Goal: Information Seeking & Learning: Learn about a topic

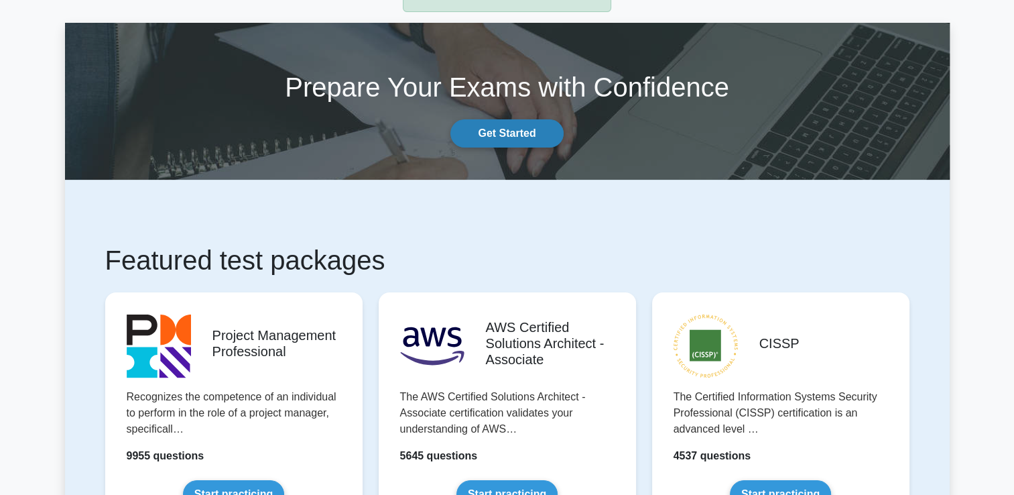
scroll to position [67, 0]
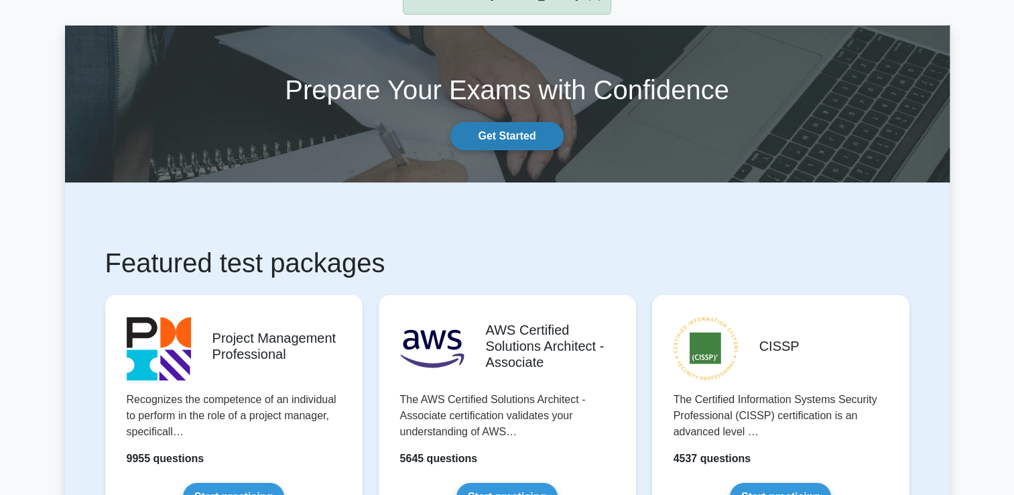
click at [501, 143] on link "Get Started" at bounding box center [506, 136] width 113 height 28
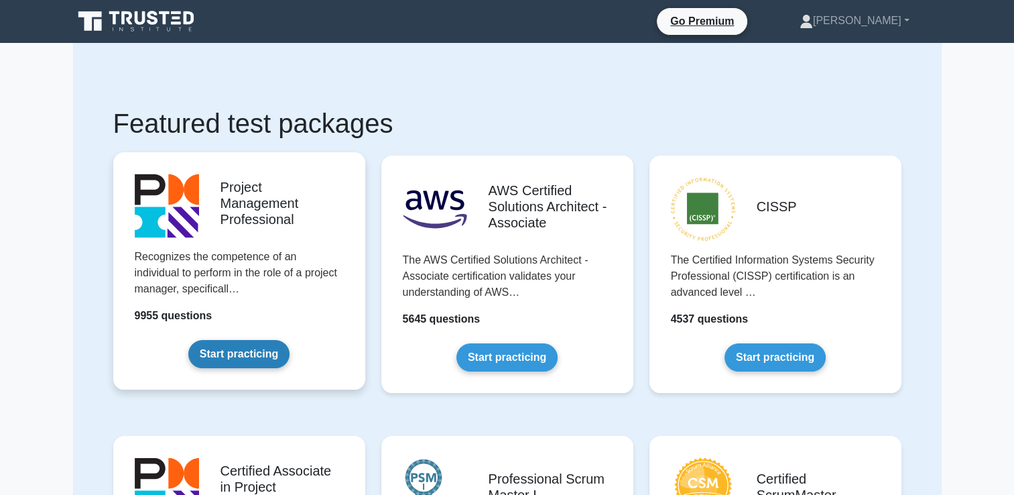
click at [249, 355] on link "Start practicing" at bounding box center [238, 354] width 101 height 28
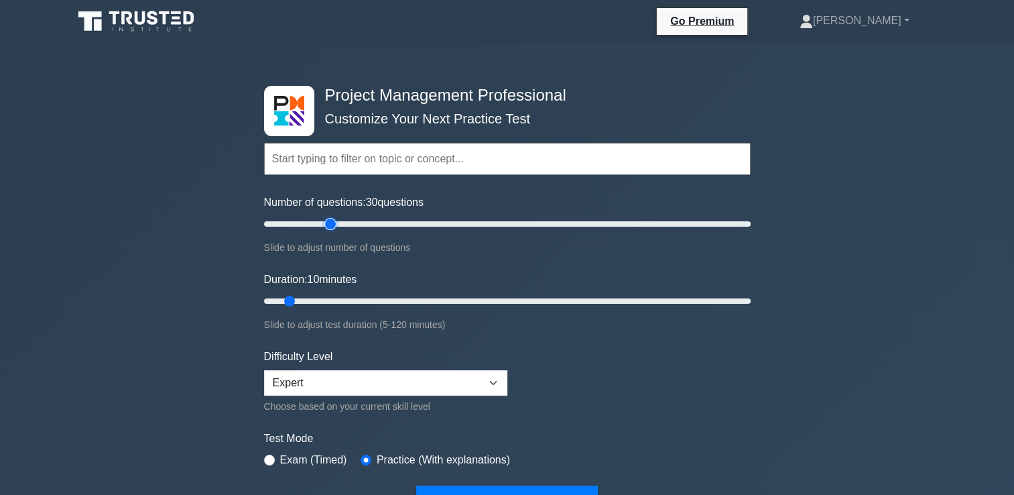
click at [324, 224] on input "Number of questions: 30 questions" at bounding box center [507, 224] width 487 height 16
click at [316, 224] on input "Number of questions: 30 questions" at bounding box center [507, 224] width 487 height 16
type input "20"
click at [306, 223] on input "Number of questions: 20 questions" at bounding box center [507, 224] width 487 height 16
click at [379, 299] on input "Duration: 30 minutes" at bounding box center [507, 301] width 487 height 16
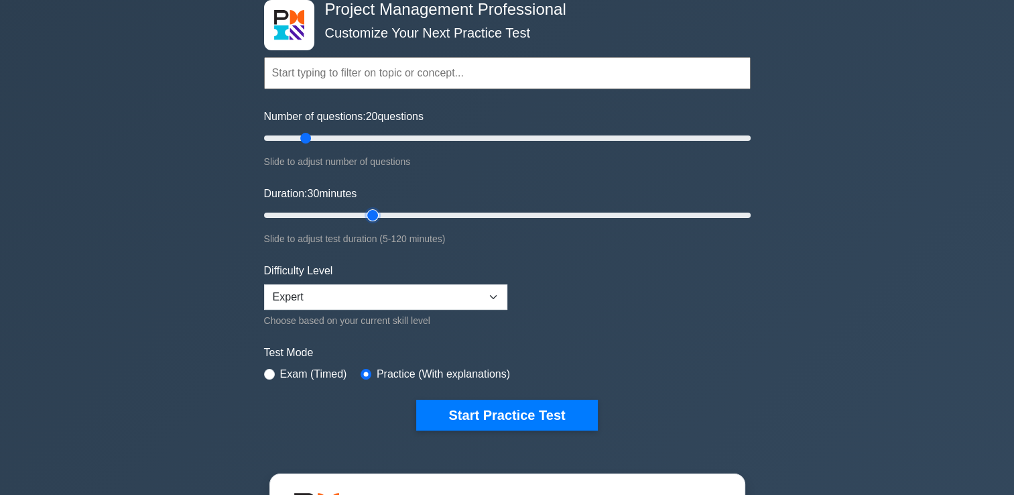
scroll to position [89, 0]
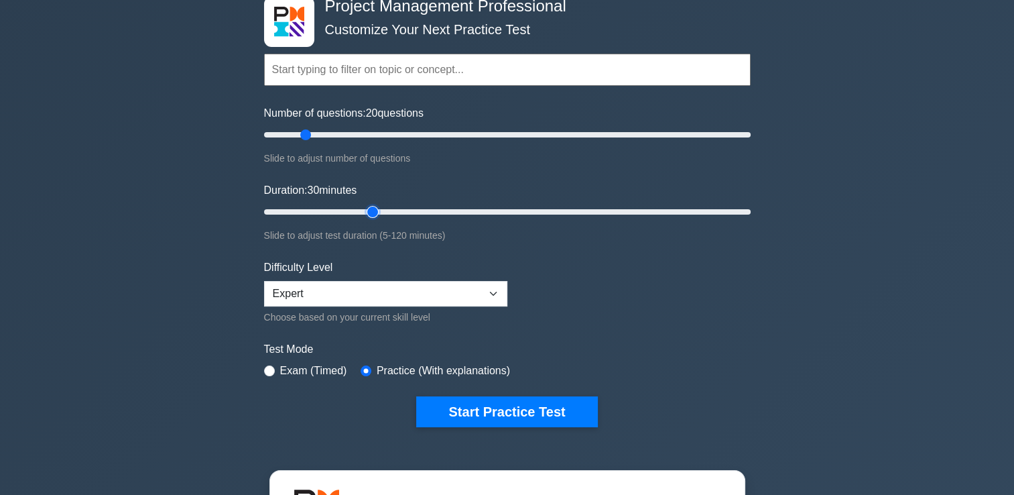
click at [362, 209] on input "Duration: 30 minutes" at bounding box center [507, 212] width 487 height 16
type input "25"
click at [359, 208] on input "Duration: 30 minutes" at bounding box center [507, 212] width 487 height 16
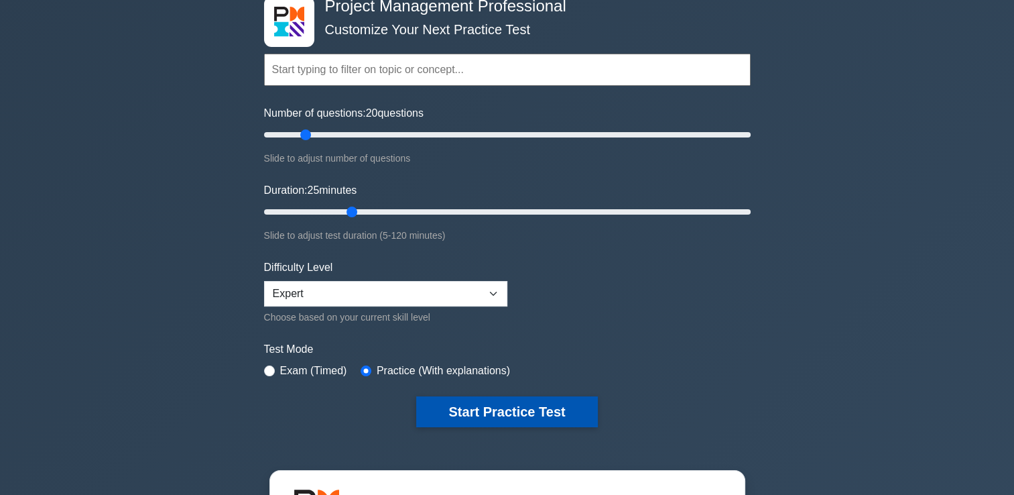
click at [572, 409] on button "Start Practice Test" at bounding box center [506, 411] width 181 height 31
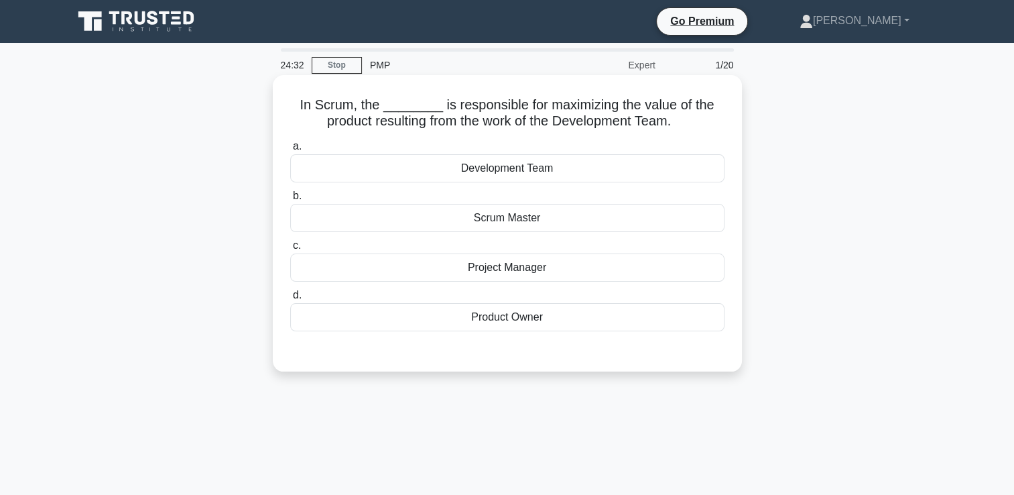
click at [542, 323] on div "Product Owner" at bounding box center [507, 317] width 434 height 28
click at [290, 300] on input "d. Product Owner" at bounding box center [290, 295] width 0 height 9
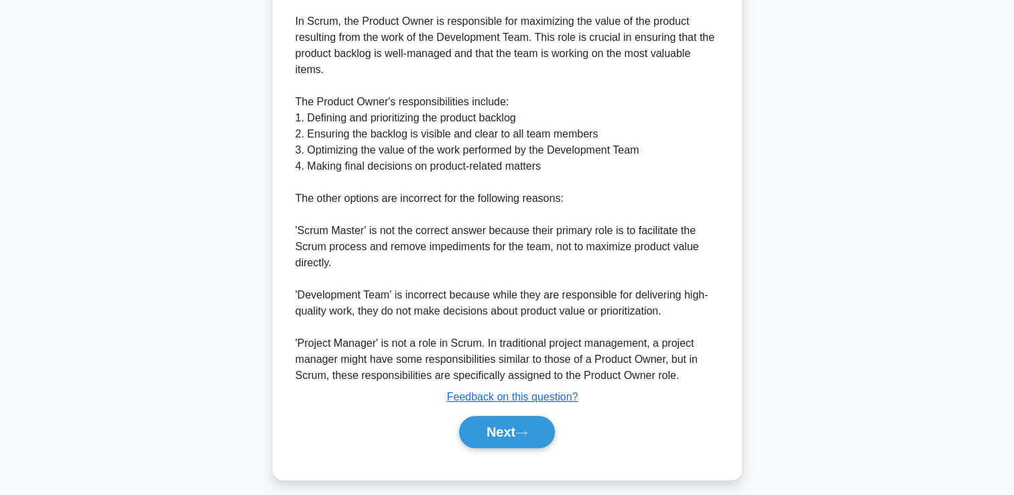
scroll to position [411, 0]
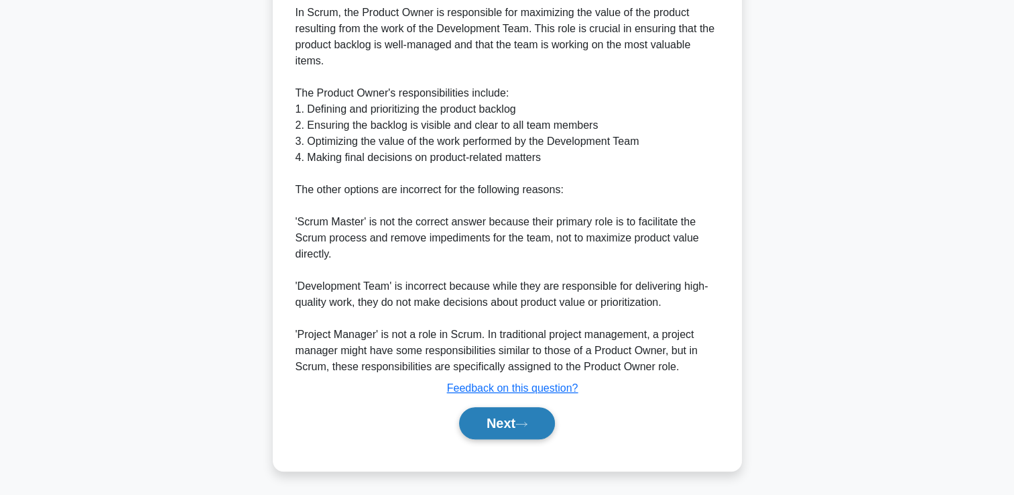
click at [507, 424] on button "Next" at bounding box center [507, 423] width 96 height 32
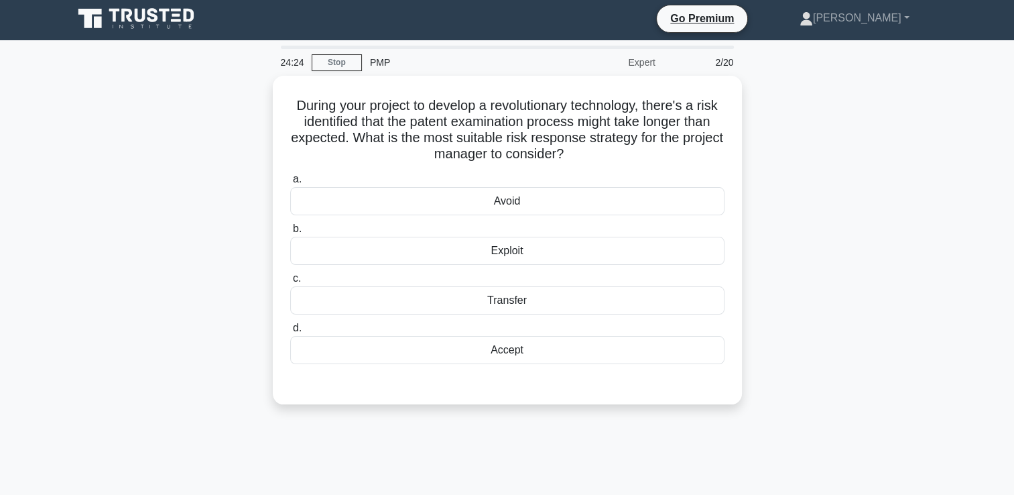
scroll to position [0, 0]
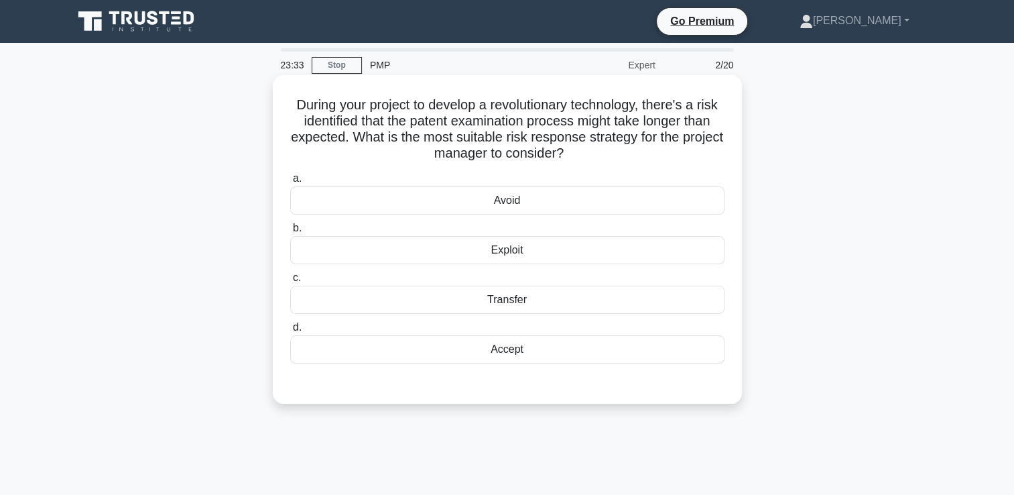
click at [586, 252] on div "Exploit" at bounding box center [507, 250] width 434 height 28
click at [290, 233] on input "b. Exploit" at bounding box center [290, 228] width 0 height 9
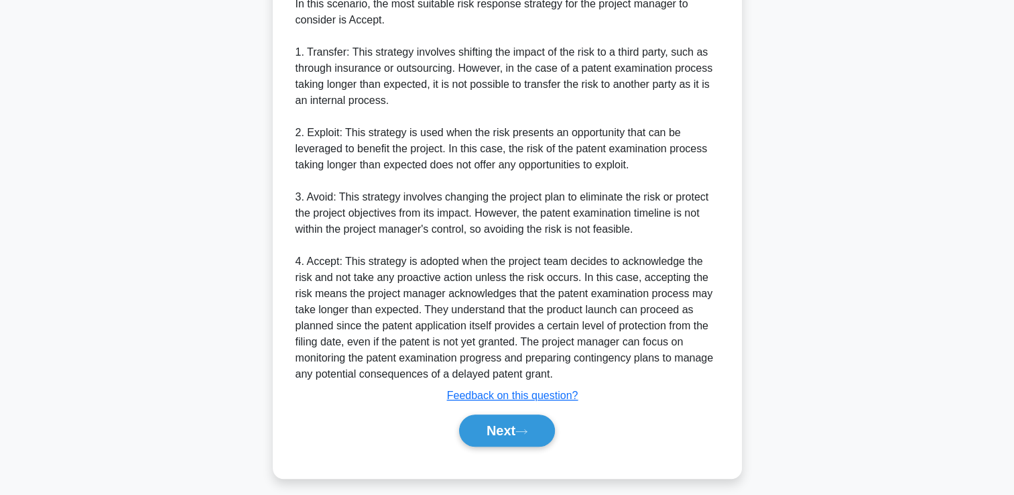
scroll to position [428, 0]
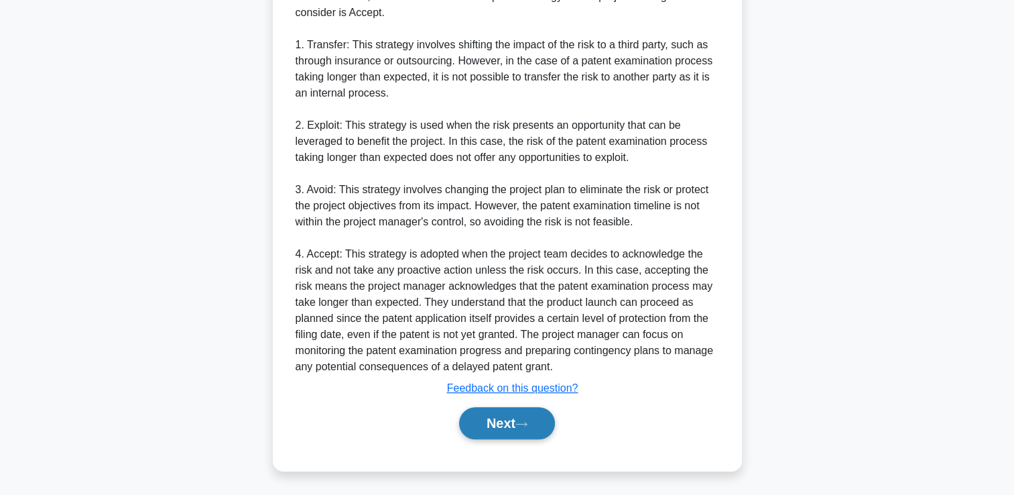
click at [526, 420] on icon at bounding box center [521, 423] width 12 height 7
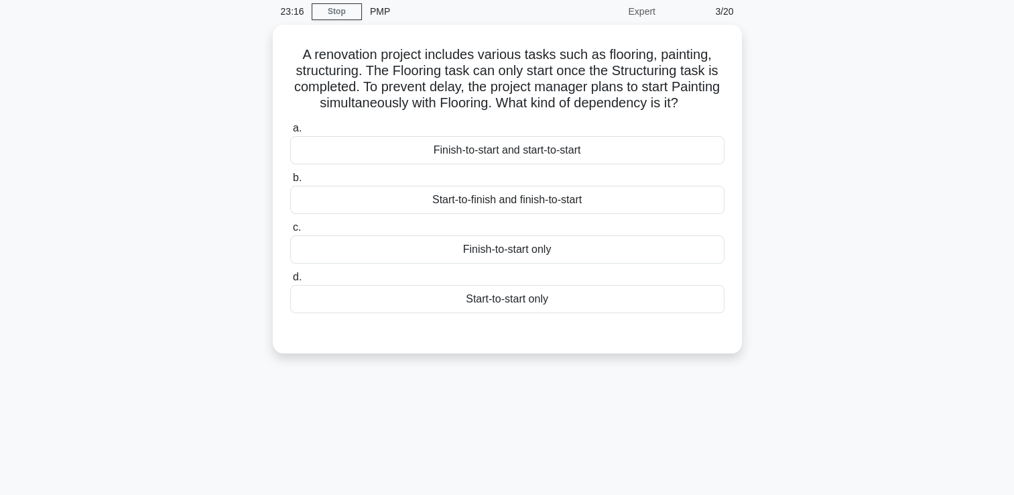
scroll to position [28, 0]
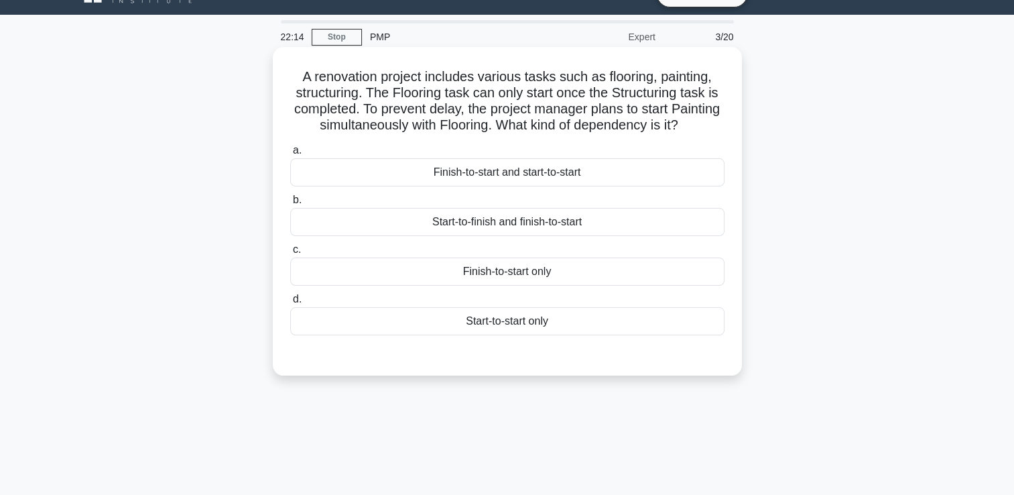
click at [600, 335] on div "Start-to-start only" at bounding box center [507, 321] width 434 height 28
click at [290, 304] on input "d. Start-to-start only" at bounding box center [290, 299] width 0 height 9
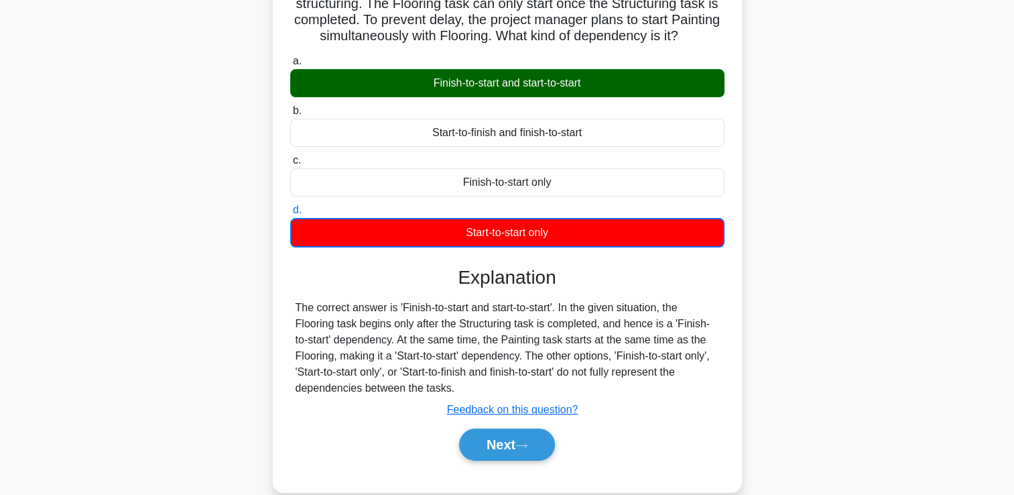
scroll to position [162, 0]
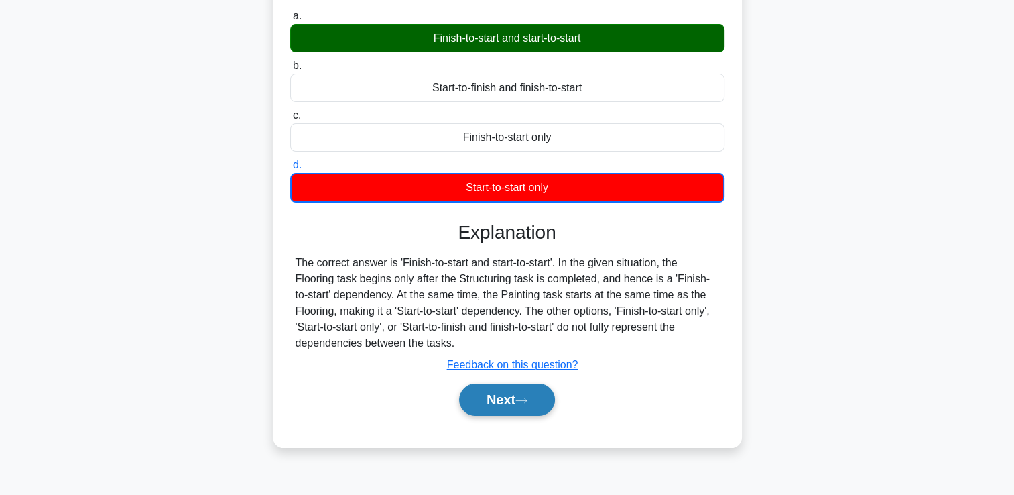
click at [526, 416] on button "Next" at bounding box center [507, 399] width 96 height 32
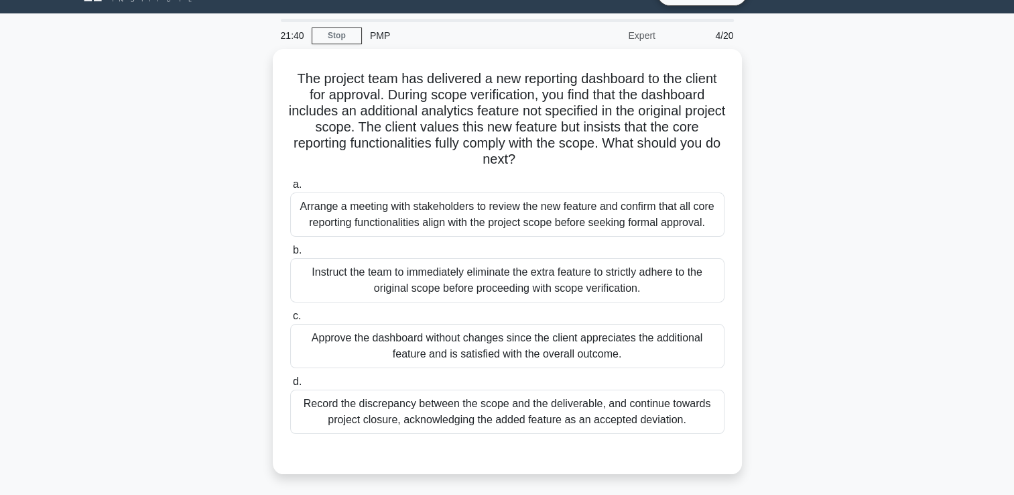
scroll to position [28, 0]
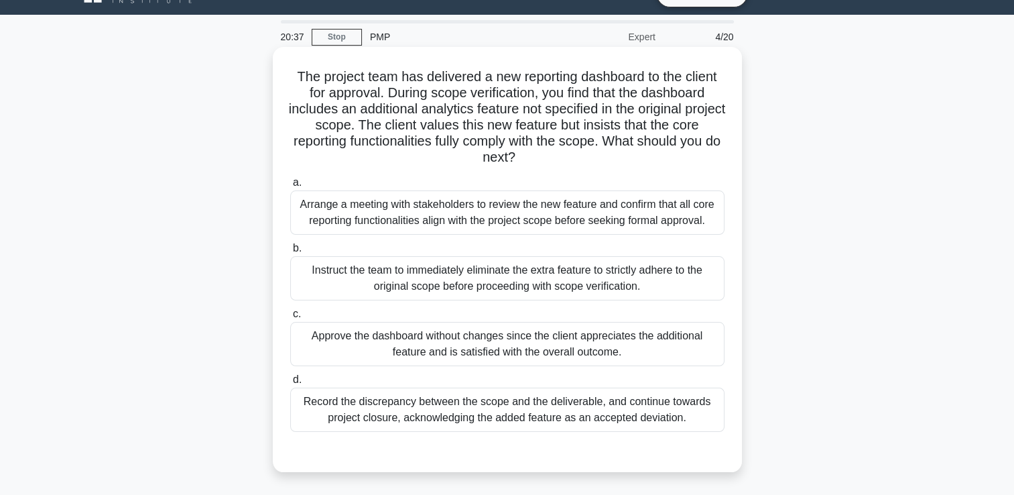
click at [706, 220] on div "Arrange a meeting with stakeholders to review the new feature and confirm that …" at bounding box center [507, 212] width 434 height 44
click at [290, 187] on input "a. Arrange a meeting with stakeholders to review the new feature and confirm th…" at bounding box center [290, 182] width 0 height 9
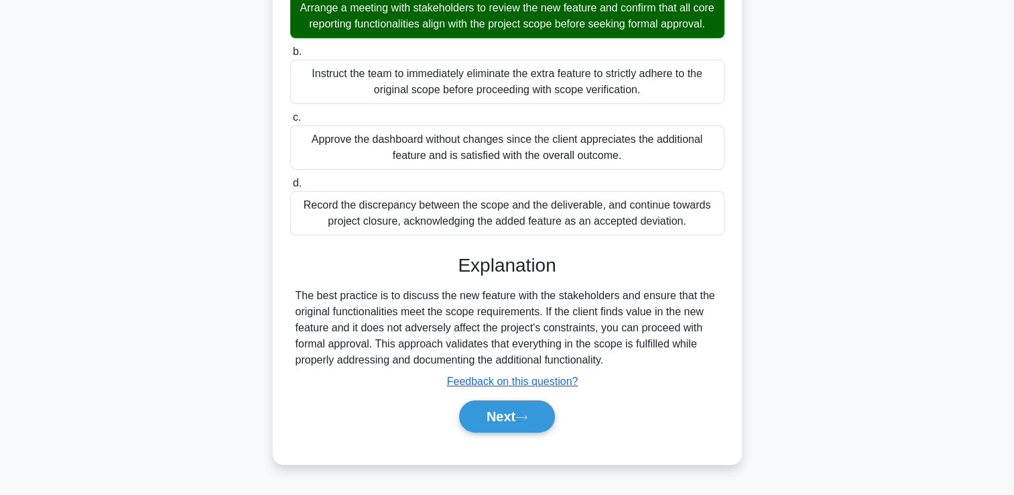
scroll to position [234, 0]
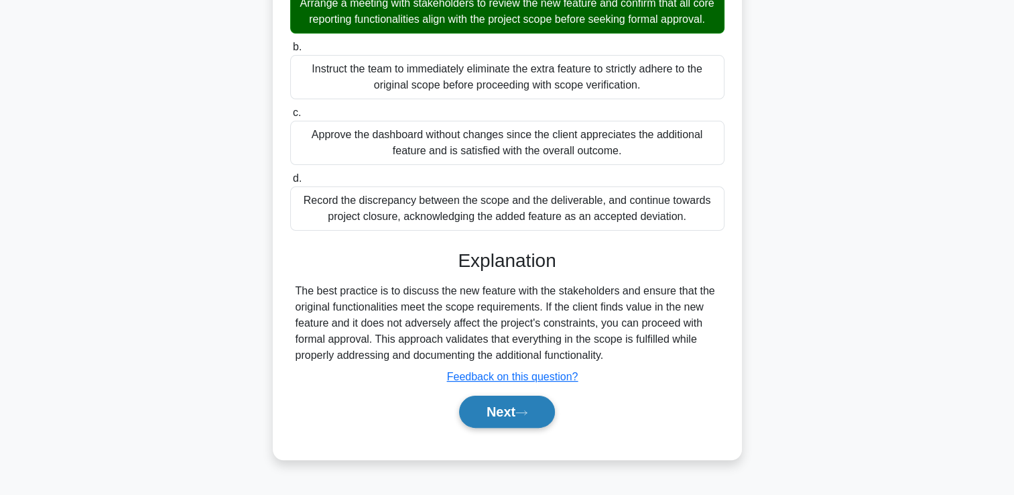
click at [553, 420] on button "Next" at bounding box center [507, 411] width 96 height 32
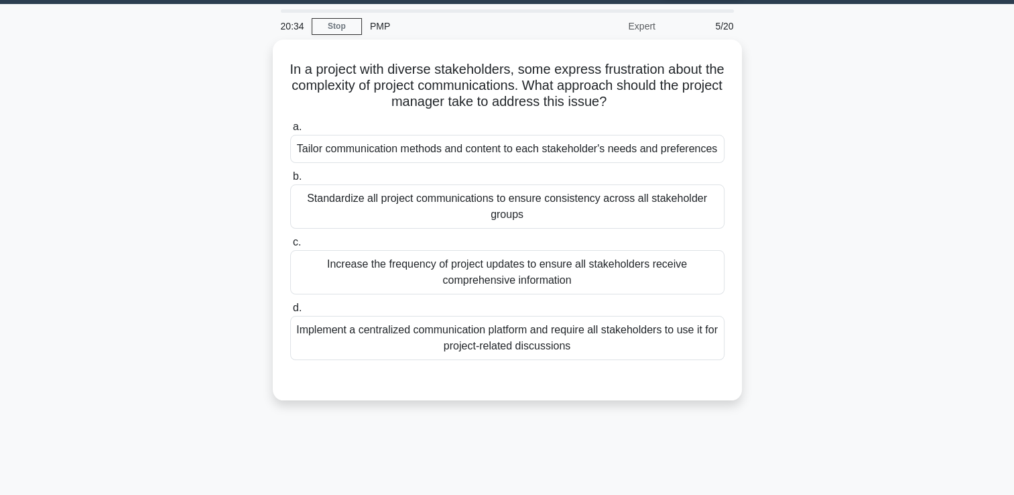
scroll to position [0, 0]
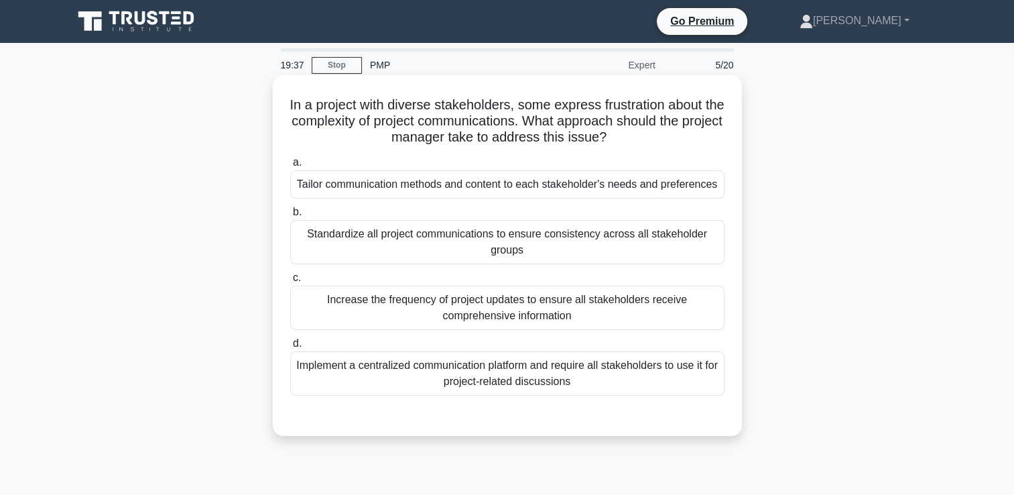
click at [697, 189] on div "Tailor communication methods and content to each stakeholder's needs and prefer…" at bounding box center [507, 184] width 434 height 28
click at [290, 167] on input "a. Tailor communication methods and content to each stakeholder's needs and pre…" at bounding box center [290, 162] width 0 height 9
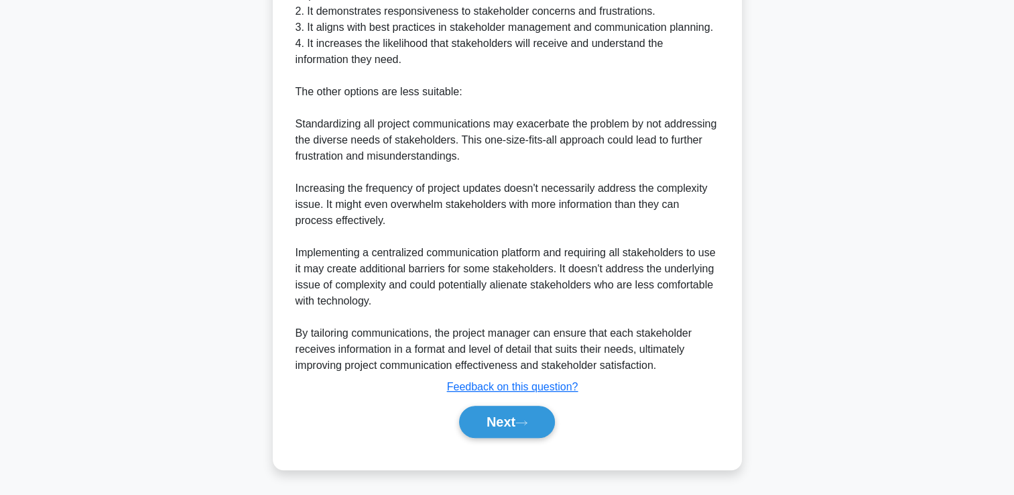
scroll to position [556, 0]
click at [482, 430] on button "Next" at bounding box center [507, 422] width 96 height 32
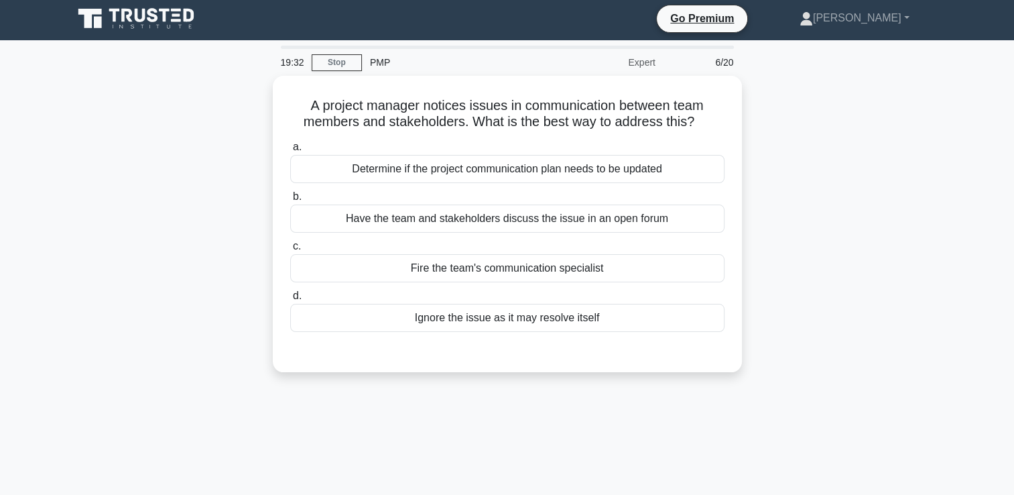
scroll to position [0, 0]
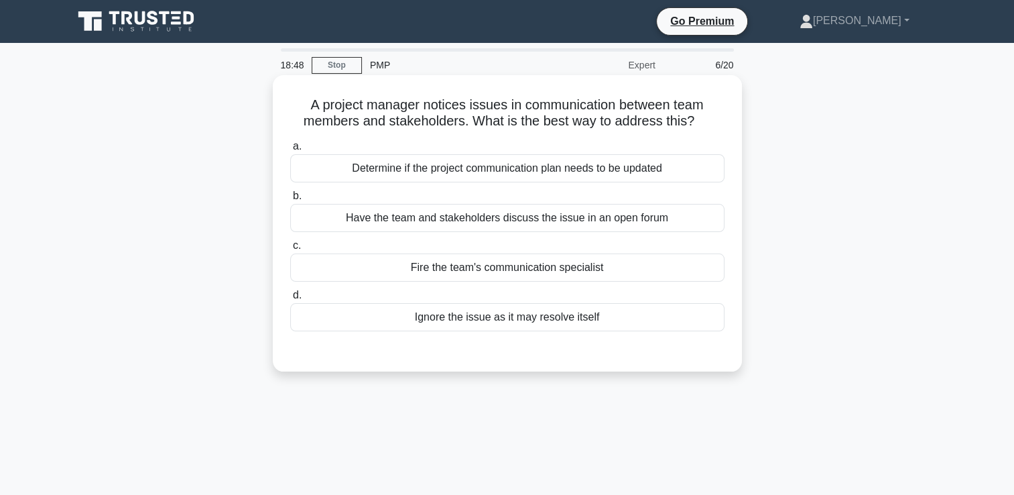
click at [542, 219] on div "Have the team and stakeholders discuss the issue in an open forum" at bounding box center [507, 218] width 434 height 28
click at [290, 200] on input "b. Have the team and stakeholders discuss the issue in an open forum" at bounding box center [290, 196] width 0 height 9
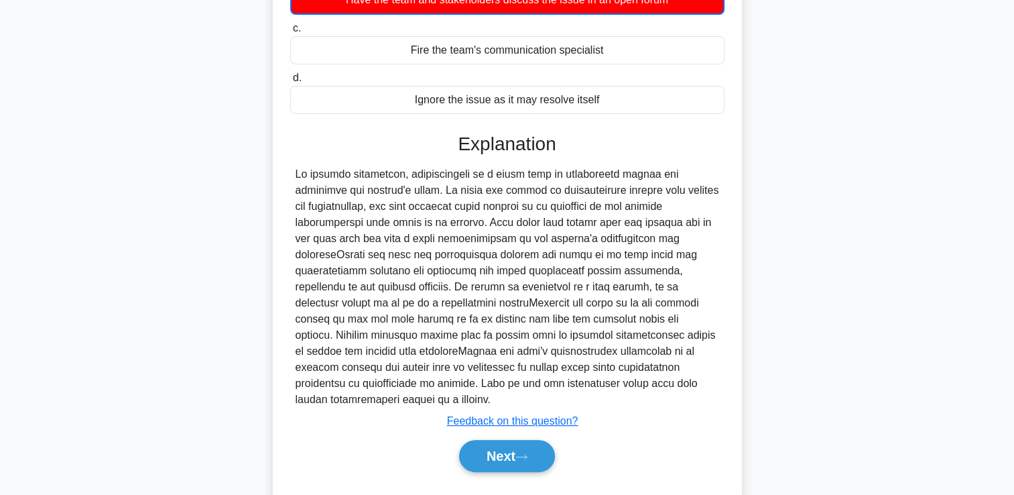
scroll to position [235, 0]
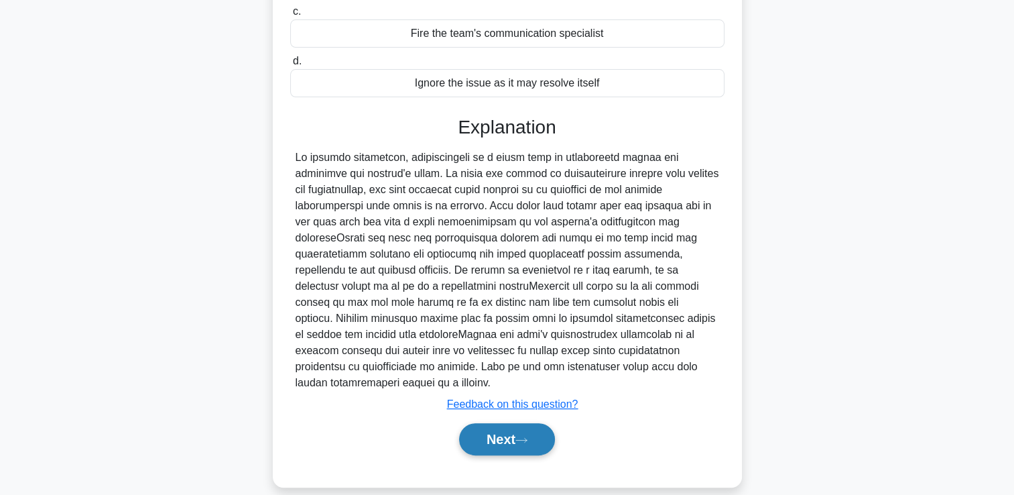
click at [485, 427] on button "Next" at bounding box center [507, 439] width 96 height 32
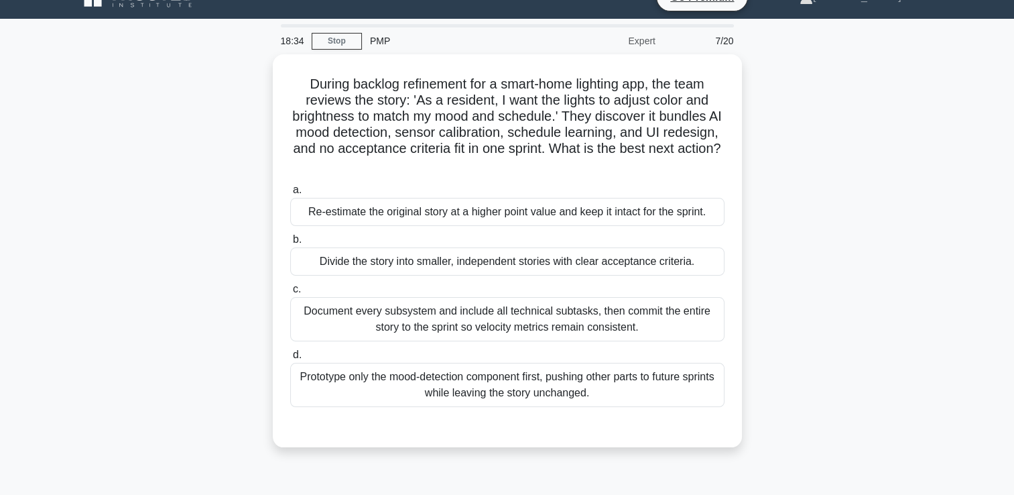
scroll to position [0, 0]
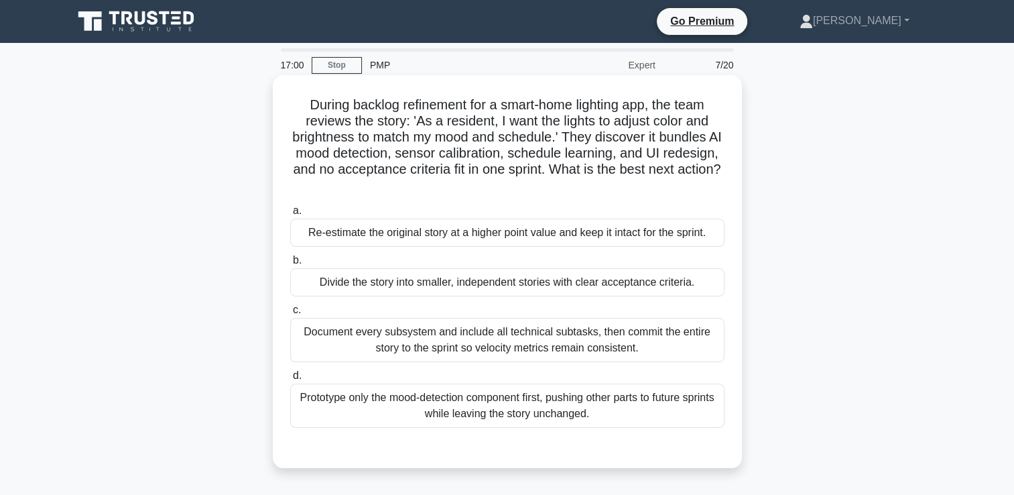
click at [571, 235] on div "Re-estimate the original story at a higher point value and keep it intact for t…" at bounding box center [507, 233] width 434 height 28
click at [290, 215] on input "a. Re-estimate the original story at a higher point value and keep it intact fo…" at bounding box center [290, 210] width 0 height 9
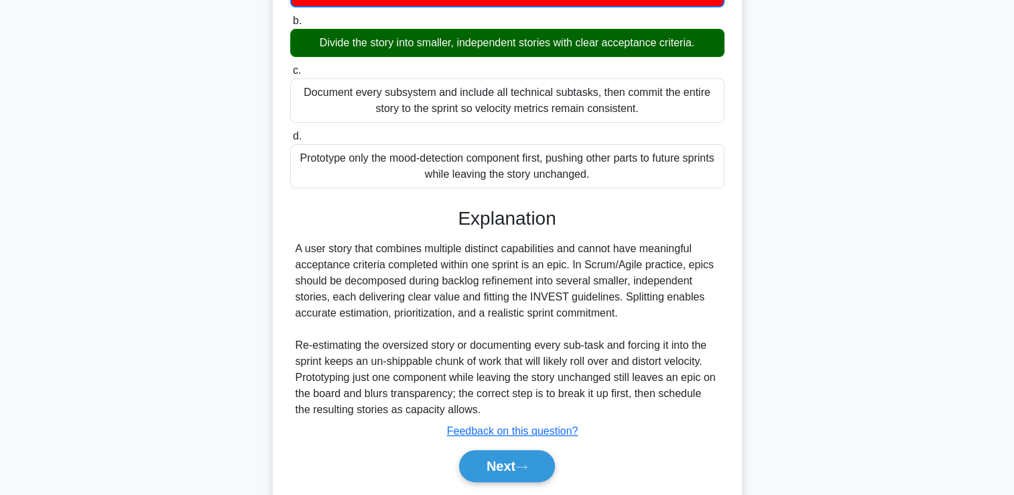
scroll to position [245, 0]
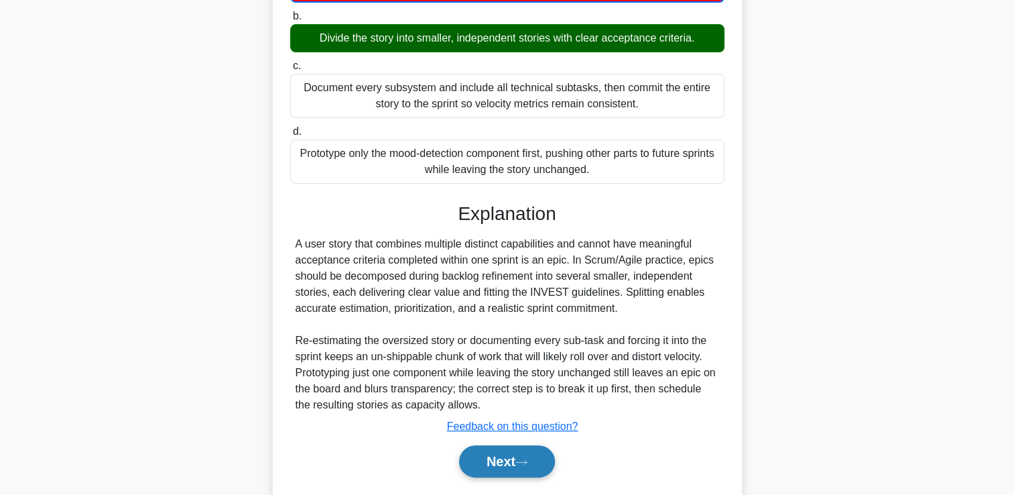
click at [504, 460] on button "Next" at bounding box center [507, 461] width 96 height 32
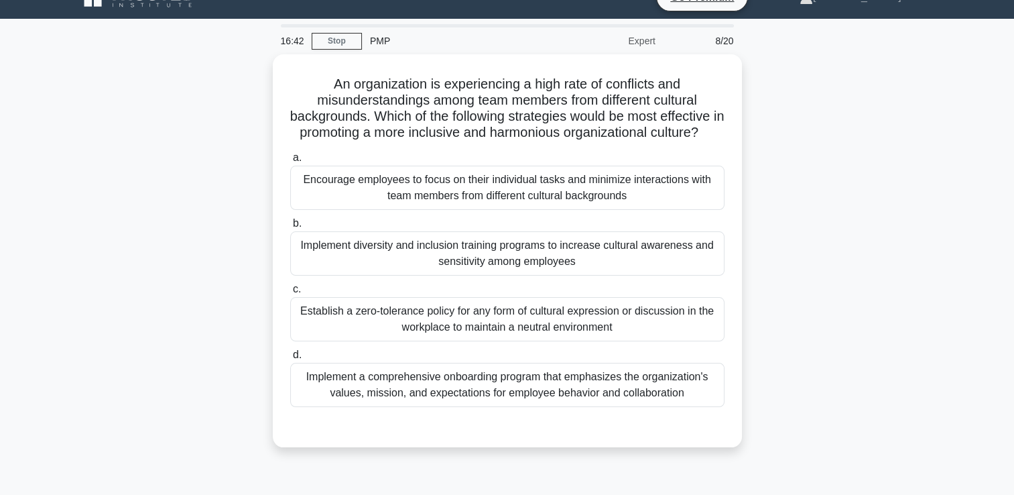
scroll to position [0, 0]
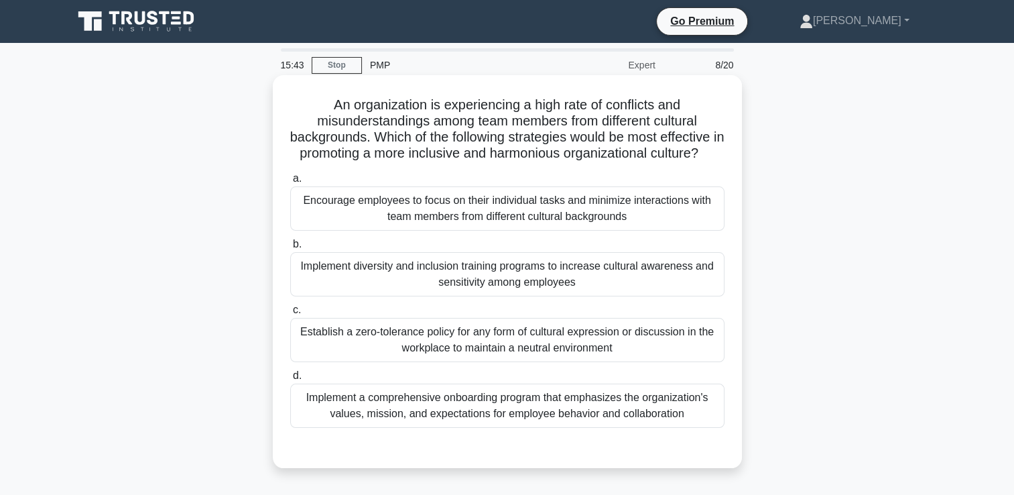
click at [613, 286] on div "Implement diversity and inclusion training programs to increase cultural awaren…" at bounding box center [507, 274] width 434 height 44
click at [290, 249] on input "b. Implement diversity and inclusion training programs to increase cultural awa…" at bounding box center [290, 244] width 0 height 9
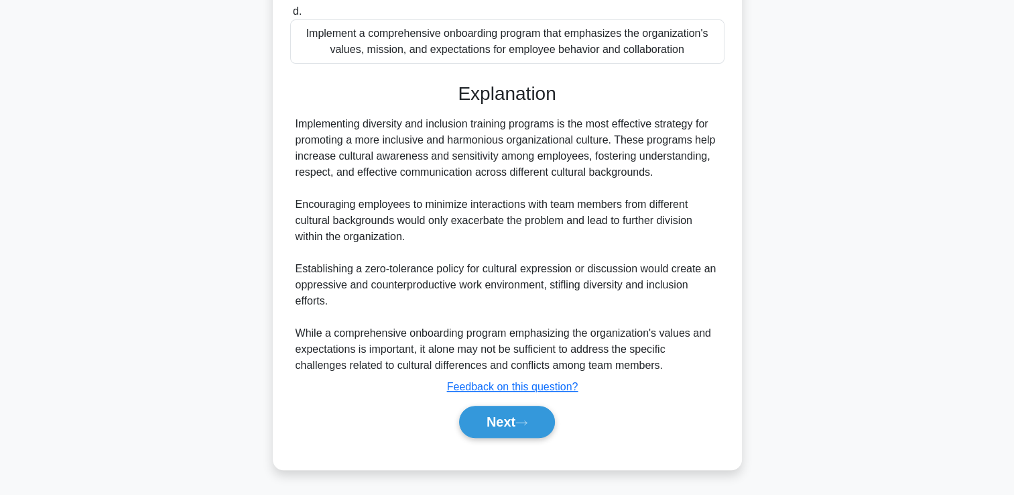
scroll to position [379, 0]
click at [534, 420] on button "Next" at bounding box center [507, 422] width 96 height 32
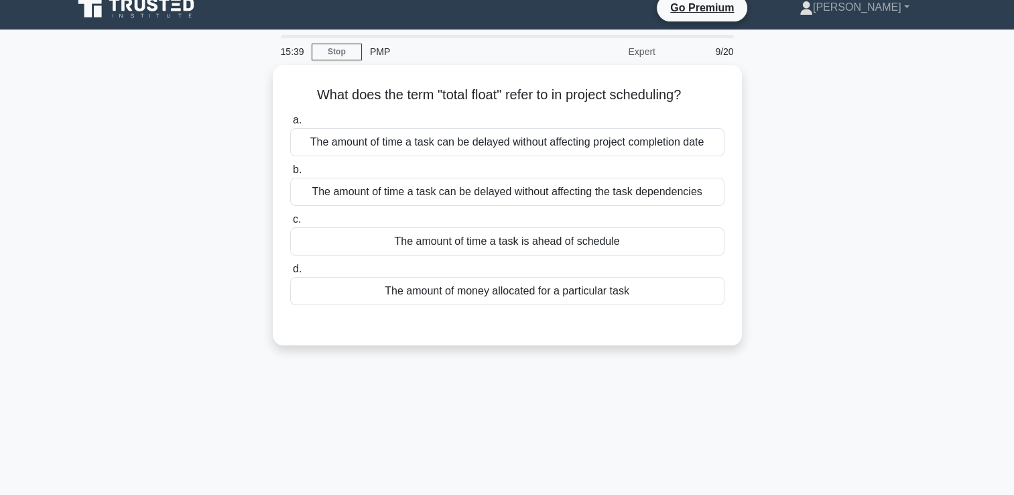
scroll to position [0, 0]
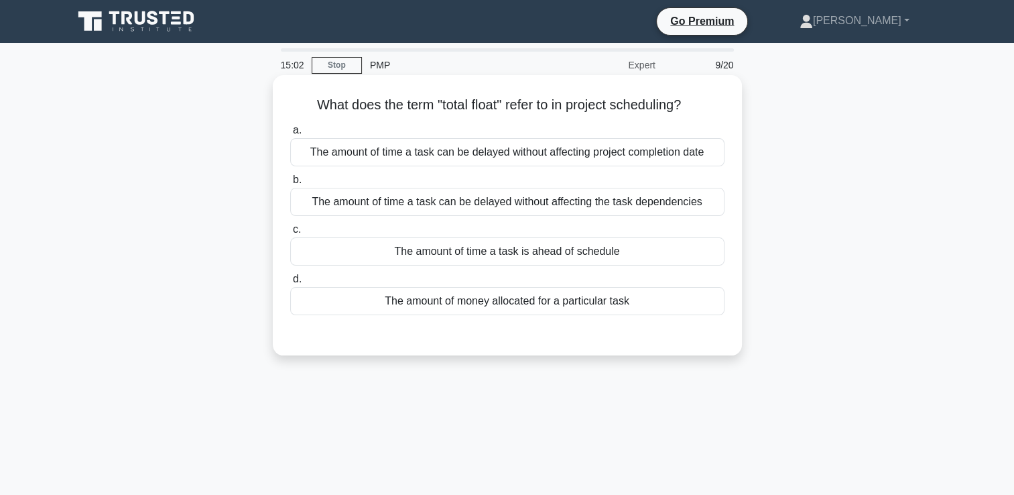
click at [628, 154] on div "The amount of time a task can be delayed without affecting project completion d…" at bounding box center [507, 152] width 434 height 28
click at [290, 135] on input "a. The amount of time a task can be delayed without affecting project completio…" at bounding box center [290, 130] width 0 height 9
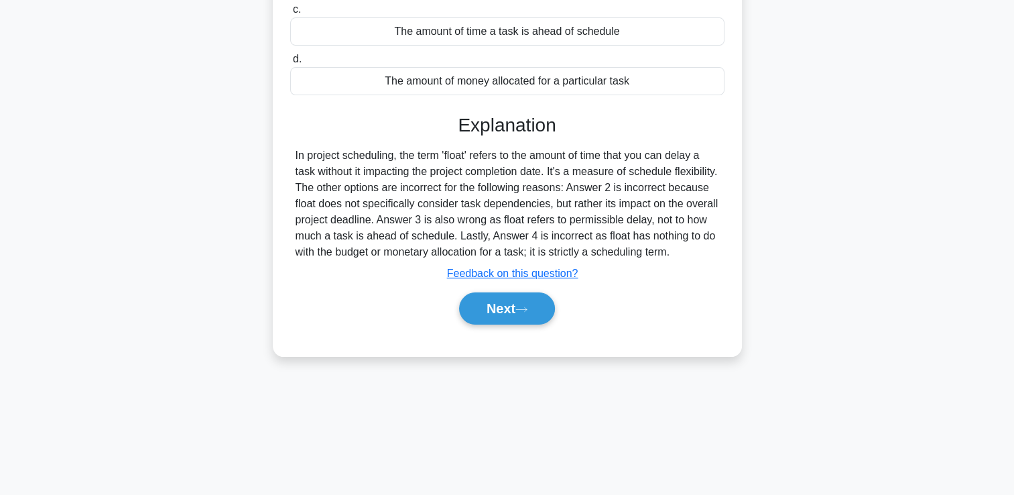
scroll to position [229, 0]
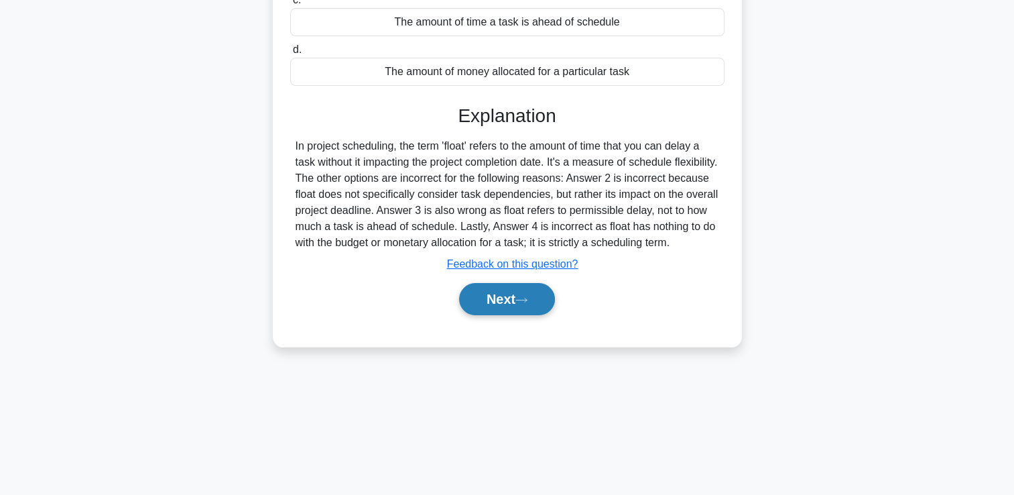
click at [511, 315] on button "Next" at bounding box center [507, 299] width 96 height 32
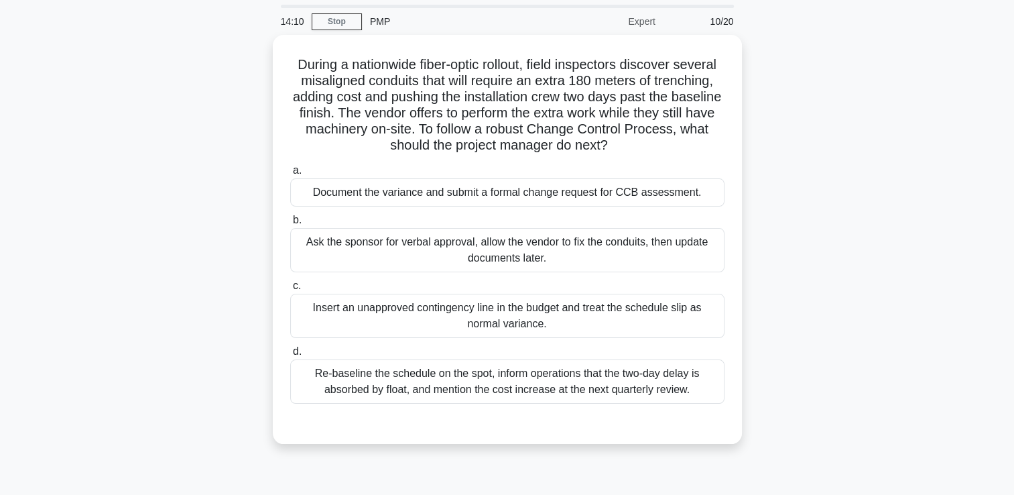
scroll to position [44, 0]
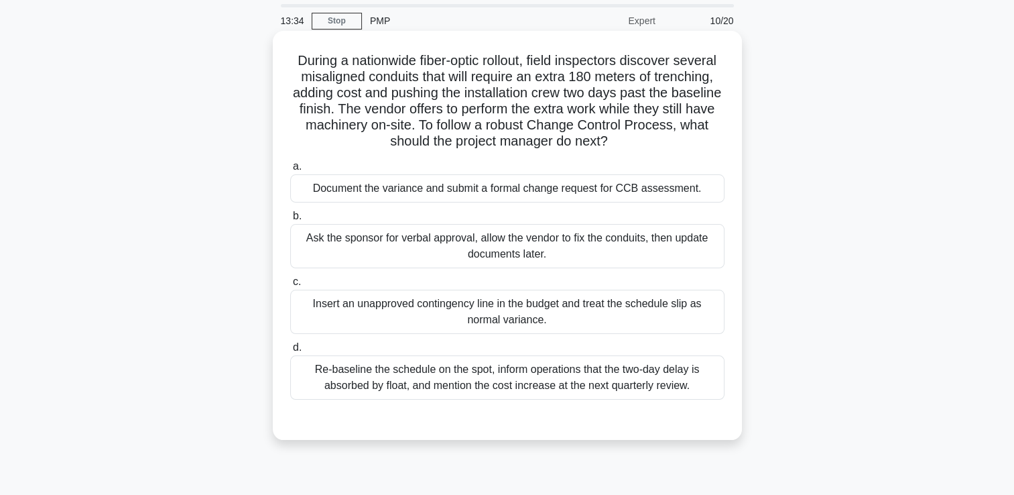
click at [545, 372] on div "Re-baseline the schedule on the spot, inform operations that the two-day delay …" at bounding box center [507, 377] width 434 height 44
click at [290, 352] on input "d. Re-baseline the schedule on the spot, inform operations that the two-day del…" at bounding box center [290, 347] width 0 height 9
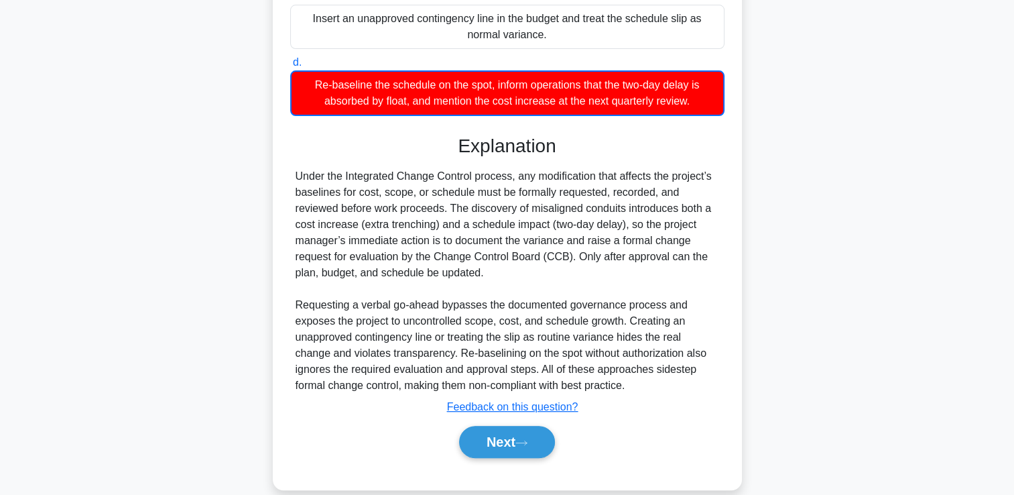
scroll to position [348, 0]
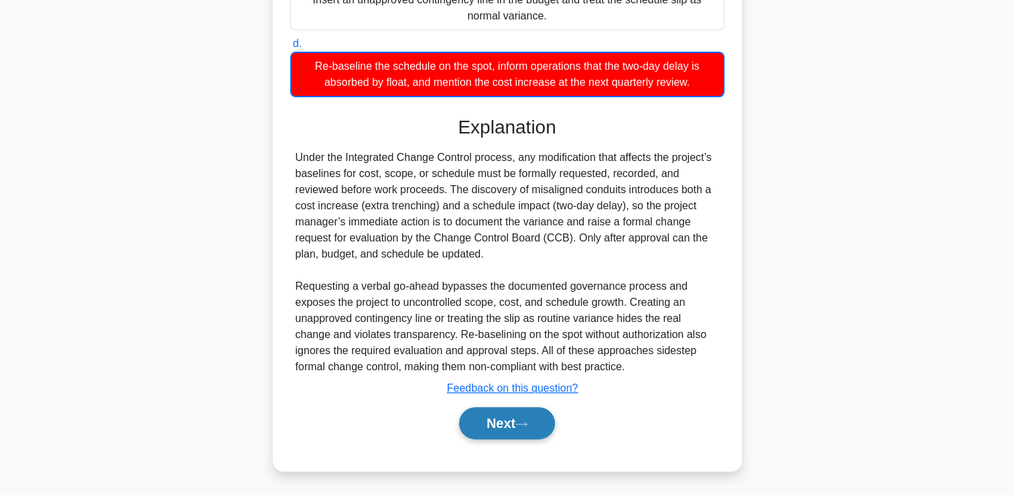
click at [505, 423] on button "Next" at bounding box center [507, 423] width 96 height 32
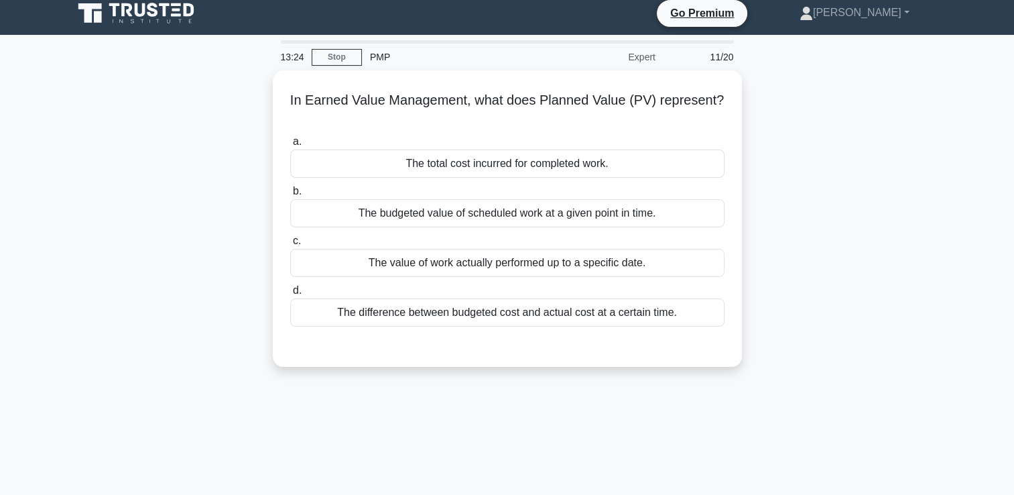
scroll to position [0, 0]
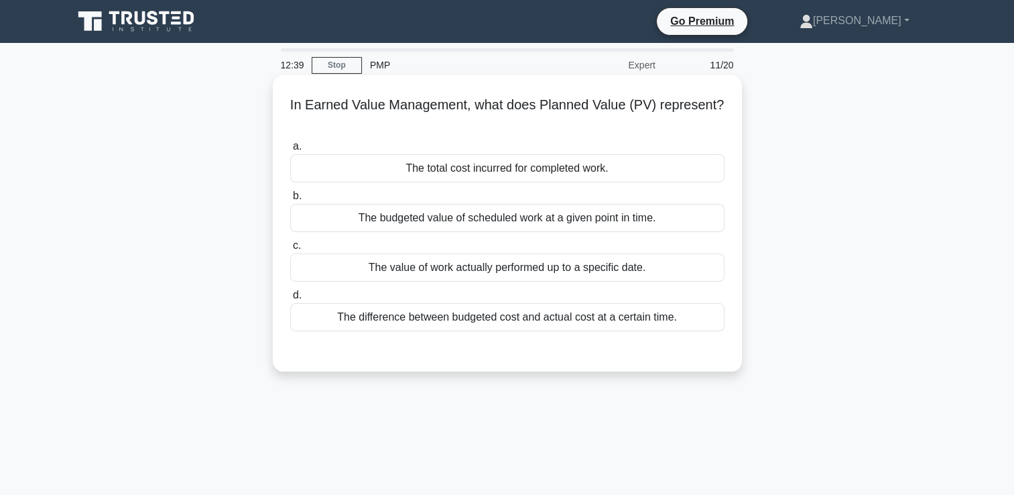
click at [662, 216] on div "The budgeted value of scheduled work at a given point in time." at bounding box center [507, 218] width 434 height 28
click at [290, 200] on input "b. The budgeted value of scheduled work at a given point in time." at bounding box center [290, 196] width 0 height 9
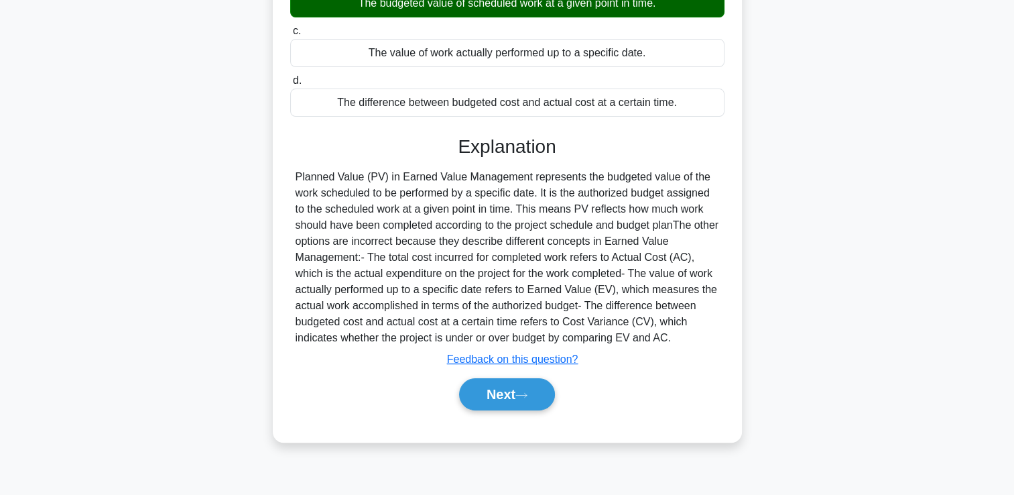
scroll to position [229, 0]
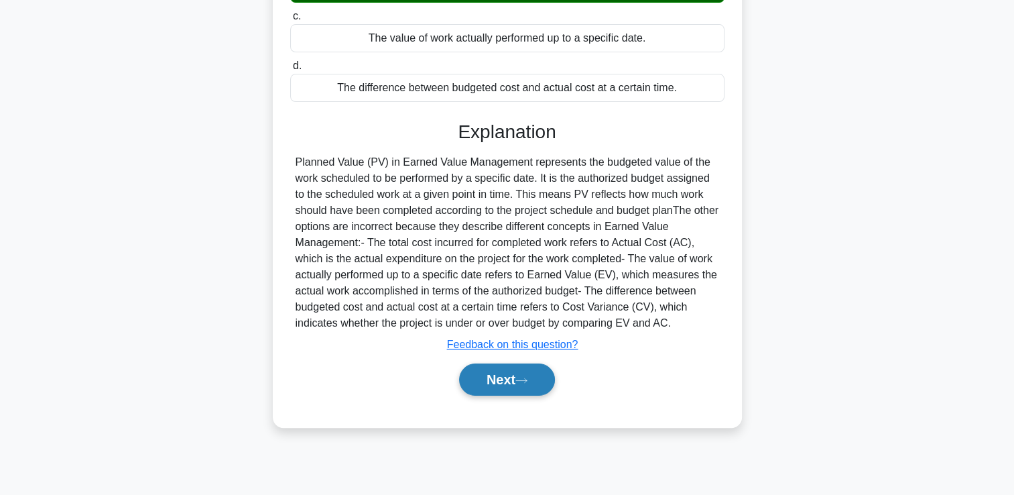
click at [541, 384] on button "Next" at bounding box center [507, 379] width 96 height 32
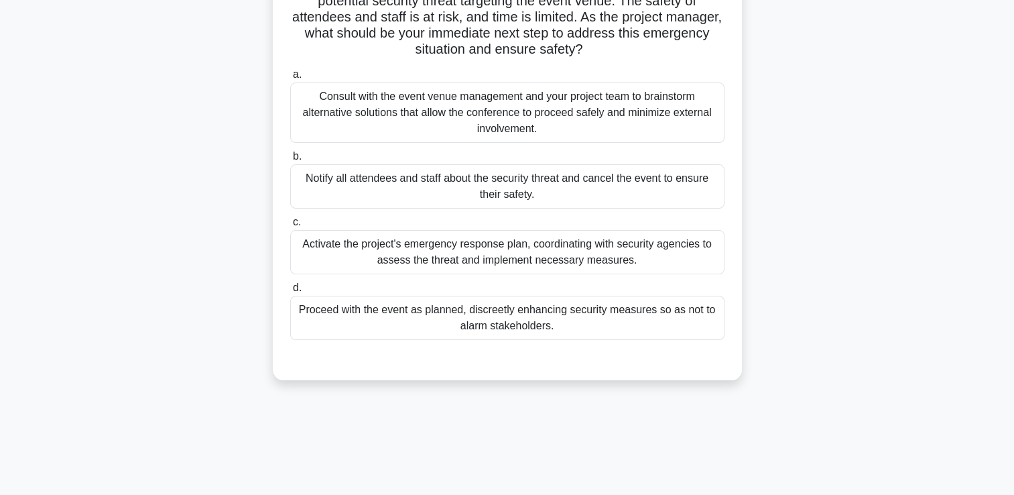
scroll to position [51, 0]
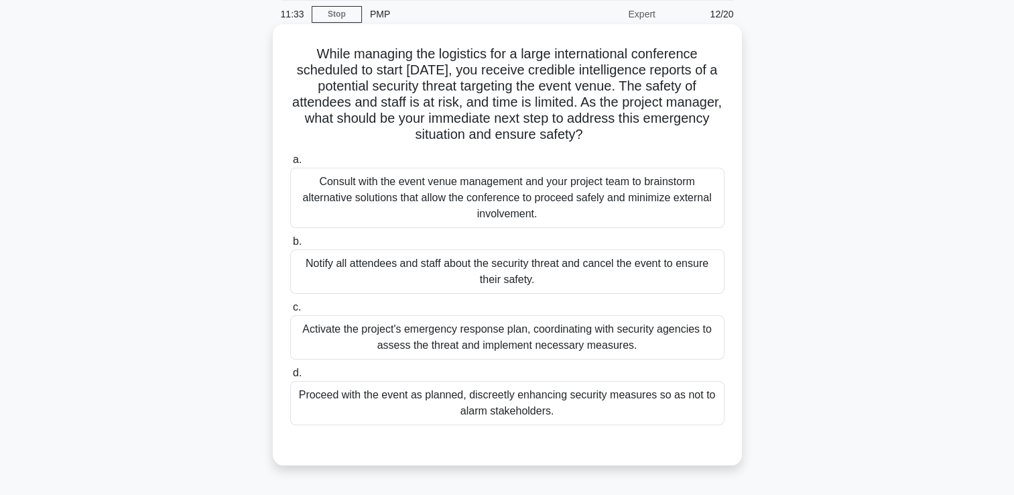
click at [458, 339] on div "Activate the project's emergency response plan, coordinating with security agen…" at bounding box center [507, 337] width 434 height 44
click at [290, 312] on input "c. Activate the project's emergency response plan, coordinating with security a…" at bounding box center [290, 307] width 0 height 9
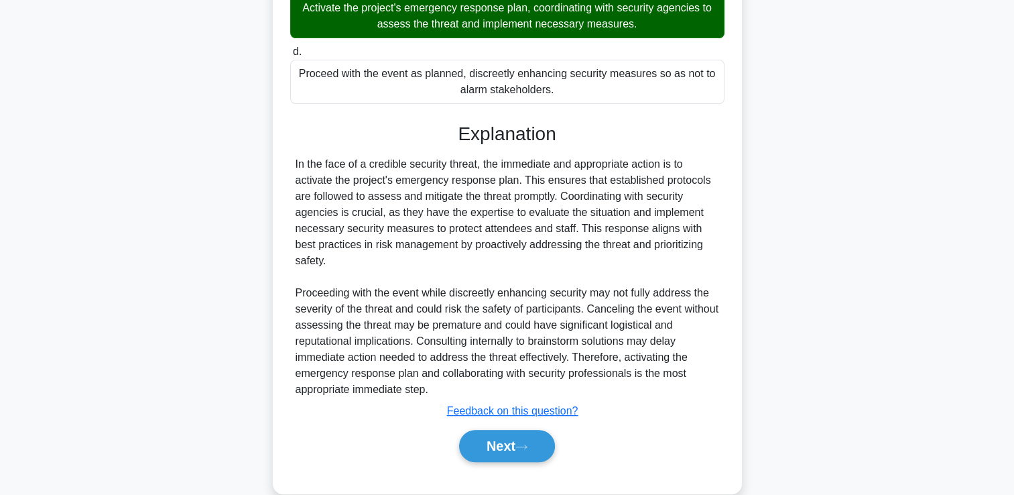
scroll to position [379, 0]
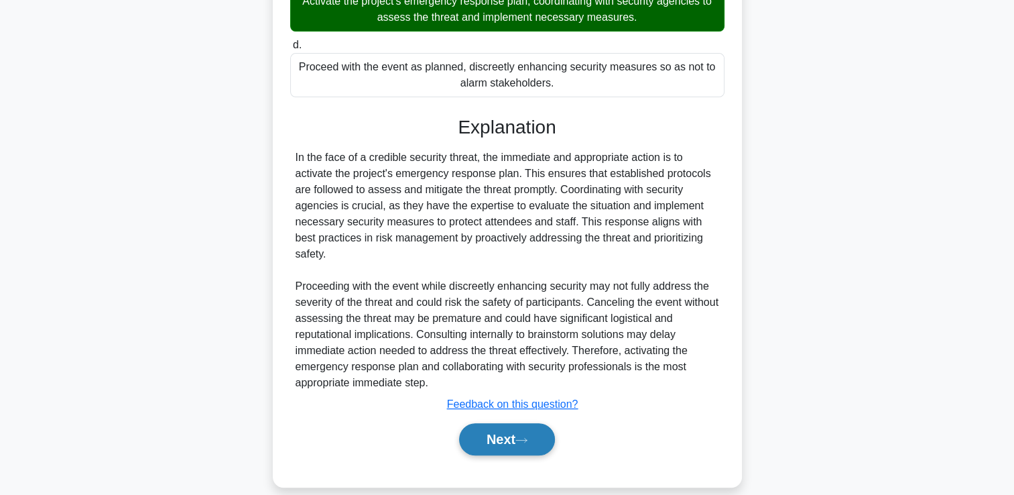
click at [521, 436] on icon at bounding box center [521, 439] width 12 height 7
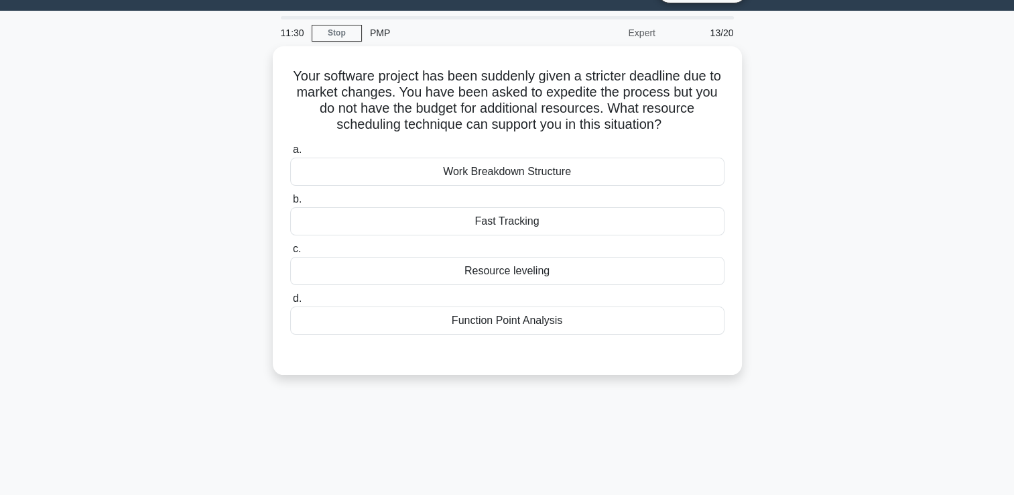
scroll to position [5, 0]
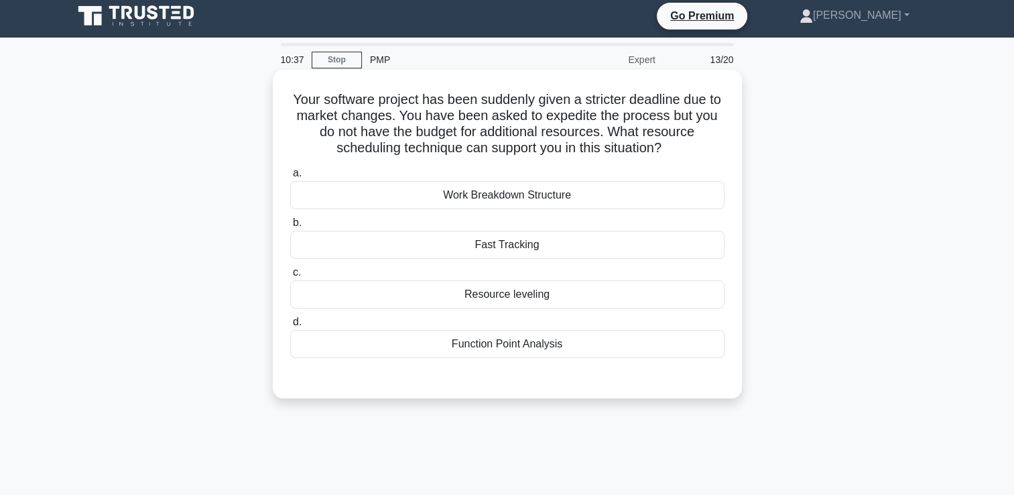
click at [603, 236] on div "Fast Tracking" at bounding box center [507, 245] width 434 height 28
click at [290, 227] on input "b. Fast Tracking" at bounding box center [290, 223] width 0 height 9
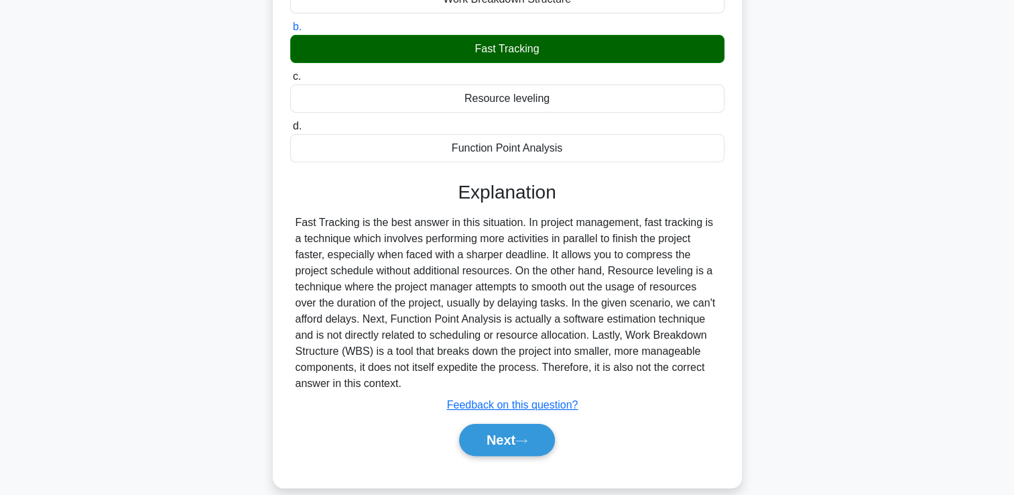
scroll to position [229, 0]
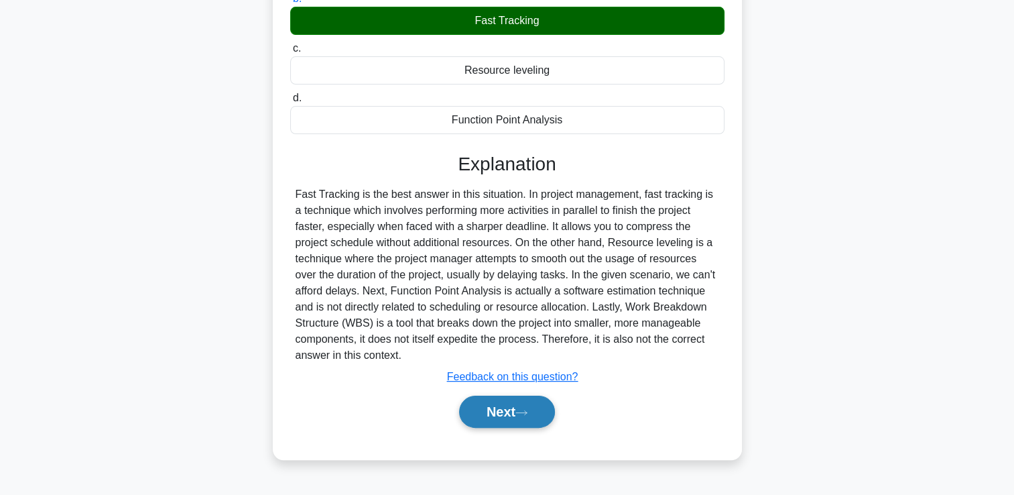
click at [536, 413] on button "Next" at bounding box center [507, 411] width 96 height 32
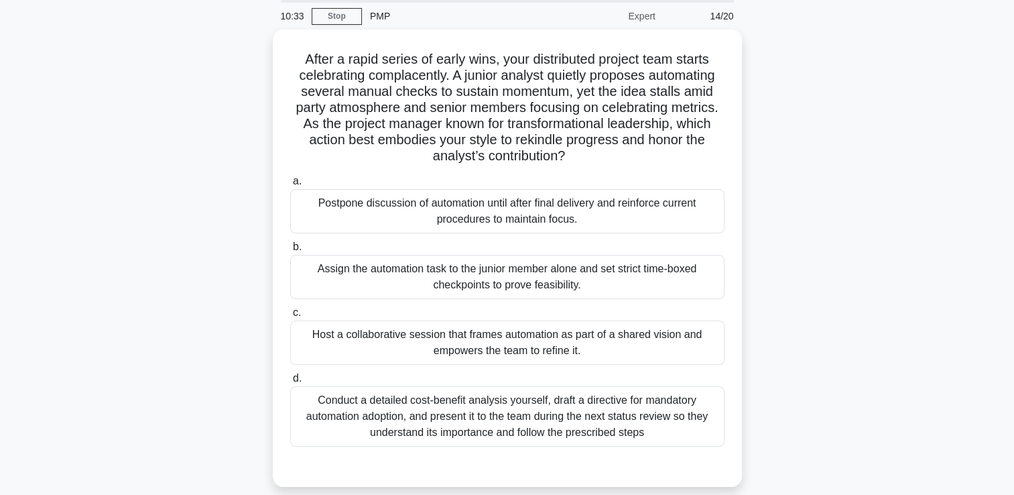
scroll to position [51, 0]
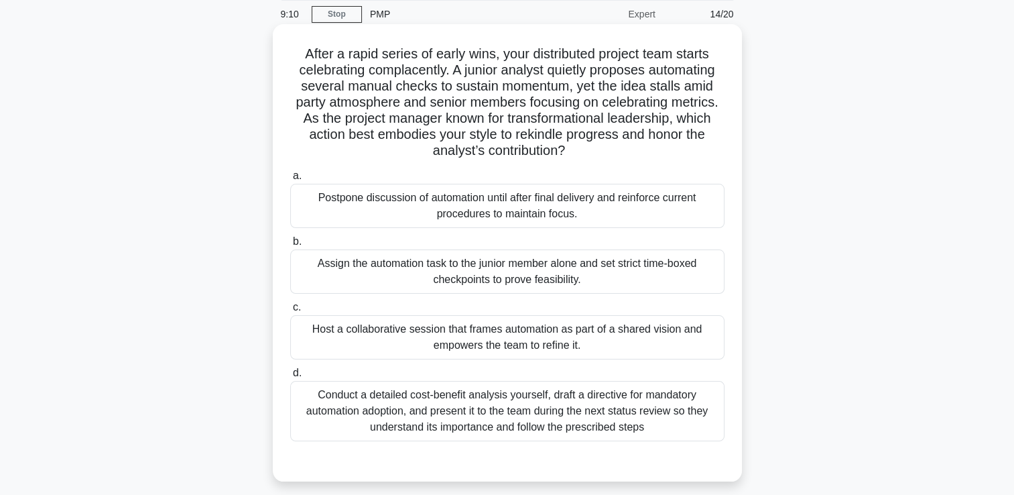
click at [637, 335] on div "Host a collaborative session that frames automation as part of a shared vision …" at bounding box center [507, 337] width 434 height 44
click at [290, 312] on input "c. Host a collaborative session that frames automation as part of a shared visi…" at bounding box center [290, 307] width 0 height 9
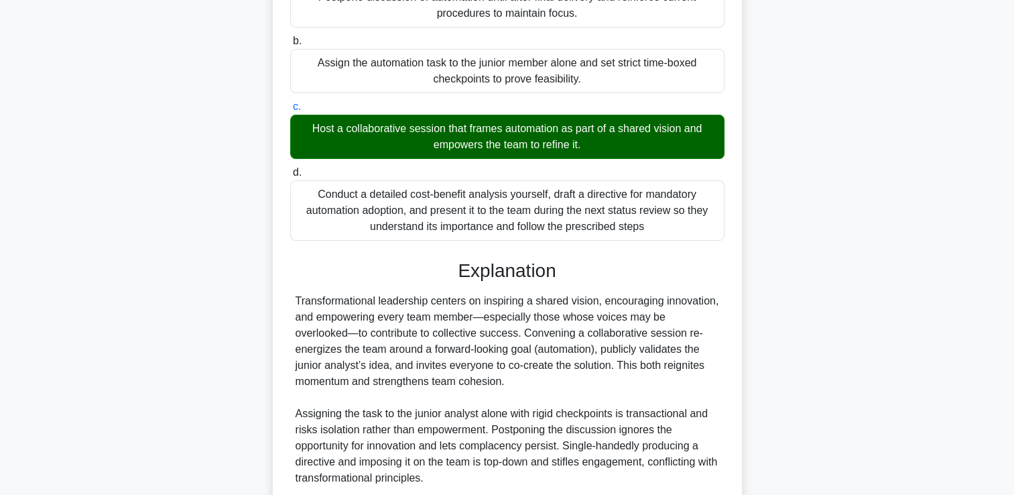
scroll to position [363, 0]
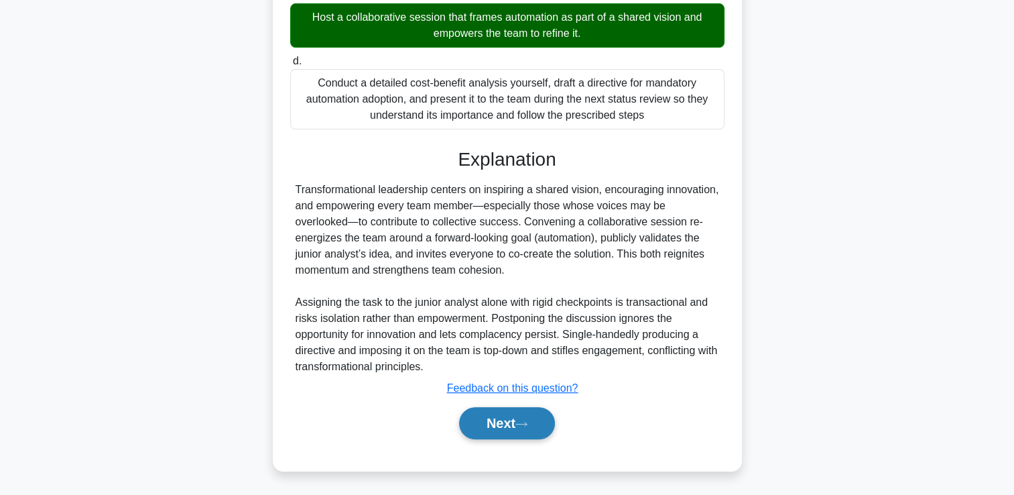
click at [510, 423] on button "Next" at bounding box center [507, 423] width 96 height 32
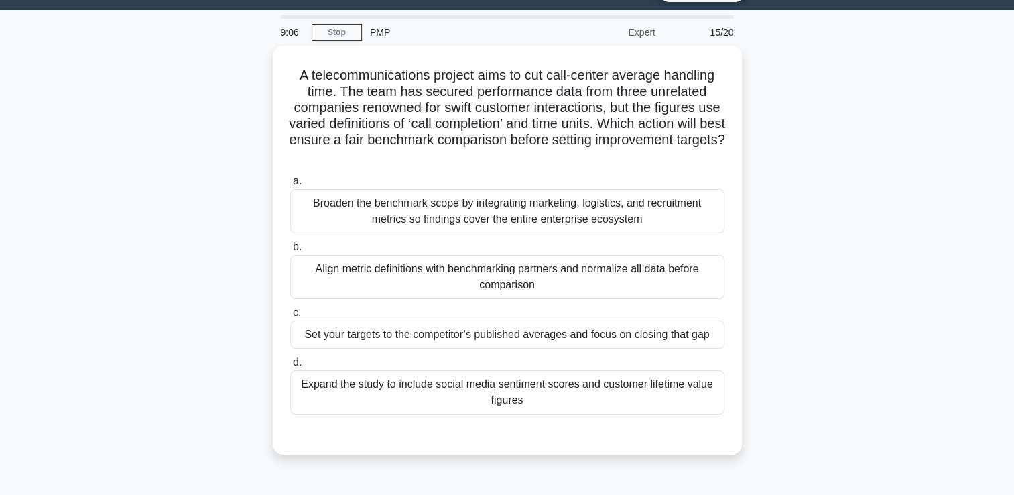
scroll to position [44, 0]
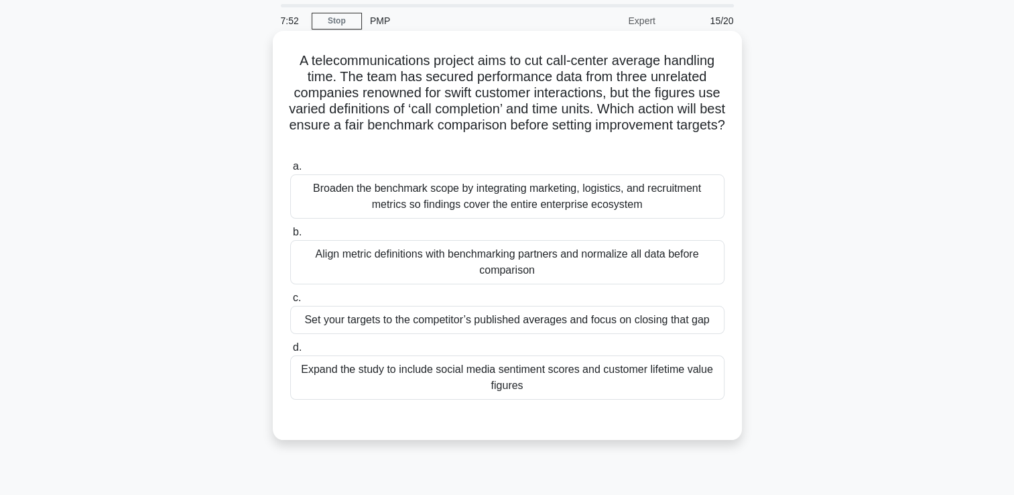
click at [578, 193] on div "Broaden the benchmark scope by integrating marketing, logistics, and recruitmen…" at bounding box center [507, 196] width 434 height 44
click at [290, 171] on input "a. Broaden the benchmark scope by integrating marketing, logistics, and recruit…" at bounding box center [290, 166] width 0 height 9
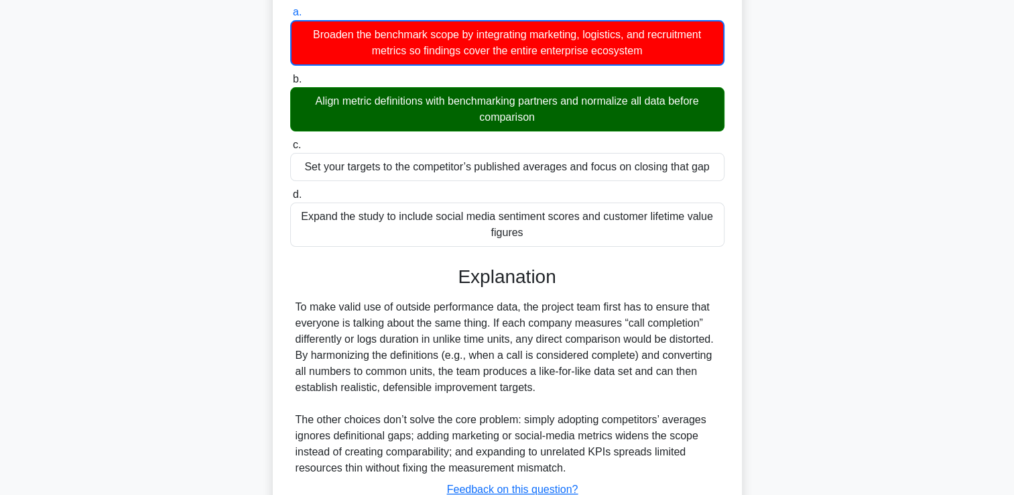
scroll to position [300, 0]
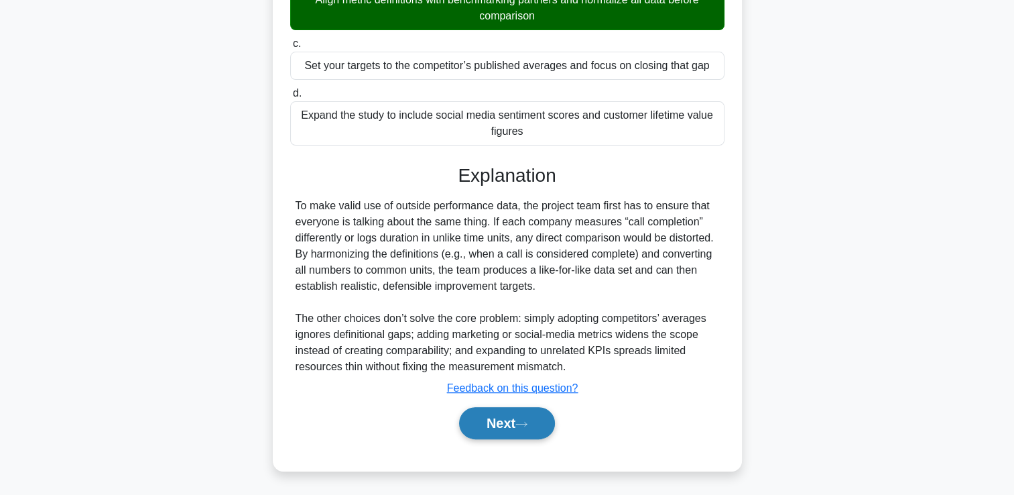
click at [528, 426] on icon at bounding box center [521, 423] width 12 height 7
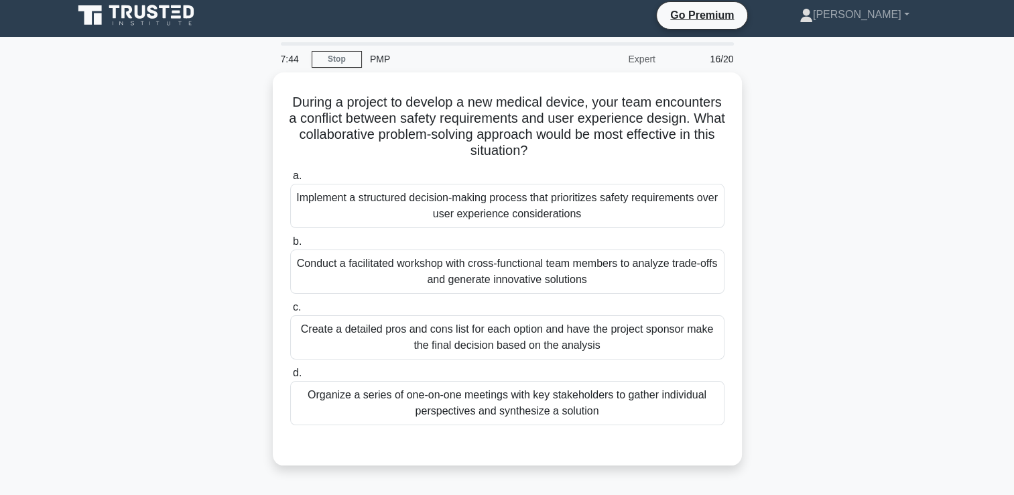
scroll to position [5, 0]
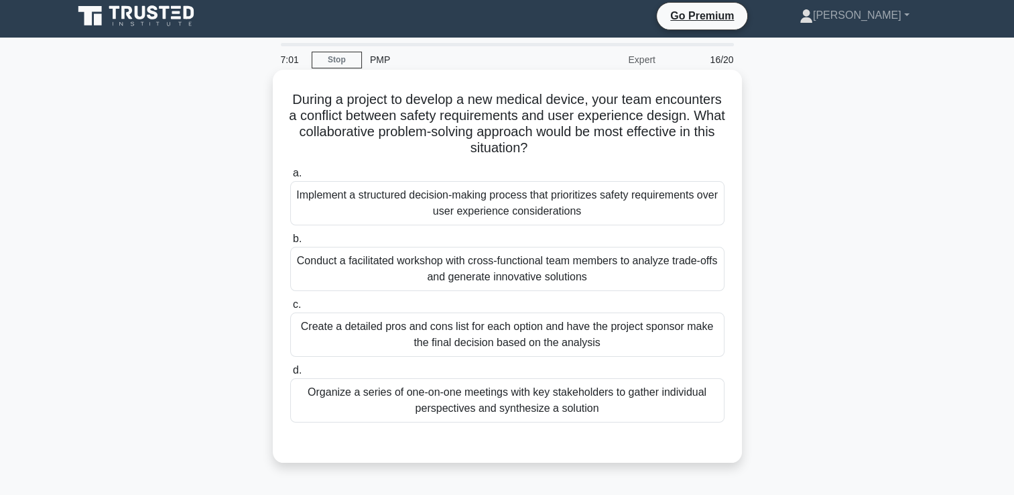
click at [613, 272] on div "Conduct a facilitated workshop with cross-functional team members to analyze tr…" at bounding box center [507, 269] width 434 height 44
click at [290, 243] on input "b. Conduct a facilitated workshop with cross-functional team members to analyze…" at bounding box center [290, 239] width 0 height 9
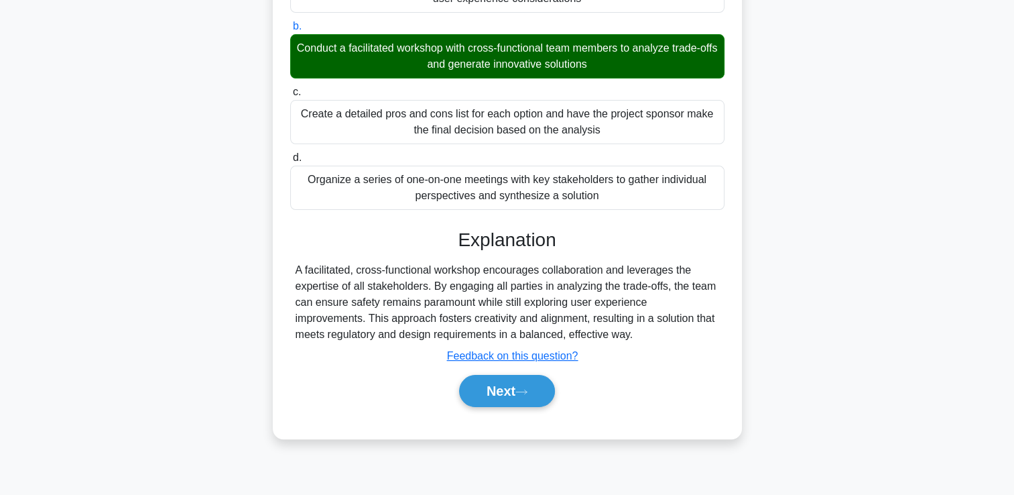
scroll to position [229, 0]
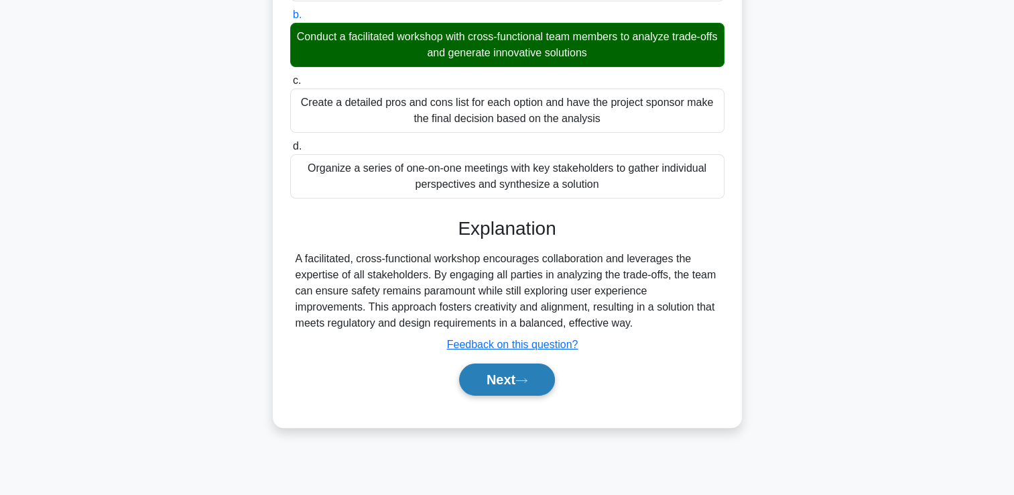
click at [519, 383] on button "Next" at bounding box center [507, 379] width 96 height 32
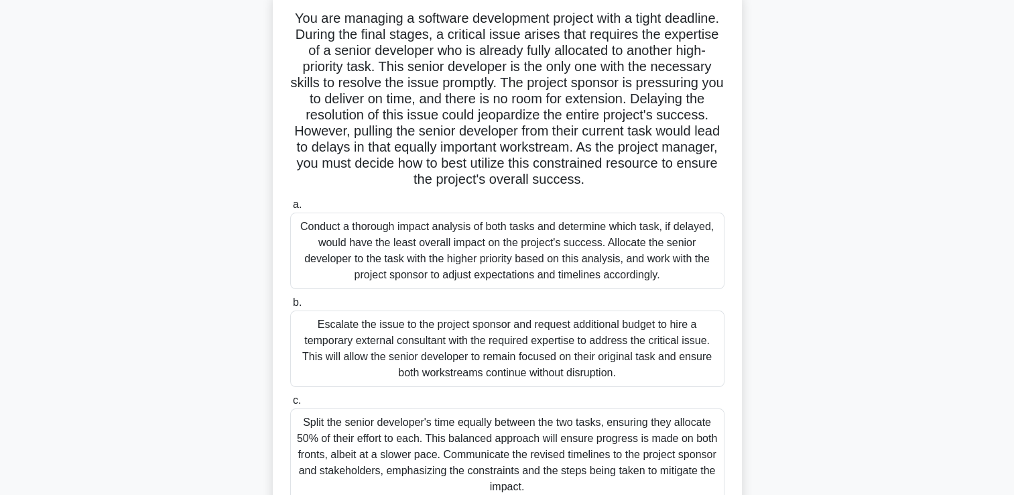
scroll to position [89, 0]
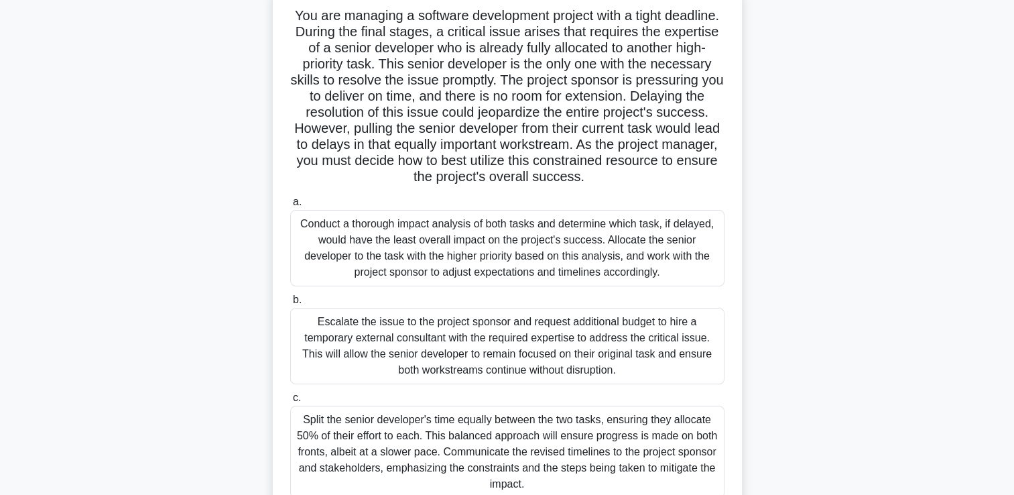
click at [603, 224] on div "Conduct a thorough impact analysis of both tasks and determine which task, if d…" at bounding box center [507, 248] width 434 height 76
click at [290, 206] on input "a. Conduct a thorough impact analysis of both tasks and determine which task, i…" at bounding box center [290, 202] width 0 height 9
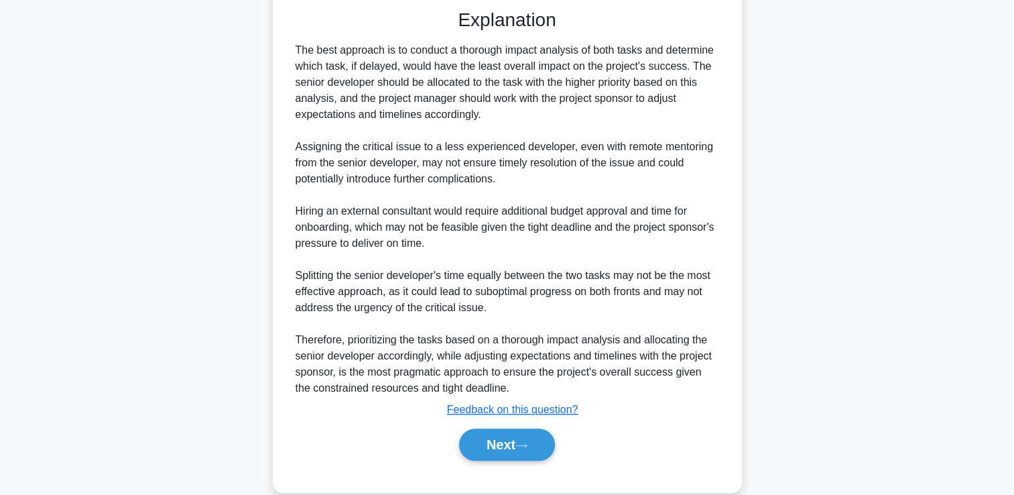
scroll to position [733, 0]
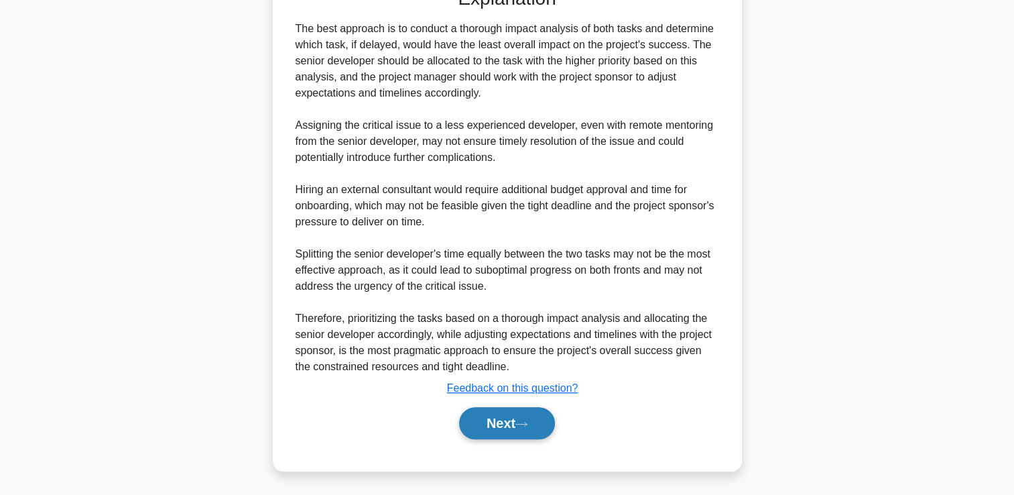
click at [528, 423] on icon at bounding box center [521, 423] width 12 height 7
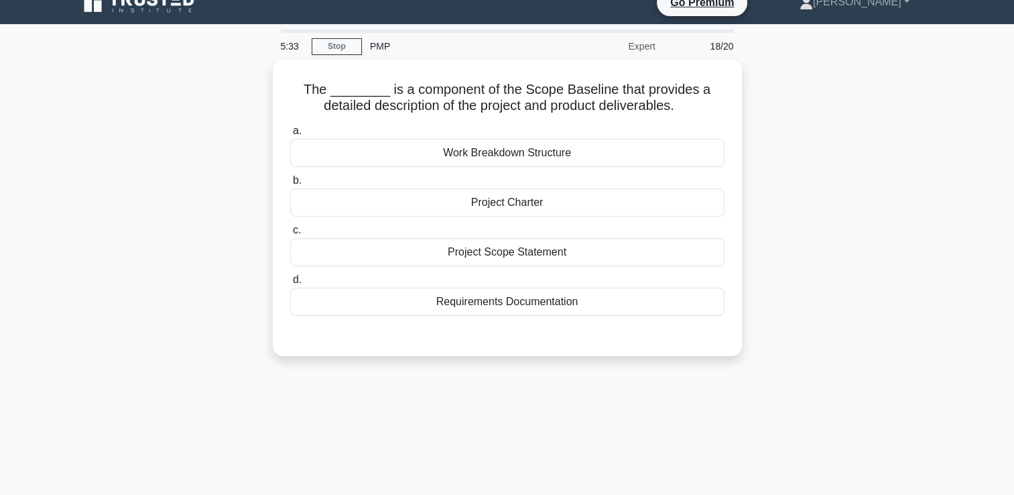
scroll to position [0, 0]
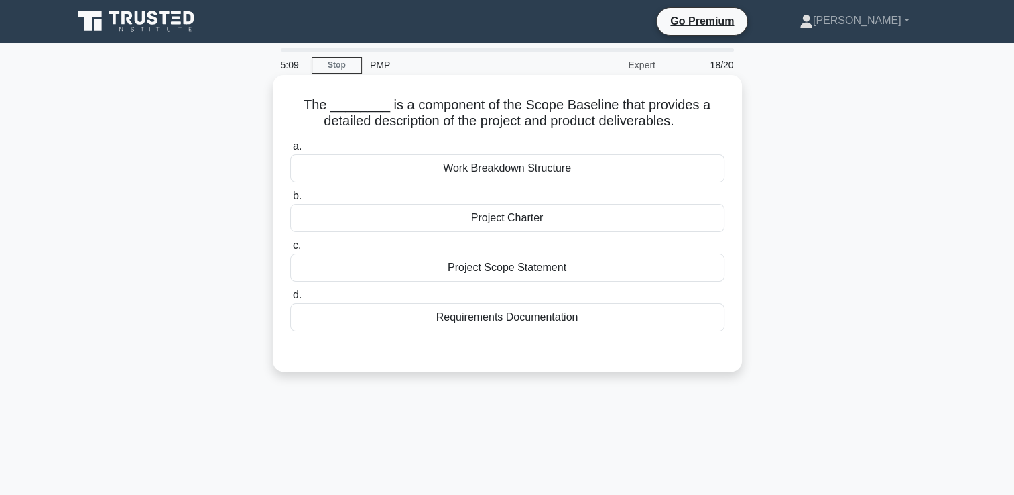
click at [631, 167] on div "Work Breakdown Structure" at bounding box center [507, 168] width 434 height 28
click at [290, 151] on input "a. Work Breakdown Structure" at bounding box center [290, 146] width 0 height 9
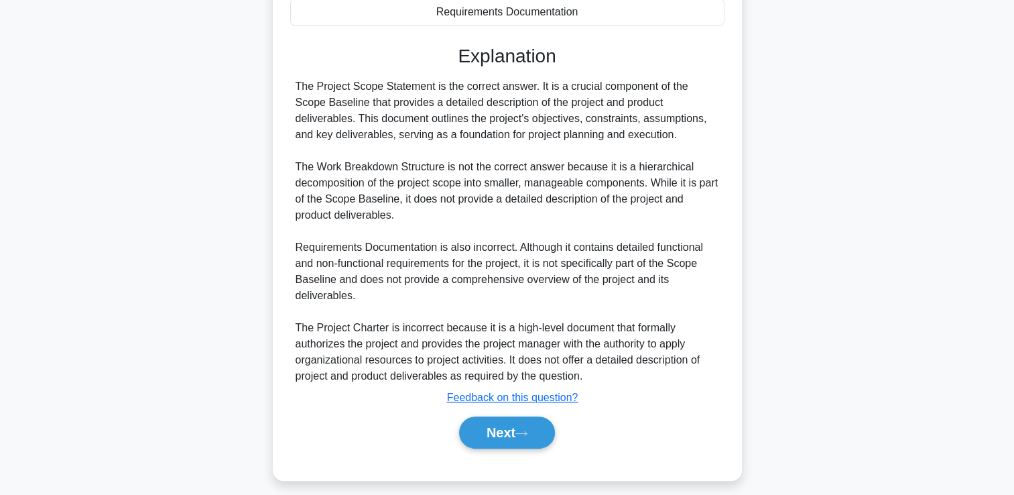
scroll to position [316, 0]
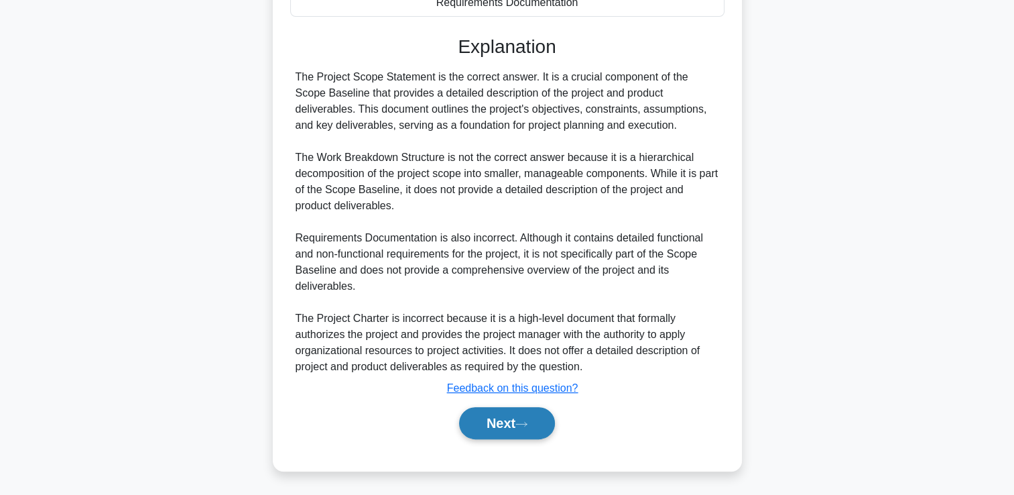
click at [518, 424] on button "Next" at bounding box center [507, 423] width 96 height 32
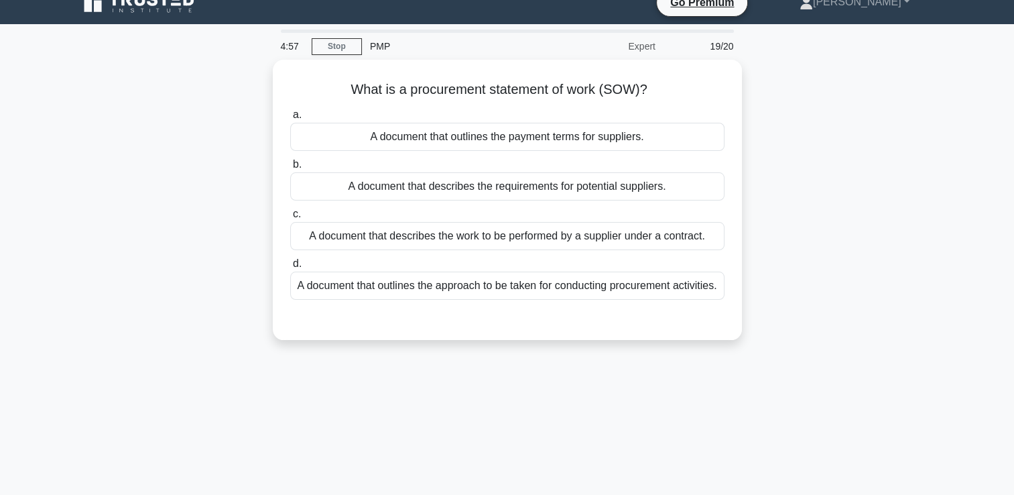
scroll to position [0, 0]
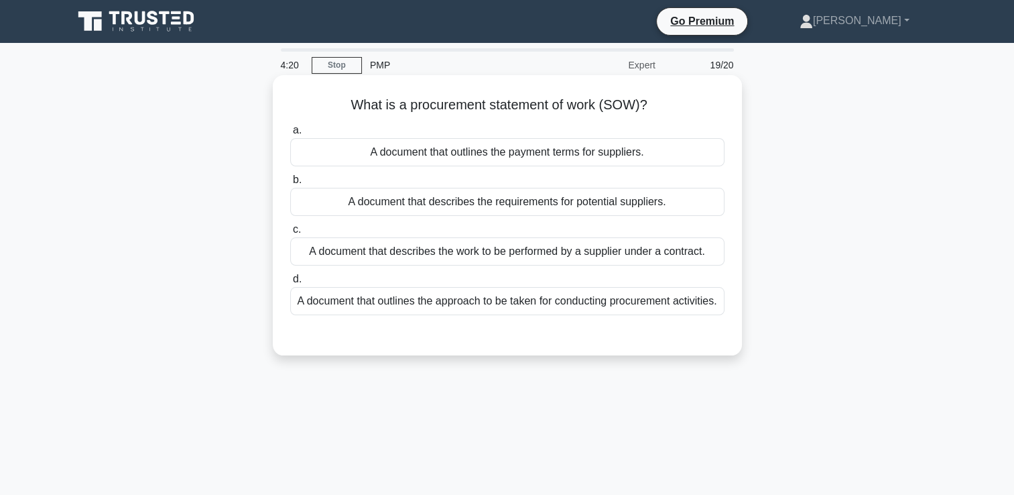
click at [710, 250] on div "A document that describes the work to be performed by a supplier under a contra…" at bounding box center [507, 251] width 434 height 28
click at [290, 234] on input "c. A document that describes the work to be performed by a supplier under a con…" at bounding box center [290, 229] width 0 height 9
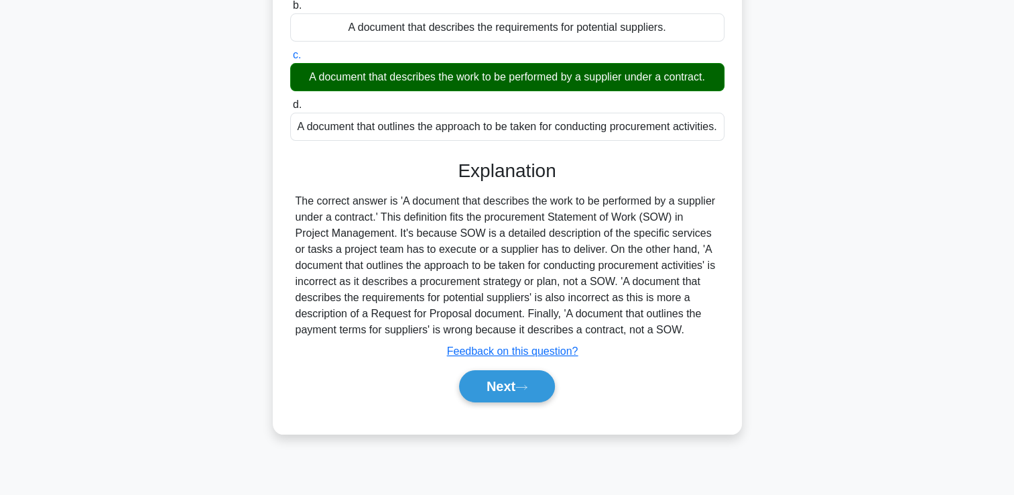
scroll to position [229, 0]
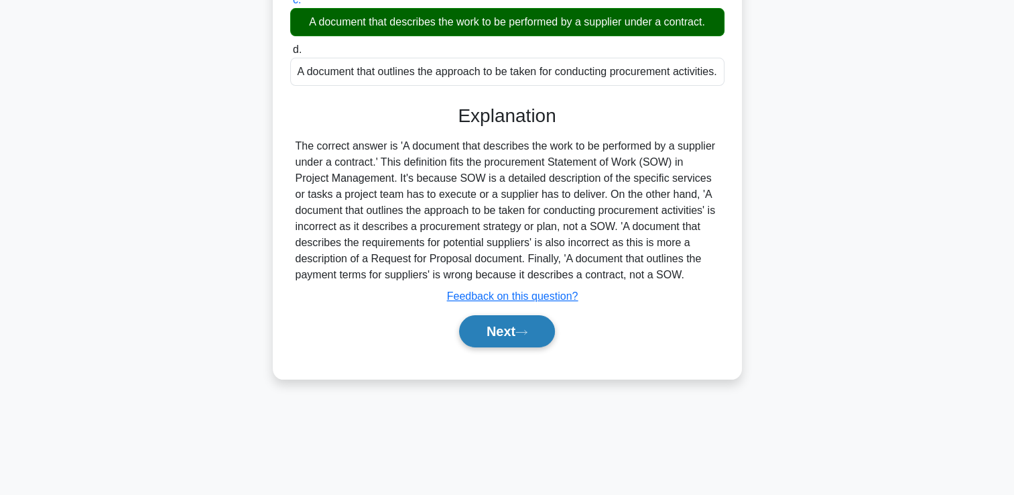
click at [496, 347] on button "Next" at bounding box center [507, 331] width 96 height 32
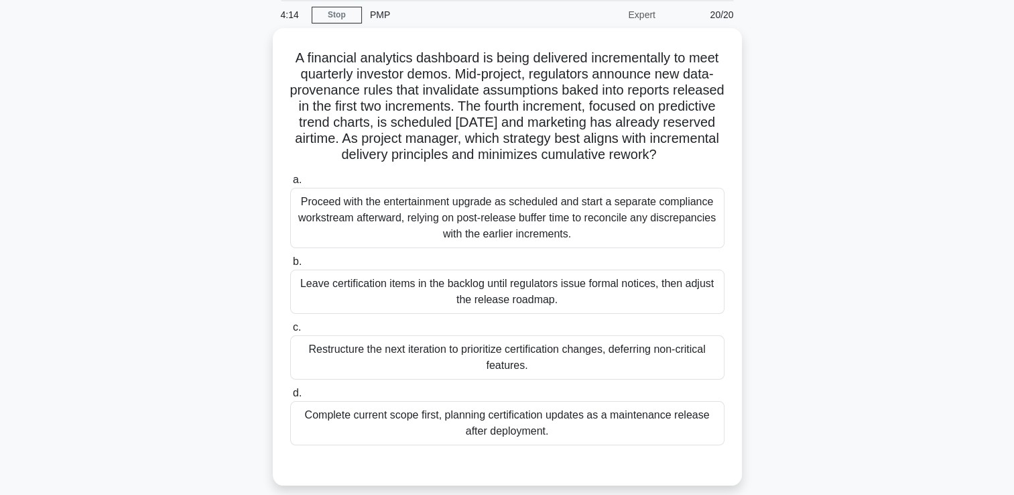
scroll to position [51, 0]
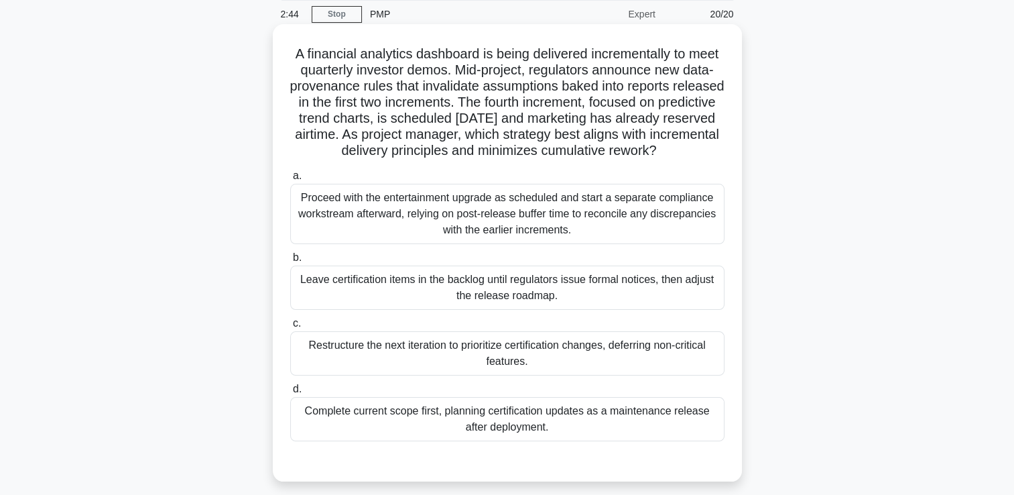
click at [673, 229] on div "Proceed with the entertainment upgrade as scheduled and start a separate compli…" at bounding box center [507, 214] width 434 height 60
click at [290, 180] on input "a. Proceed with the entertainment upgrade as scheduled and start a separate com…" at bounding box center [290, 176] width 0 height 9
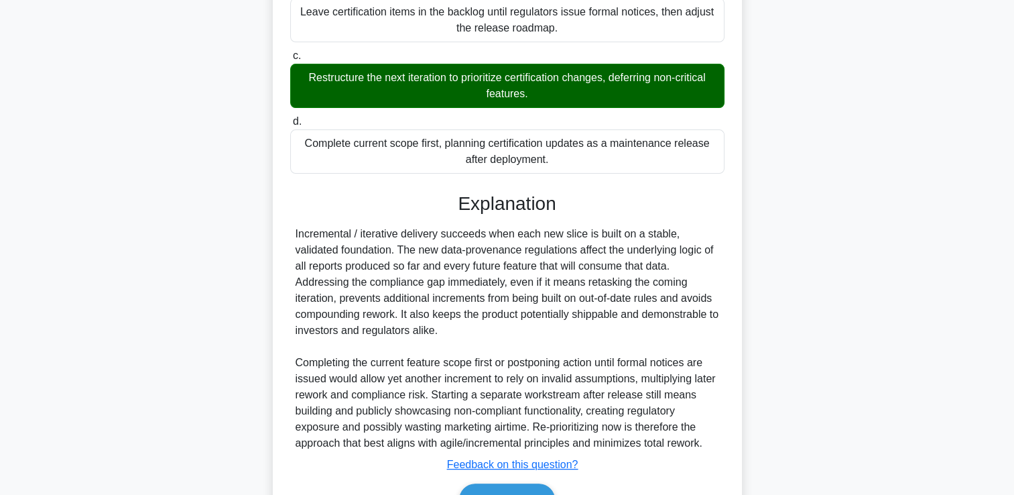
scroll to position [412, 0]
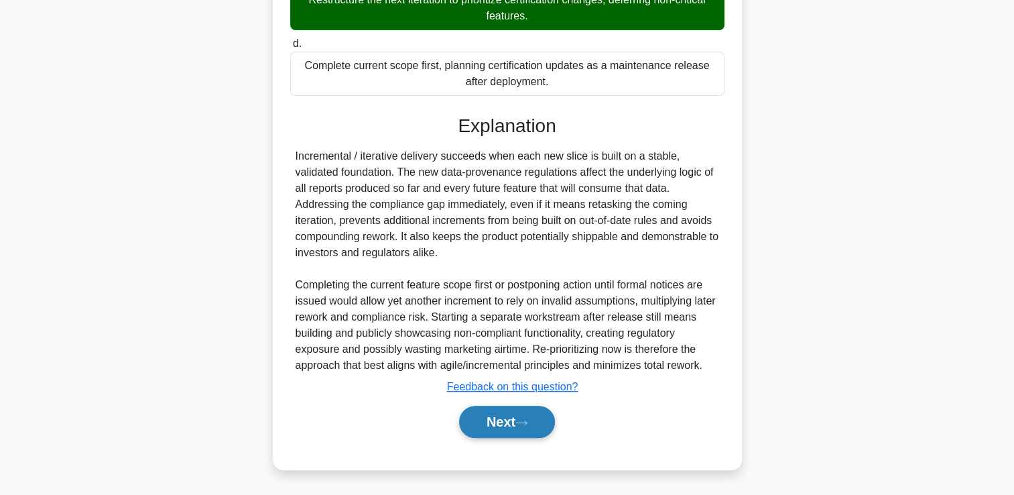
click at [521, 420] on icon at bounding box center [521, 422] width 12 height 7
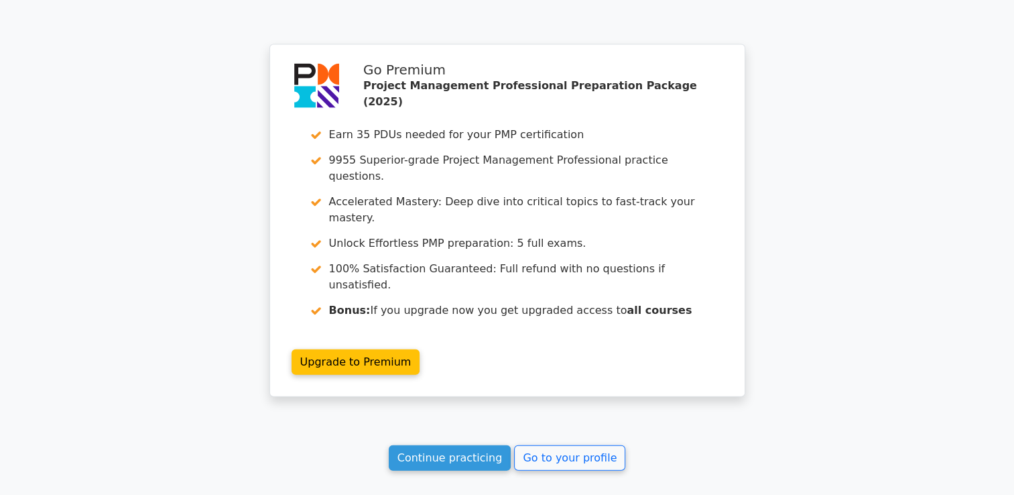
scroll to position [3109, 0]
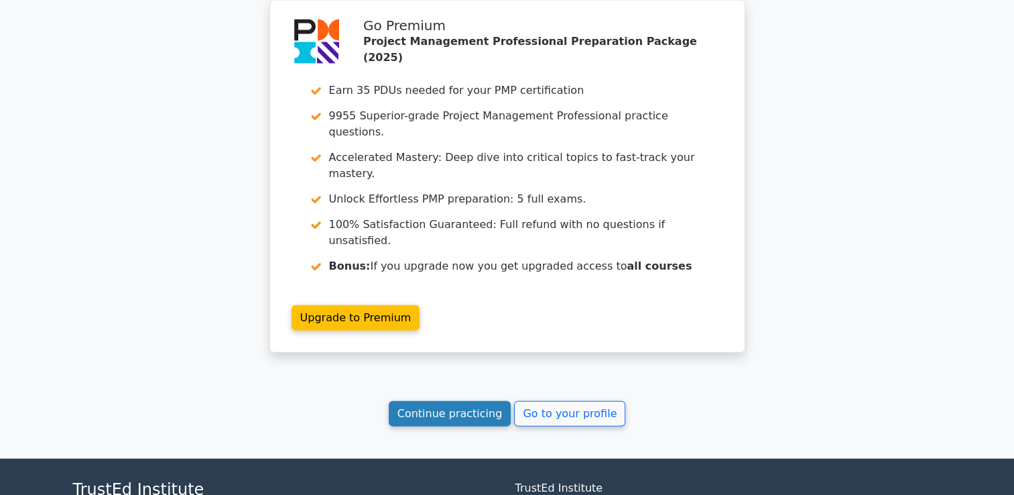
click at [422, 401] on link "Continue practicing" at bounding box center [450, 413] width 123 height 25
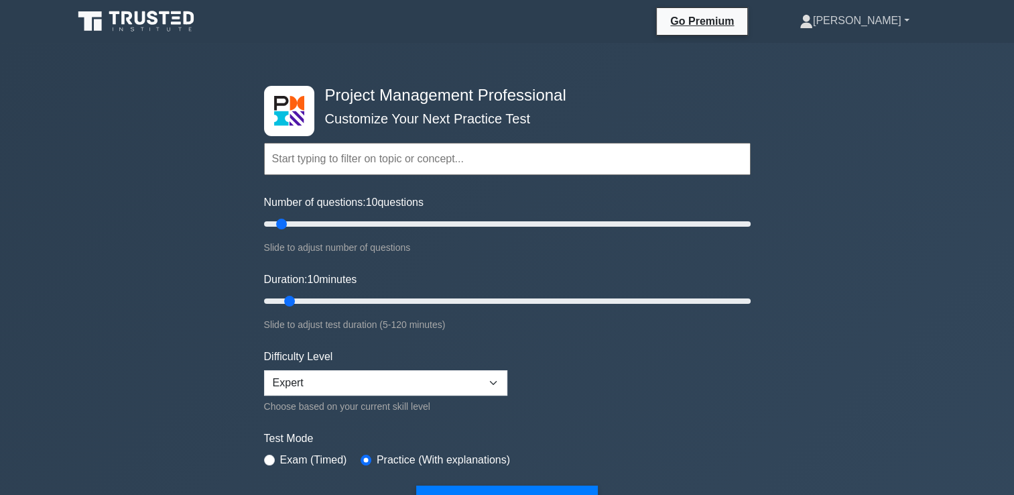
click at [869, 19] on link "[PERSON_NAME]" at bounding box center [854, 20] width 174 height 27
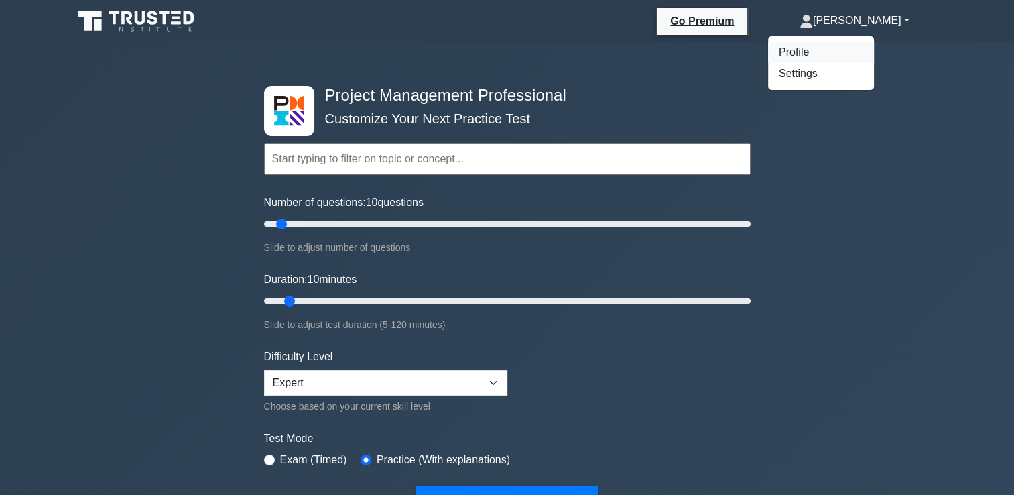
click at [838, 53] on link "Profile" at bounding box center [821, 52] width 106 height 21
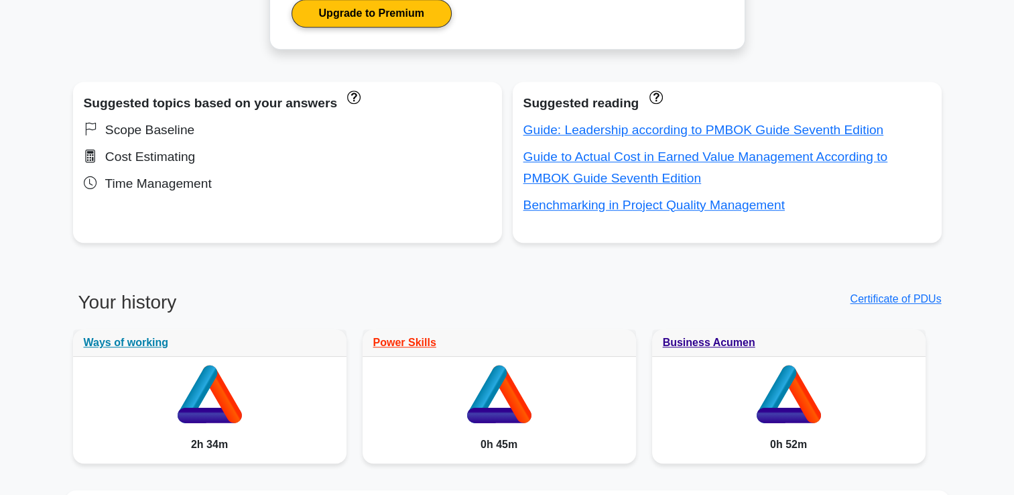
scroll to position [804, 0]
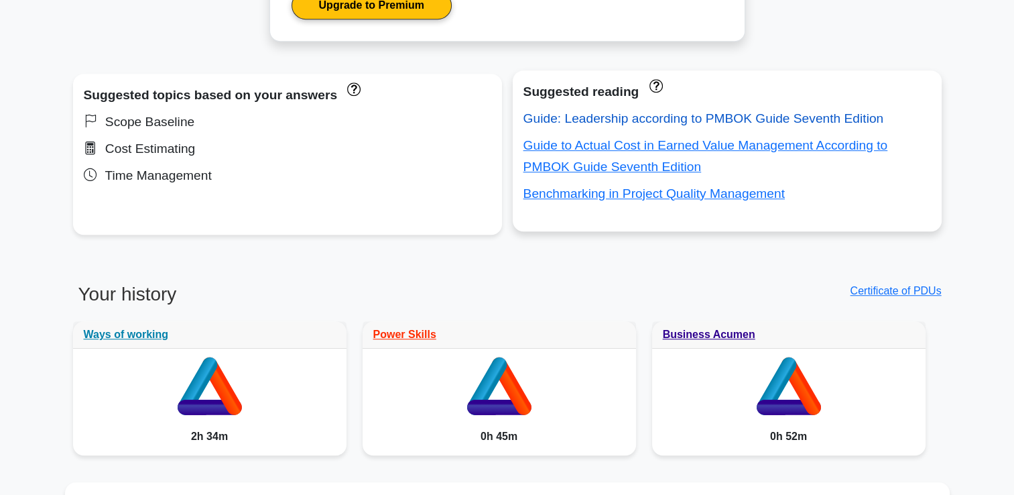
click at [614, 123] on link "Guide: Leadership according to PMBOK Guide Seventh Edition" at bounding box center [703, 118] width 361 height 14
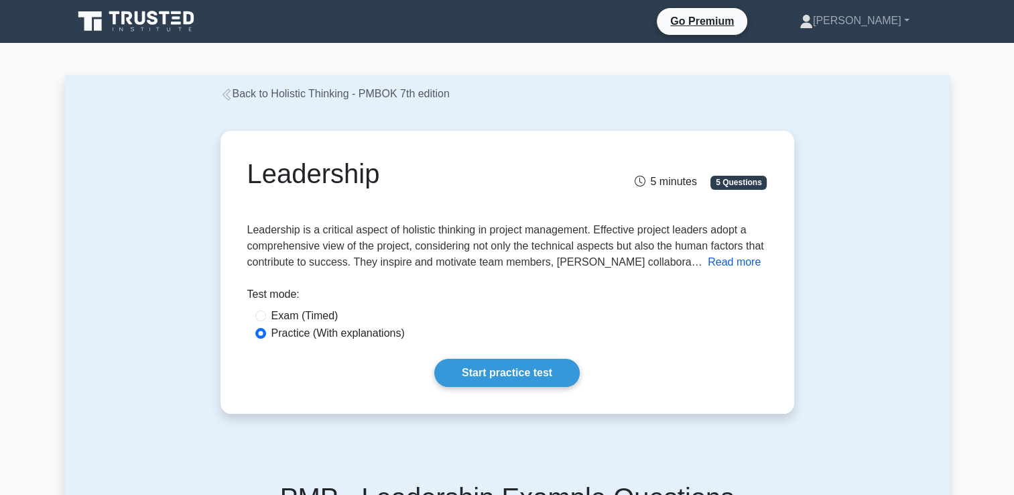
click at [708, 261] on button "Read more" at bounding box center [734, 262] width 53 height 16
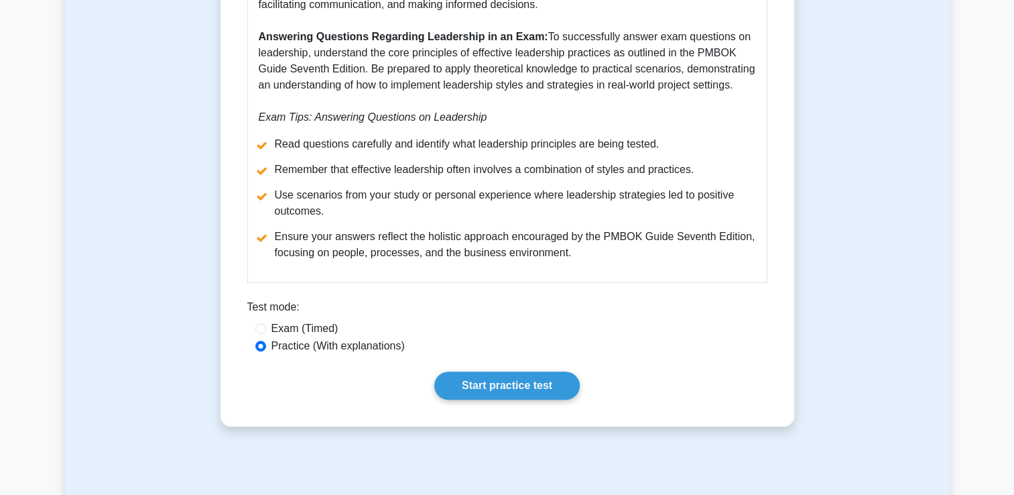
scroll to position [692, 0]
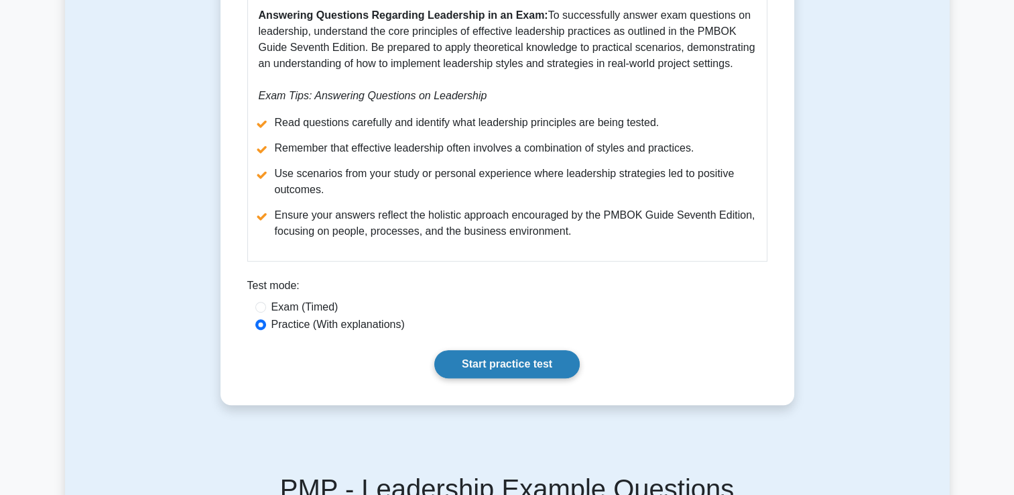
click at [501, 367] on link "Start practice test" at bounding box center [506, 364] width 145 height 28
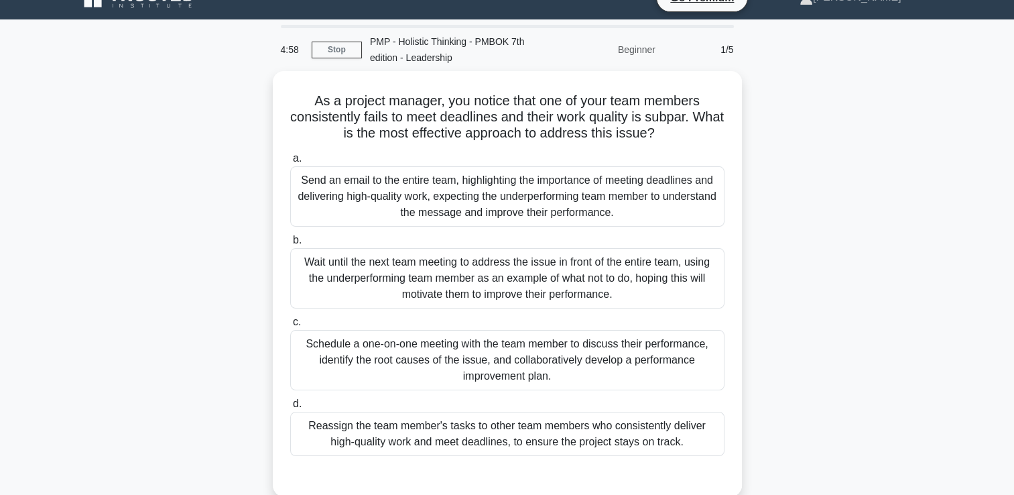
scroll to position [22, 0]
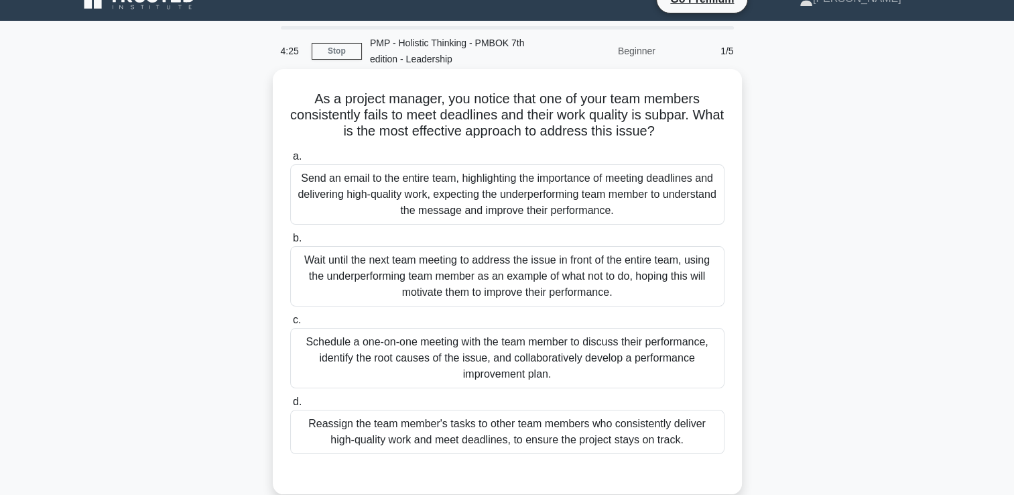
click at [410, 358] on div "Schedule a one-on-one meeting with the team member to discuss their performance…" at bounding box center [507, 358] width 434 height 60
click at [290, 324] on input "c. Schedule a one-on-one meeting with the team member to discuss their performa…" at bounding box center [290, 320] width 0 height 9
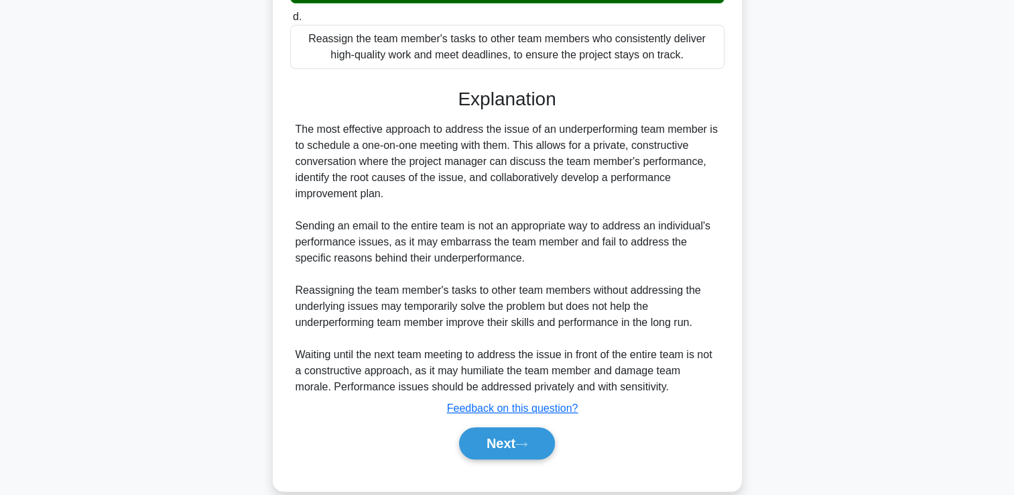
scroll to position [427, 0]
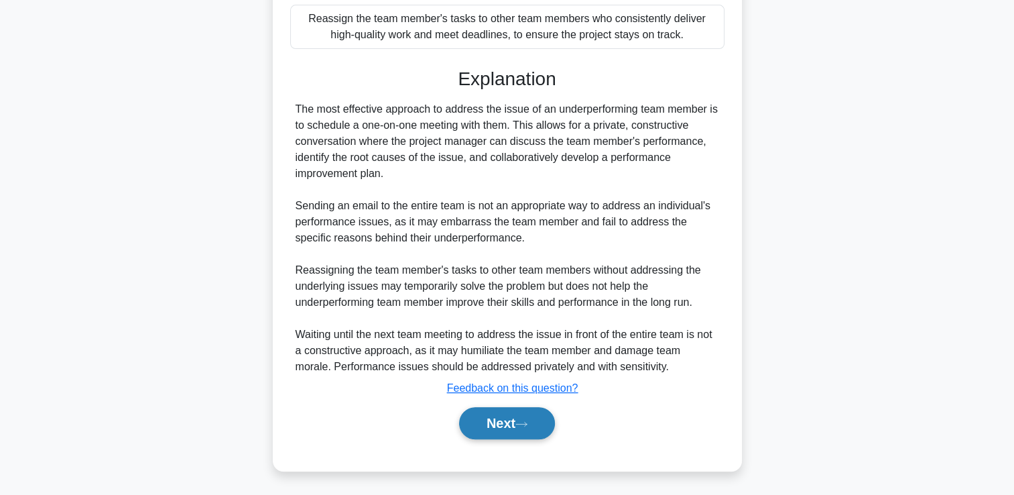
click at [500, 420] on button "Next" at bounding box center [507, 423] width 96 height 32
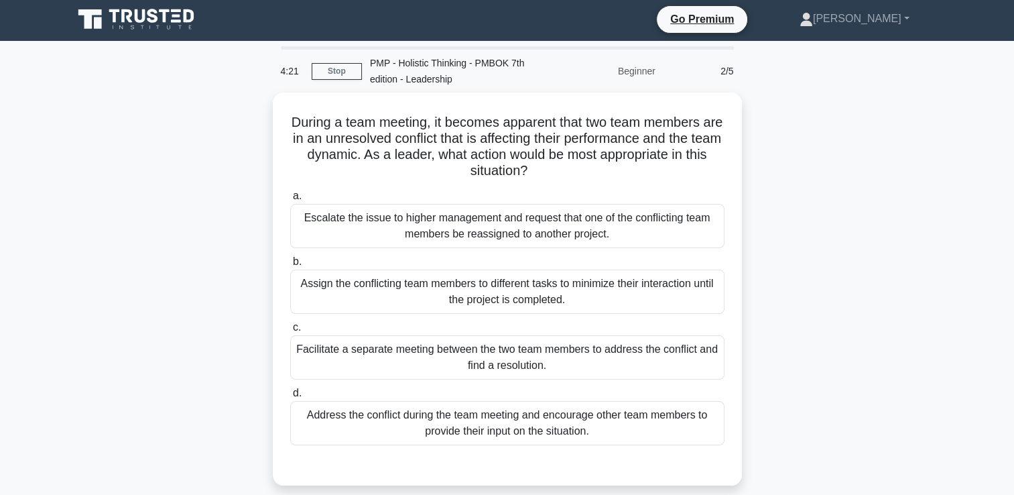
scroll to position [0, 0]
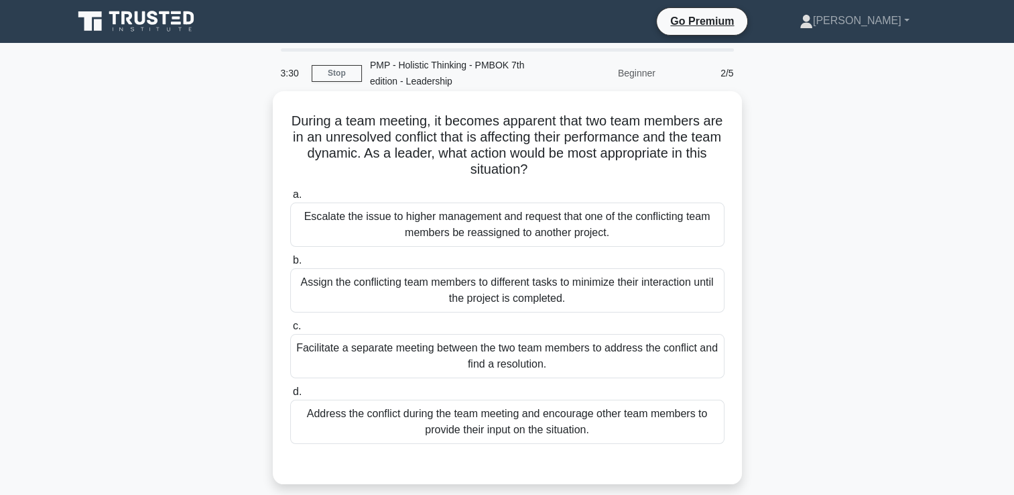
click at [681, 354] on div "Facilitate a separate meeting between the two team members to address the confl…" at bounding box center [507, 356] width 434 height 44
click at [290, 330] on input "c. Facilitate a separate meeting between the two team members to address the co…" at bounding box center [290, 326] width 0 height 9
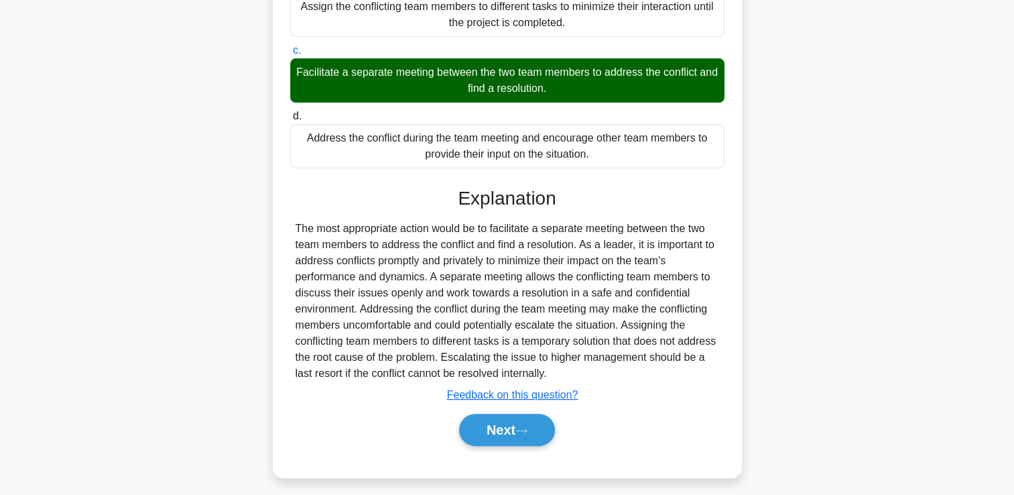
scroll to position [282, 0]
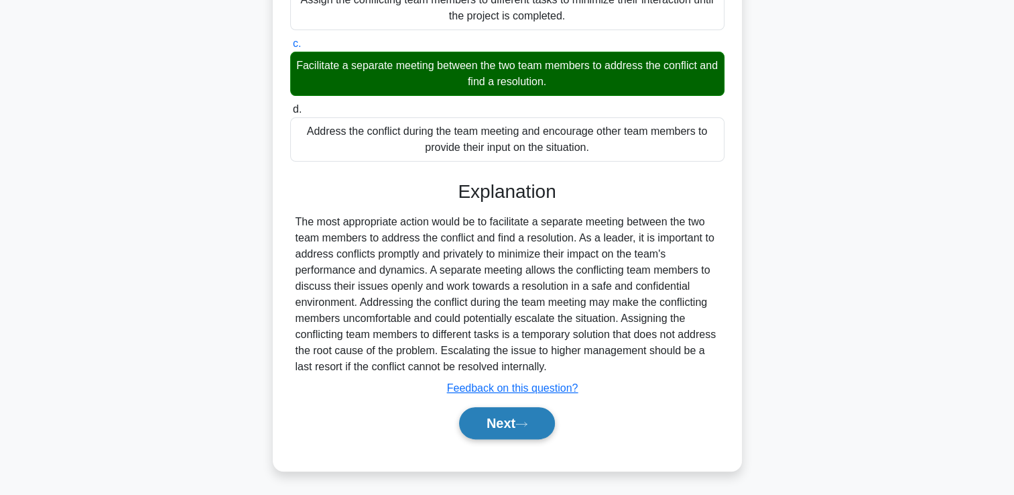
click at [501, 428] on button "Next" at bounding box center [507, 423] width 96 height 32
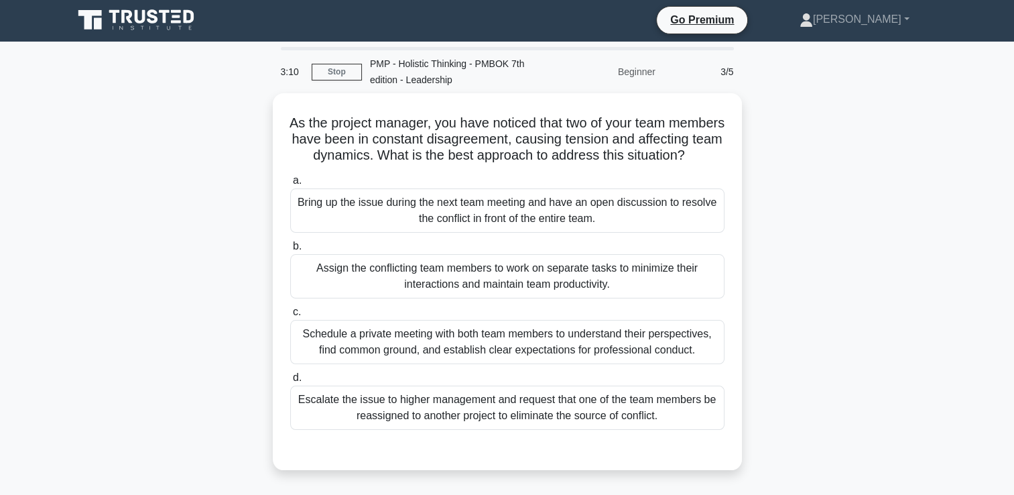
scroll to position [0, 0]
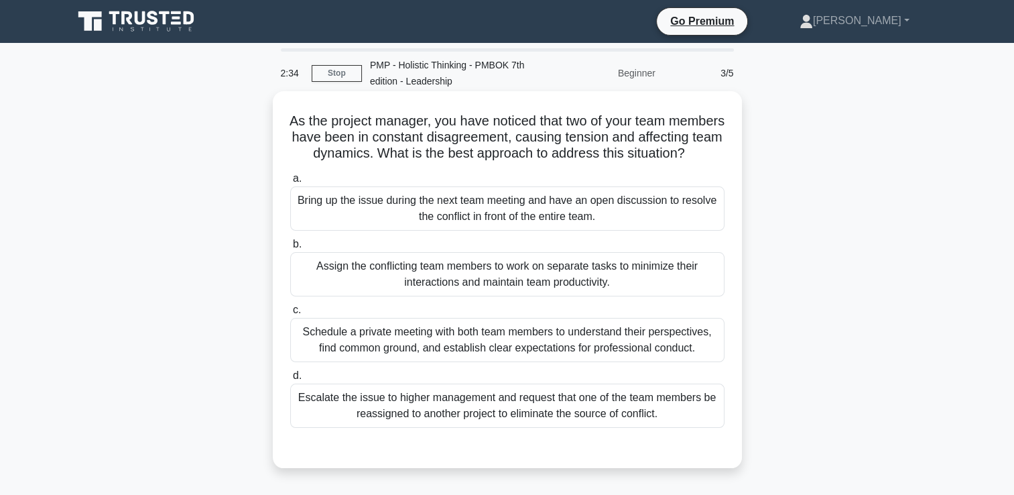
drag, startPoint x: 670, startPoint y: 352, endPoint x: 682, endPoint y: 347, distance: 12.3
click at [670, 350] on div "Schedule a private meeting with both team members to understand their perspecti…" at bounding box center [507, 340] width 434 height 44
click at [290, 314] on input "c. Schedule a private meeting with both team members to understand their perspe…" at bounding box center [290, 310] width 0 height 9
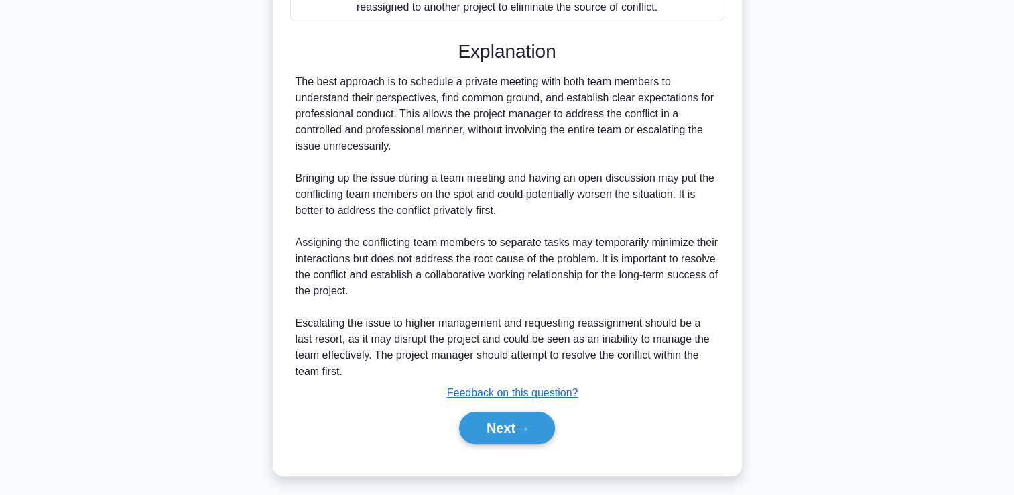
scroll to position [427, 0]
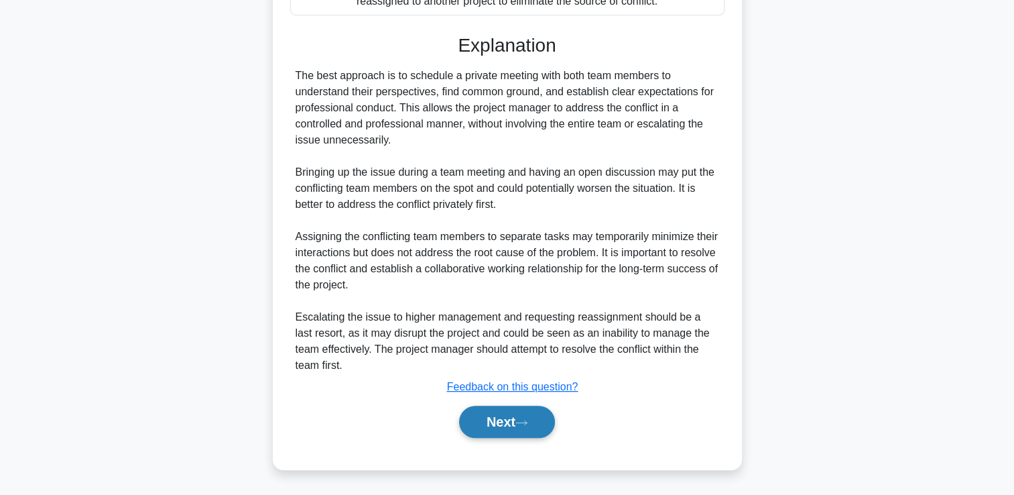
click at [534, 424] on button "Next" at bounding box center [507, 422] width 96 height 32
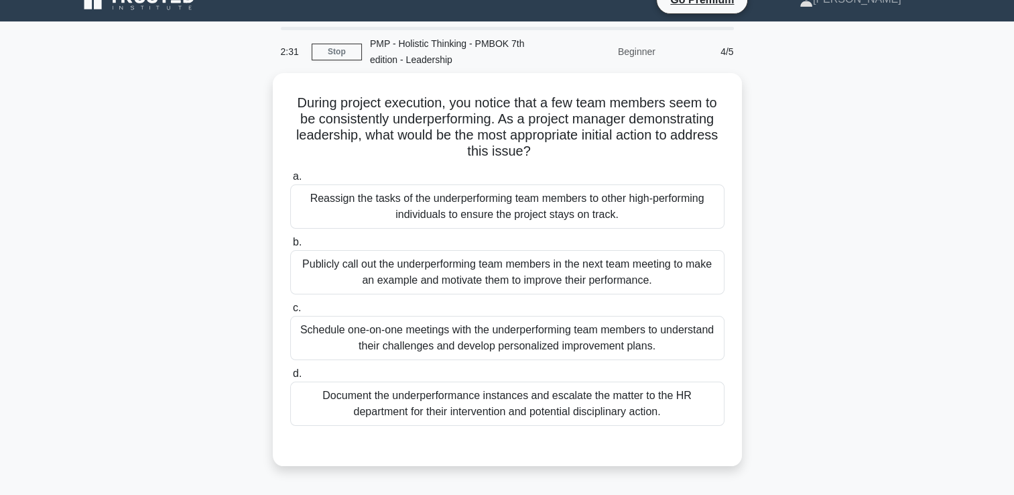
scroll to position [5, 0]
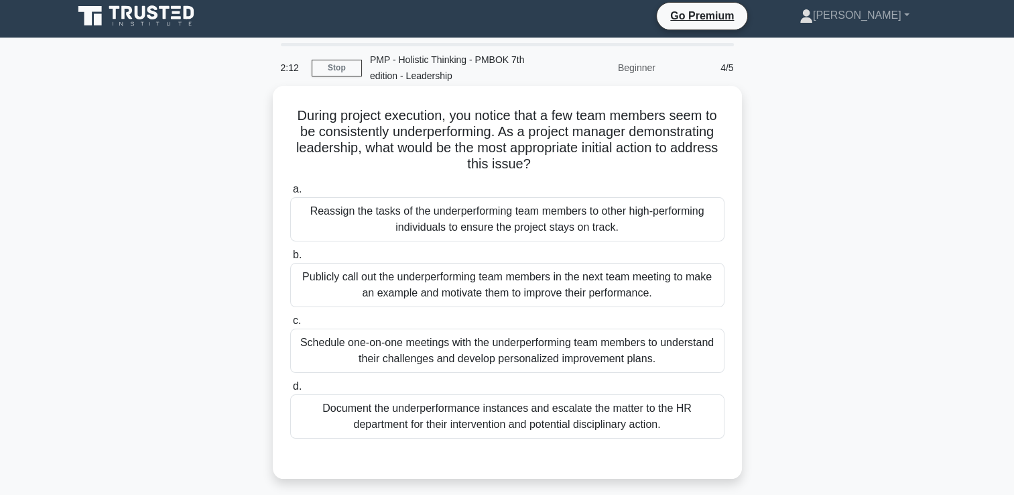
click at [629, 350] on div "Schedule one-on-one meetings with the underperforming team members to understan…" at bounding box center [507, 350] width 434 height 44
click at [290, 325] on input "c. Schedule one-on-one meetings with the underperforming team members to unders…" at bounding box center [290, 320] width 0 height 9
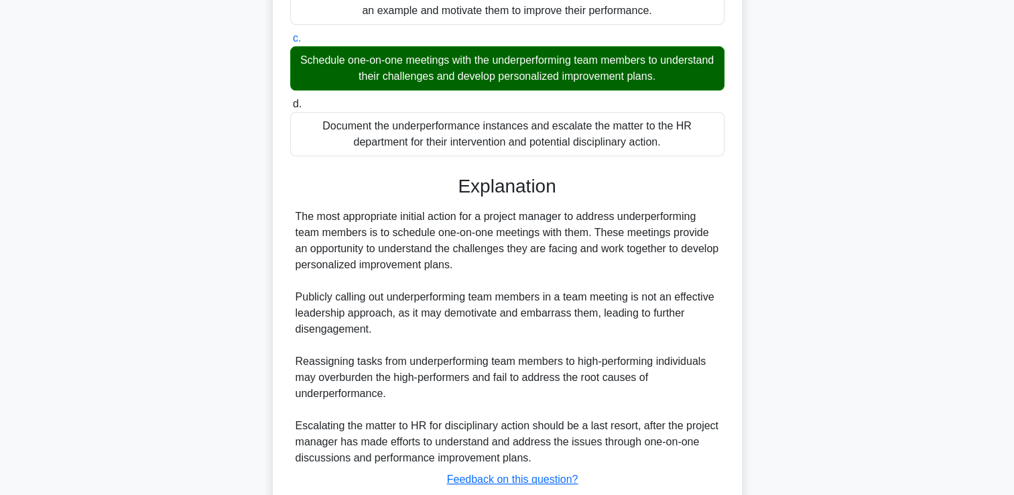
scroll to position [379, 0]
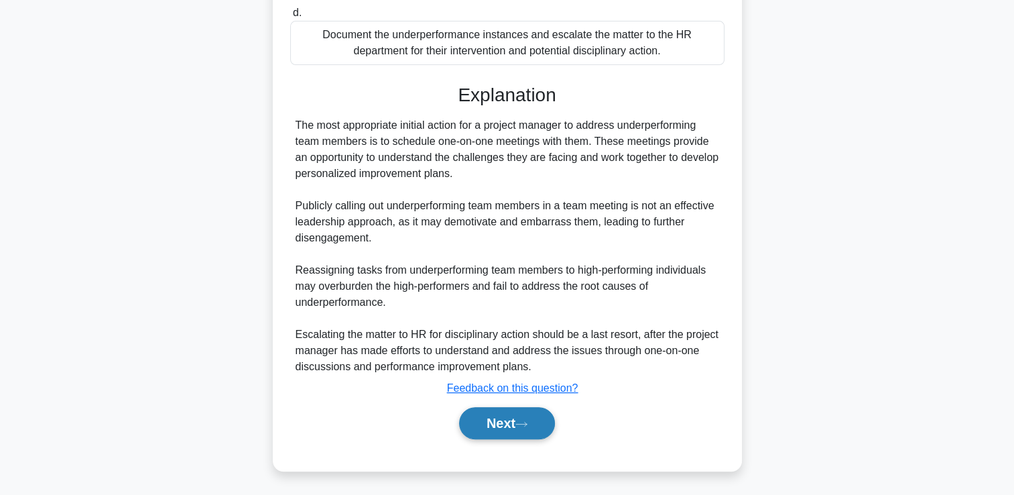
click at [506, 412] on button "Next" at bounding box center [507, 423] width 96 height 32
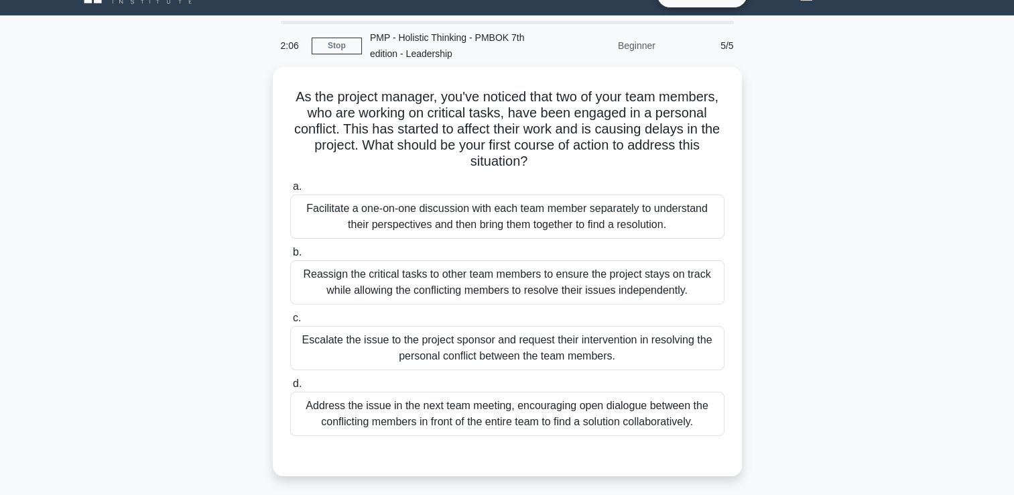
scroll to position [28, 0]
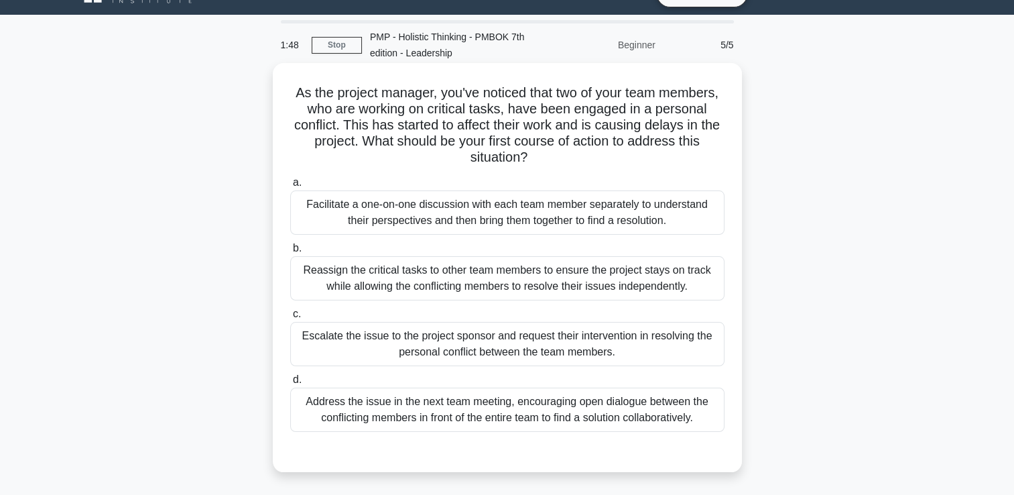
click at [681, 207] on div "Facilitate a one-on-one discussion with each team member separately to understa…" at bounding box center [507, 212] width 434 height 44
click at [290, 187] on input "a. Facilitate a one-on-one discussion with each team member separately to under…" at bounding box center [290, 182] width 0 height 9
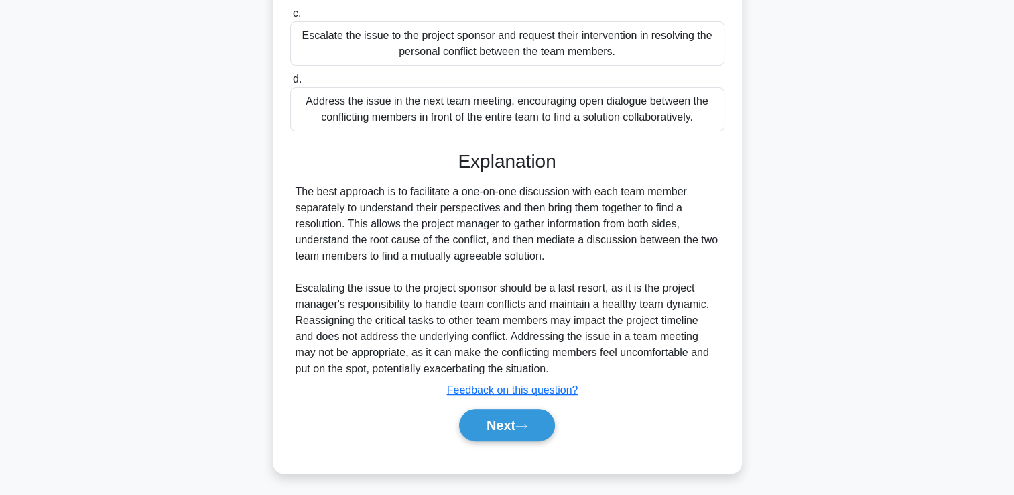
scroll to position [330, 0]
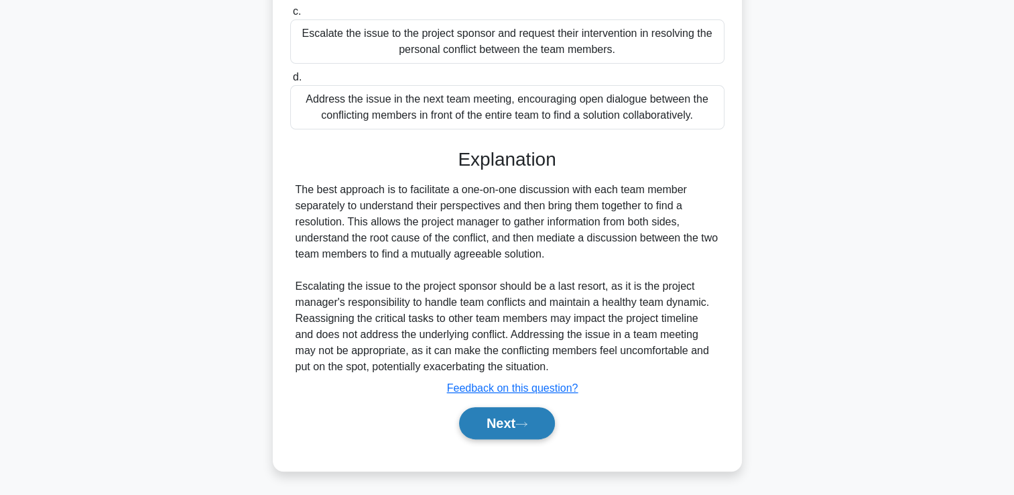
click at [492, 415] on button "Next" at bounding box center [507, 423] width 96 height 32
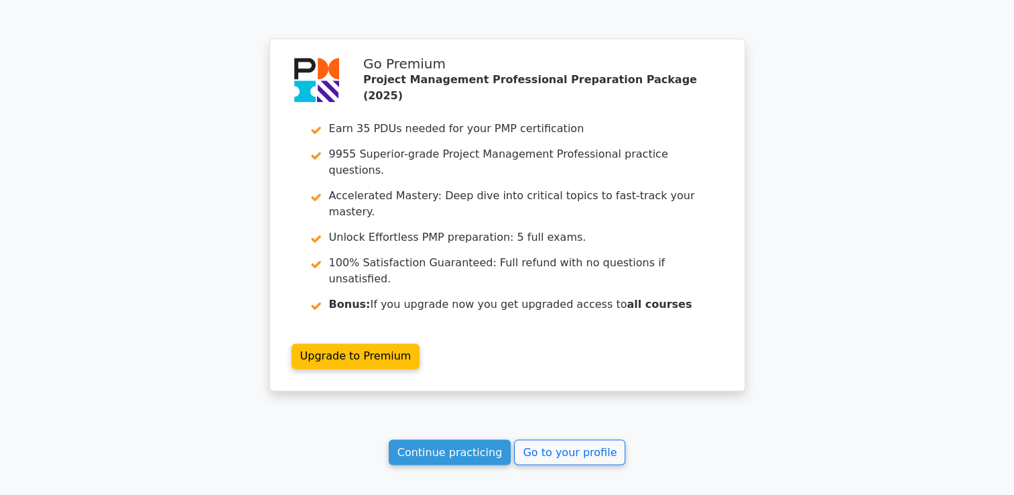
scroll to position [2099, 0]
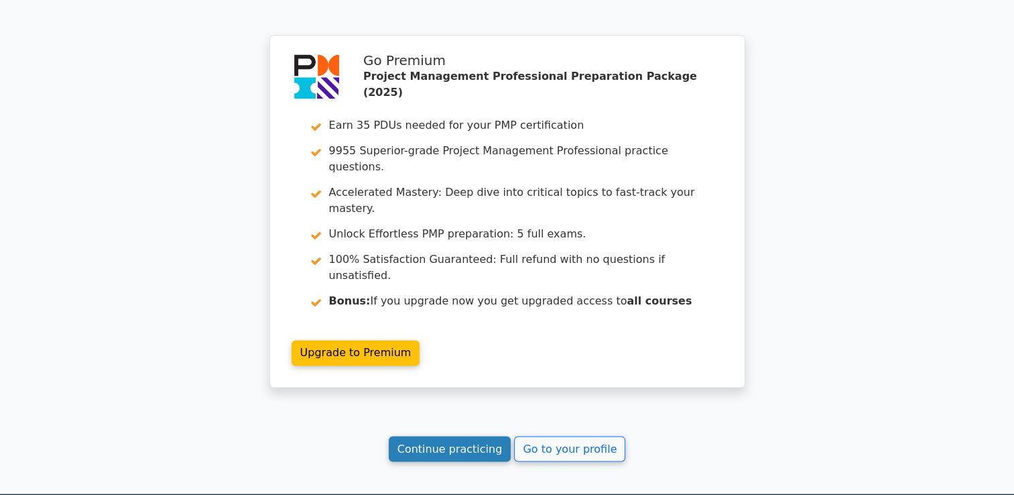
click at [469, 436] on link "Continue practicing" at bounding box center [450, 448] width 123 height 25
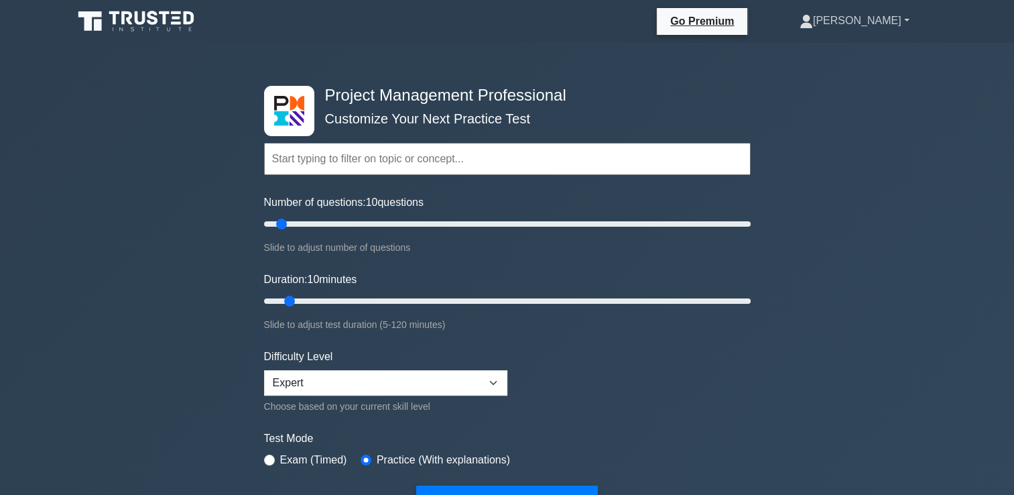
click at [889, 27] on link "[PERSON_NAME]" at bounding box center [854, 20] width 174 height 27
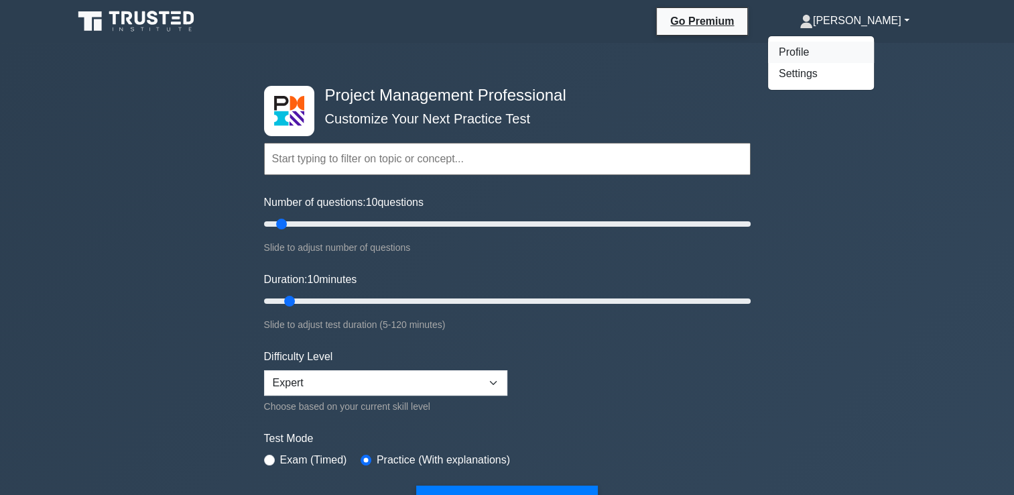
click at [818, 52] on link "Profile" at bounding box center [821, 52] width 106 height 21
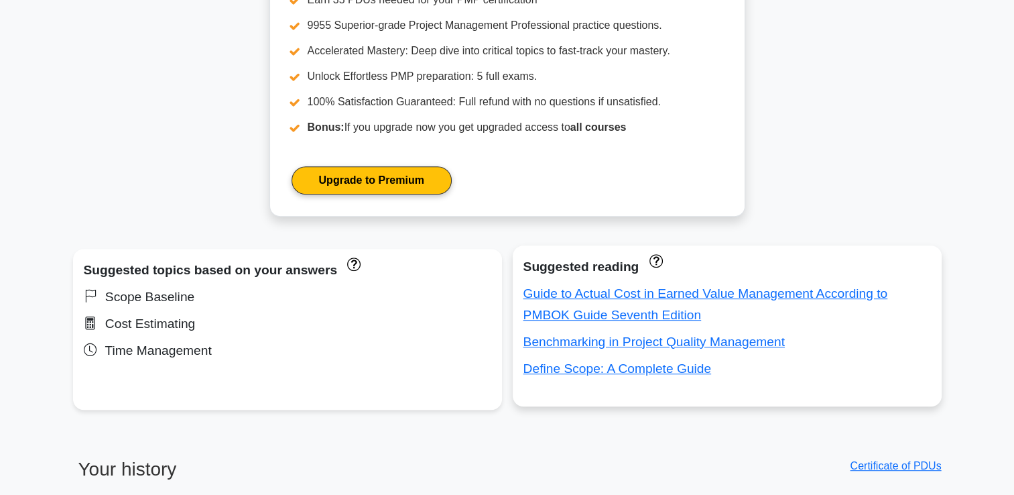
scroll to position [670, 0]
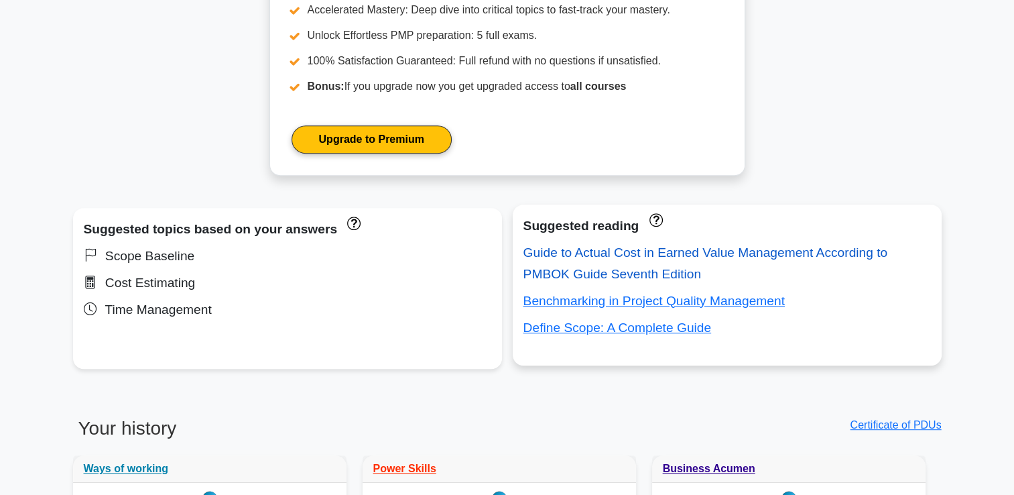
click at [800, 251] on link "Guide to Actual Cost in Earned Value Management According to PMBOK Guide Sevent…" at bounding box center [705, 263] width 365 height 36
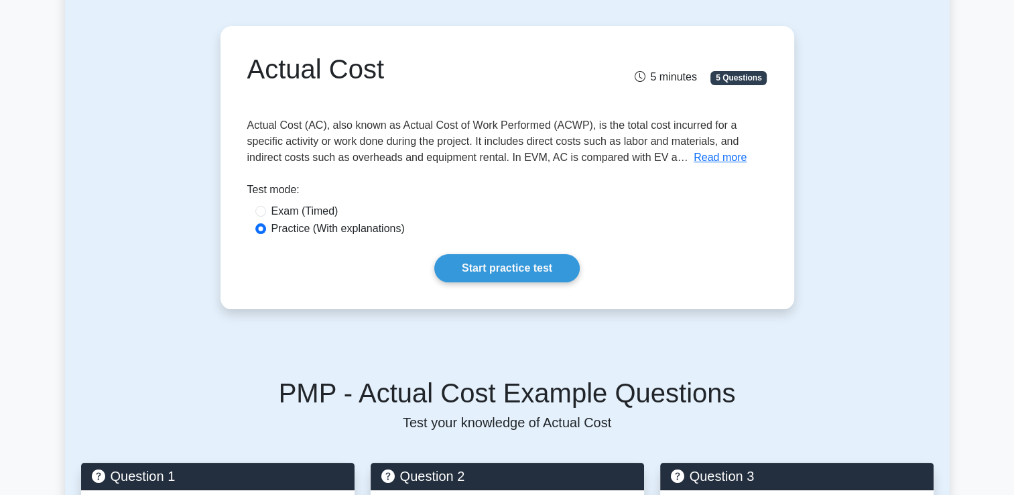
scroll to position [89, 0]
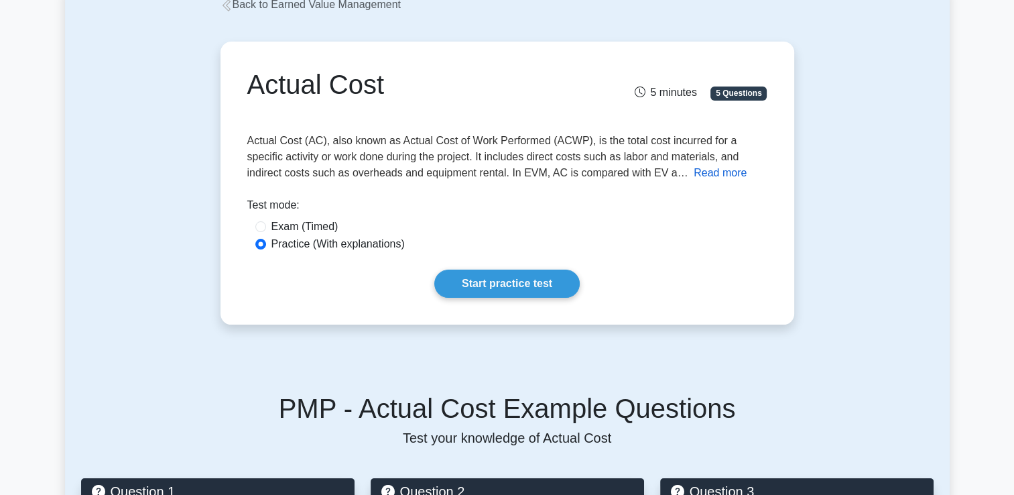
click at [694, 173] on button "Read more" at bounding box center [720, 173] width 53 height 16
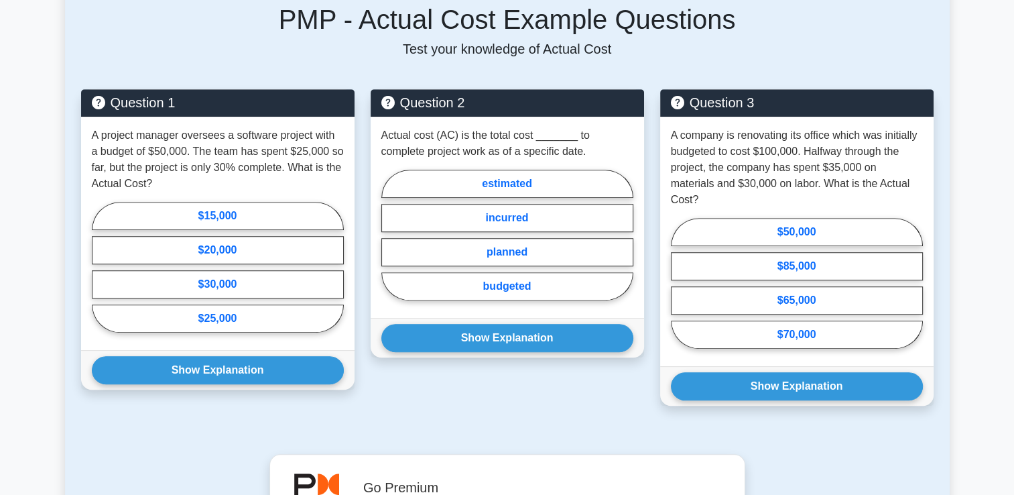
scroll to position [983, 0]
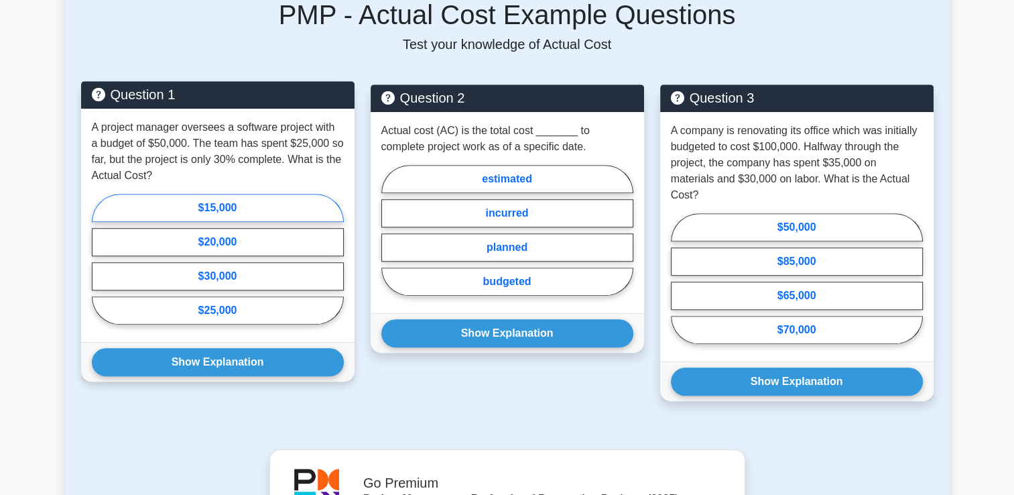
click at [218, 203] on label "$15,000" at bounding box center [218, 208] width 252 height 28
click at [101, 259] on input "$15,000" at bounding box center [96, 263] width 9 height 9
radio input "true"
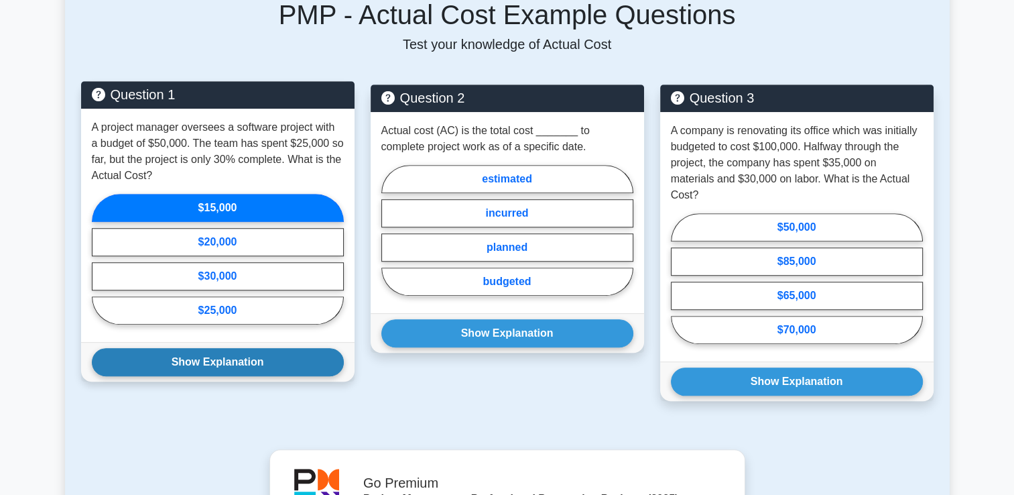
click at [214, 369] on button "Show Explanation" at bounding box center [218, 362] width 252 height 28
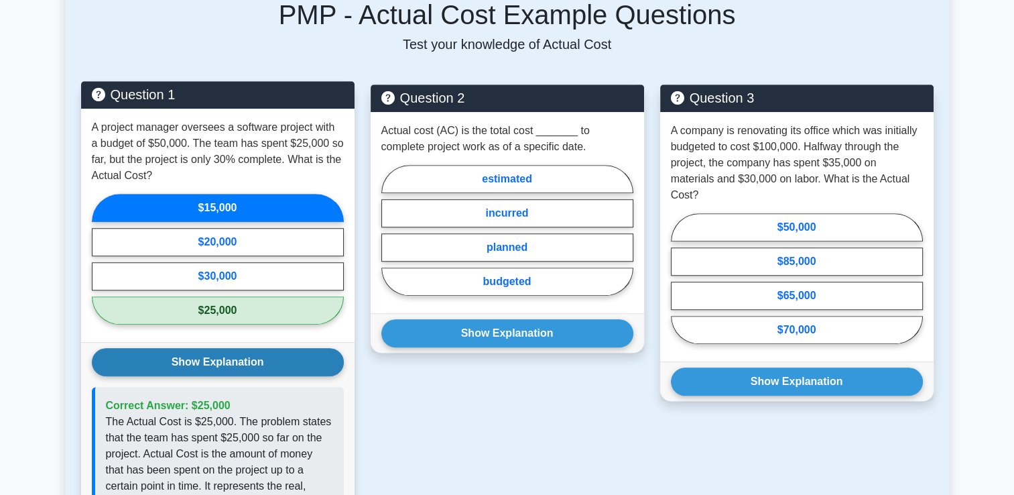
click at [223, 361] on button "Show Explanation" at bounding box center [218, 362] width 252 height 28
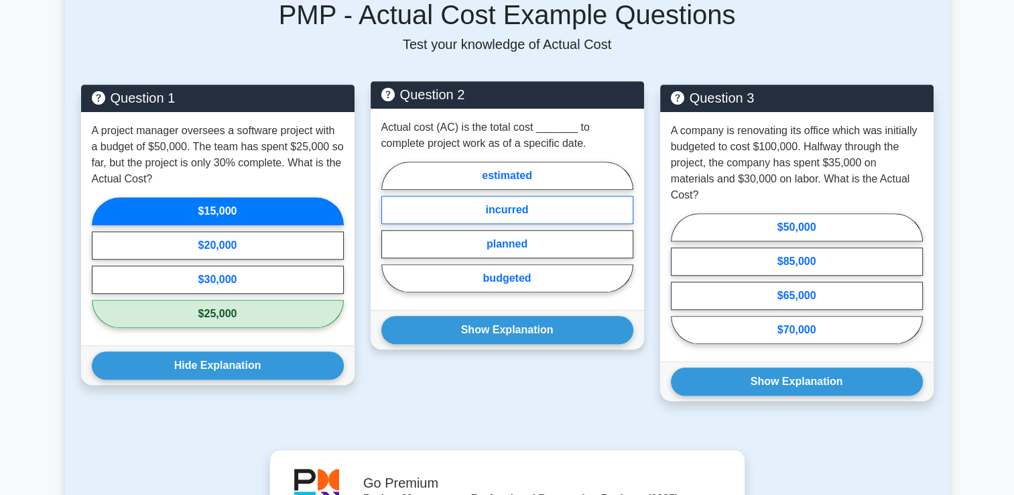
click at [560, 210] on label "incurred" at bounding box center [507, 210] width 252 height 28
click at [390, 227] on input "incurred" at bounding box center [385, 231] width 9 height 9
radio input "true"
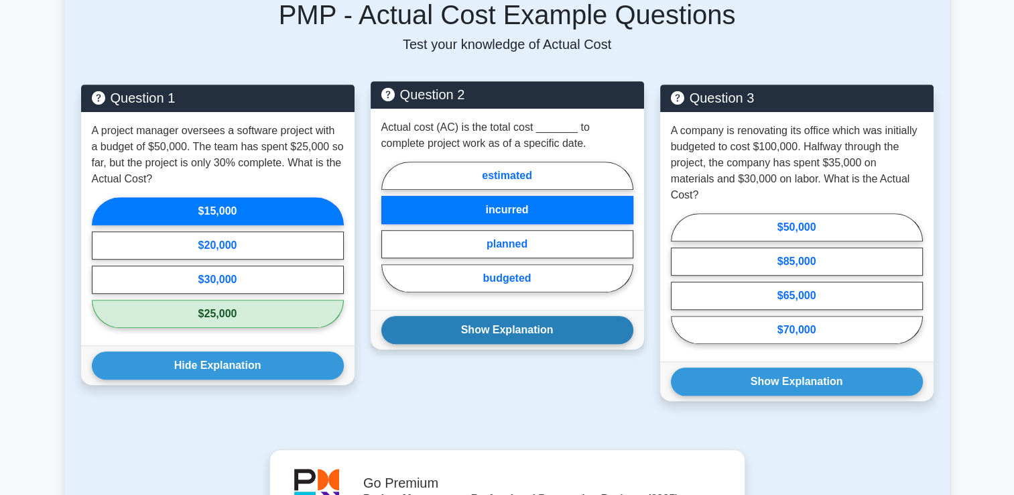
click at [539, 330] on button "Show Explanation" at bounding box center [507, 330] width 252 height 28
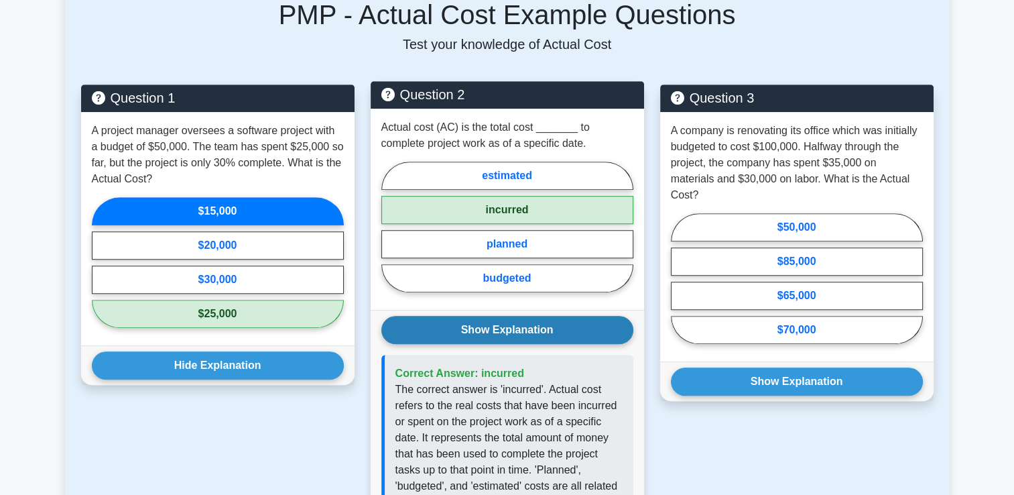
click at [502, 331] on button "Show Explanation" at bounding box center [507, 330] width 252 height 28
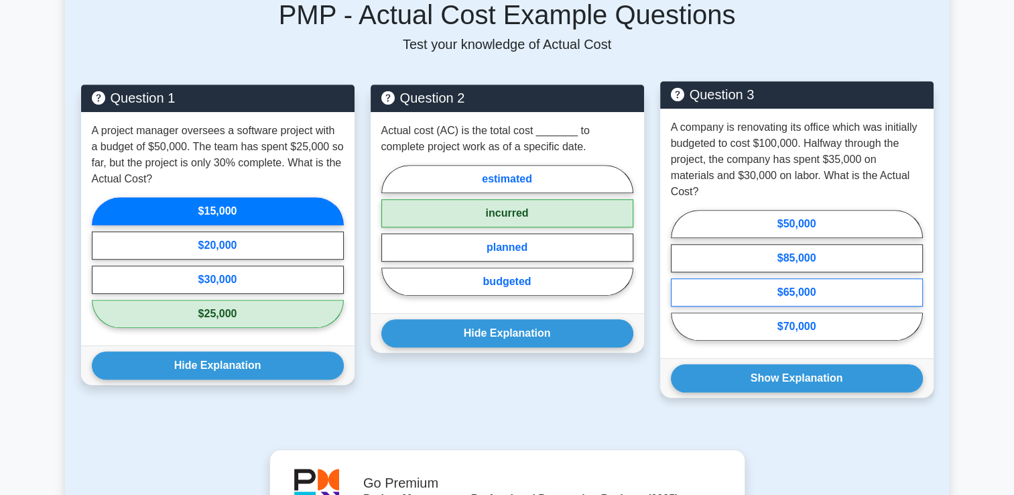
click at [868, 278] on label "$65,000" at bounding box center [797, 292] width 252 height 28
click at [680, 275] on input "$65,000" at bounding box center [675, 279] width 9 height 9
radio input "true"
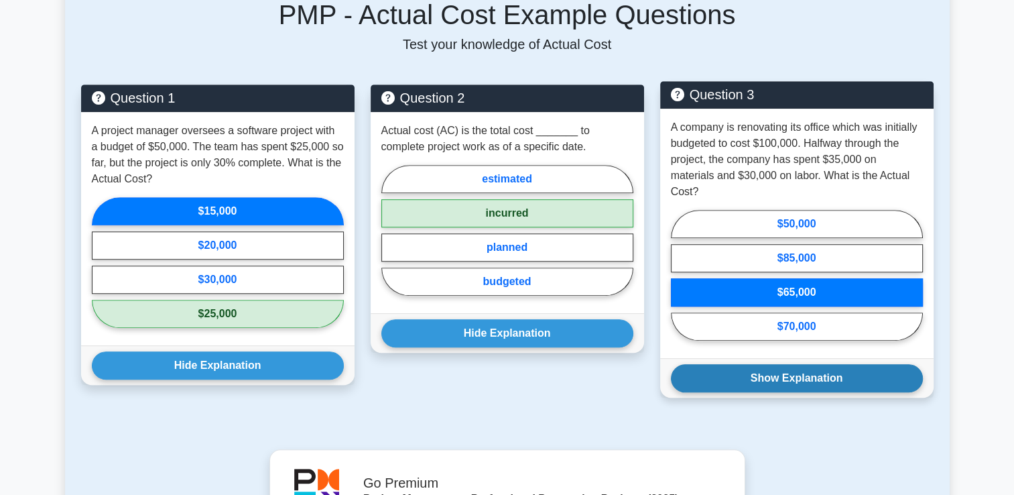
click at [786, 368] on button "Show Explanation" at bounding box center [797, 378] width 252 height 28
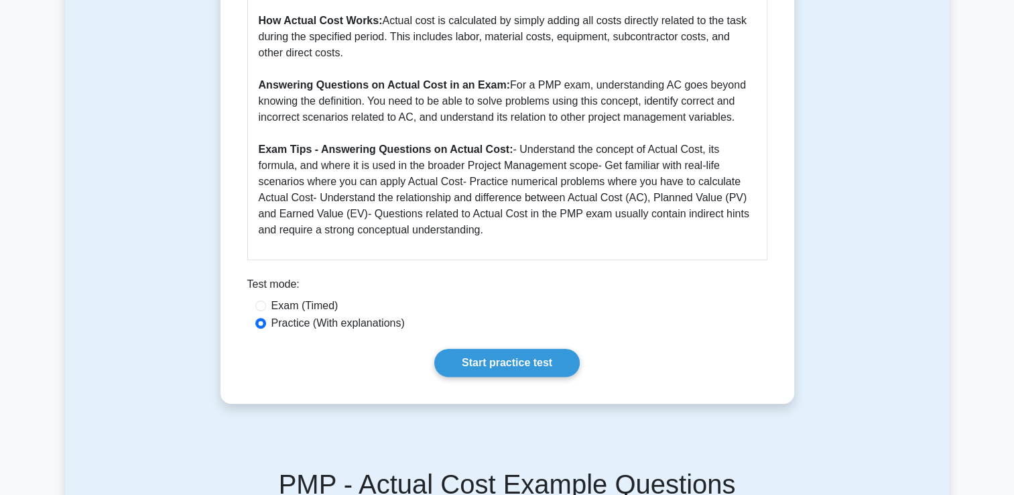
scroll to position [491, 0]
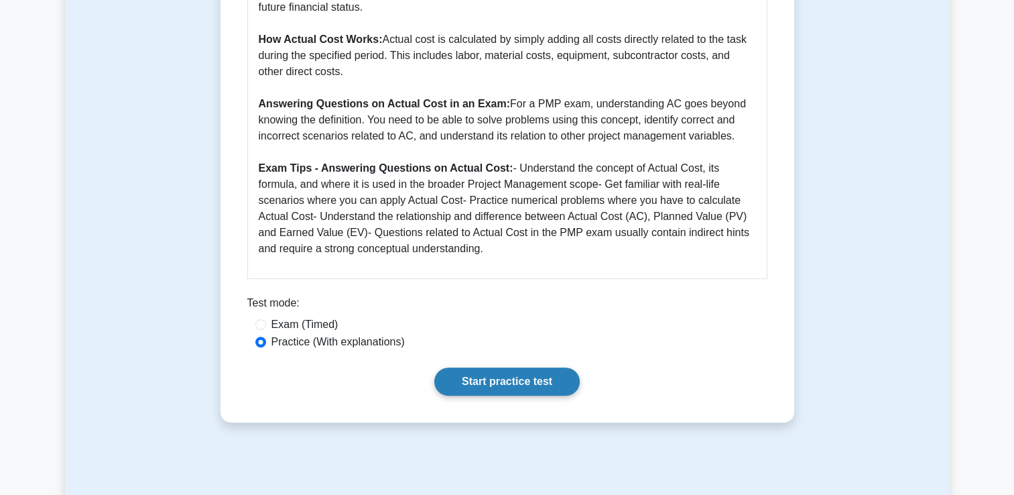
click at [509, 379] on link "Start practice test" at bounding box center [506, 381] width 145 height 28
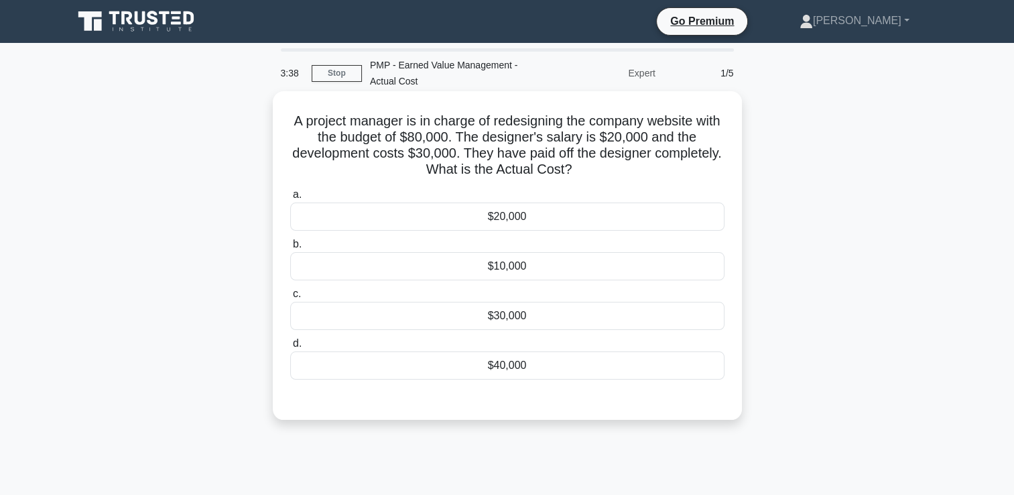
click at [573, 218] on div "$20,000" at bounding box center [507, 216] width 434 height 28
click at [290, 199] on input "a. $20,000" at bounding box center [290, 194] width 0 height 9
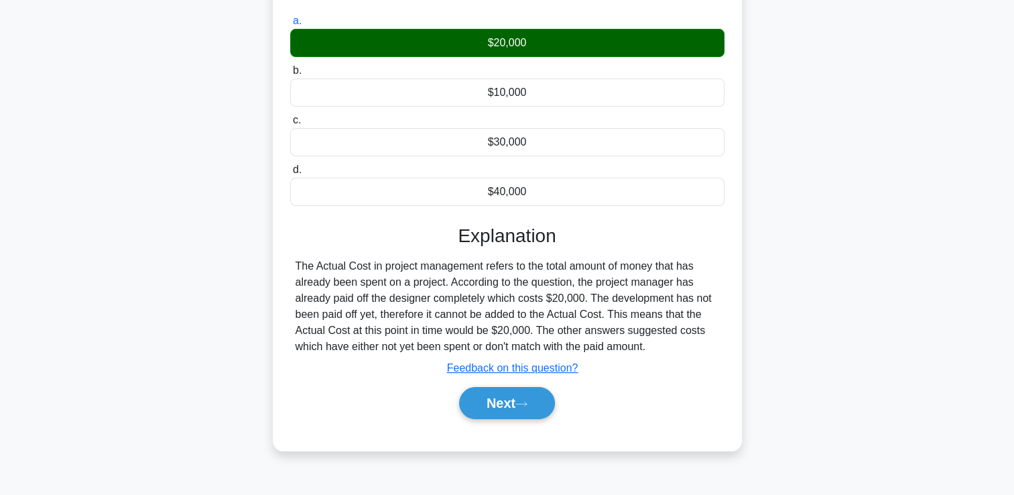
scroll to position [229, 0]
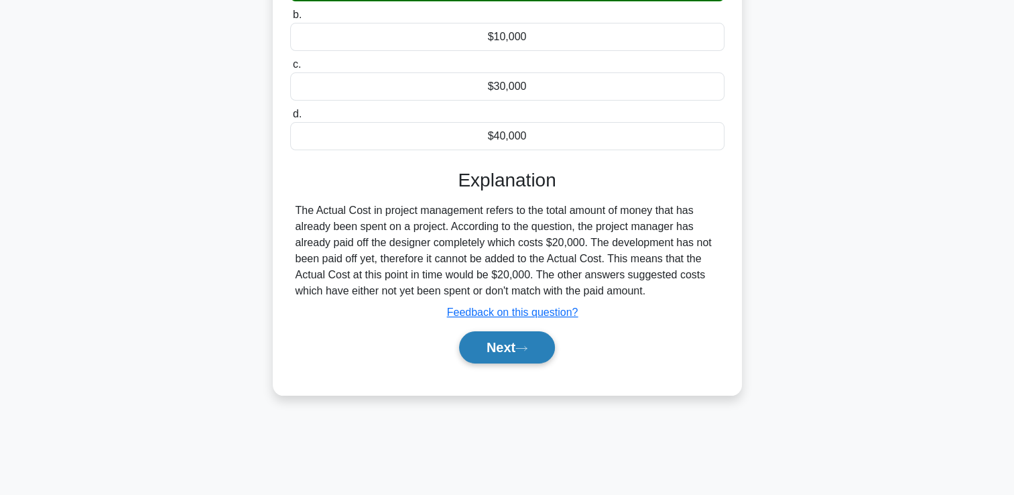
click at [507, 344] on button "Next" at bounding box center [507, 347] width 96 height 32
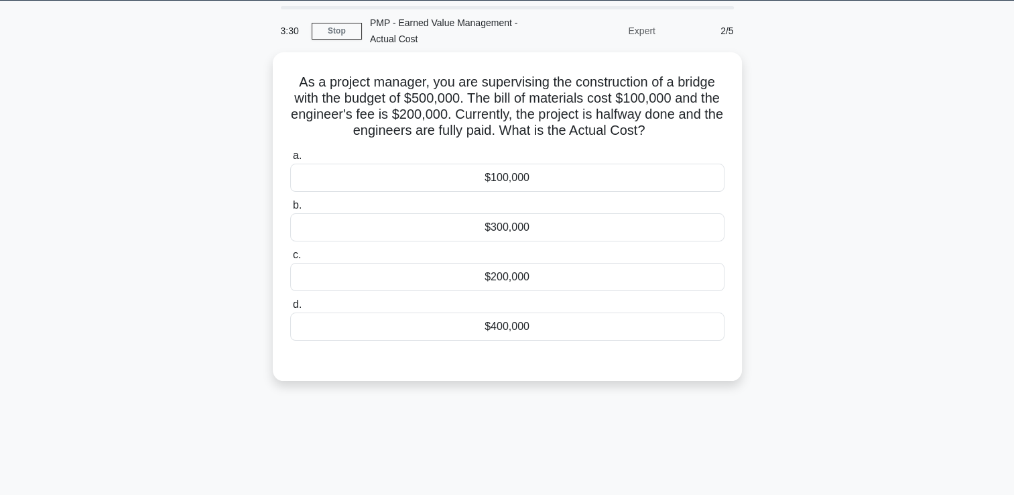
scroll to position [28, 0]
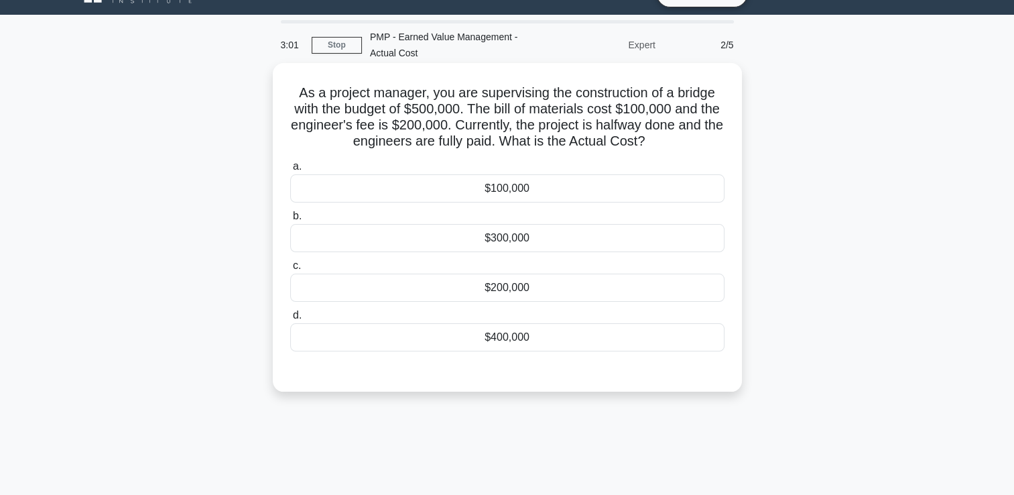
click at [580, 286] on div "$200,000" at bounding box center [507, 287] width 434 height 28
click at [290, 270] on input "c. $200,000" at bounding box center [290, 265] width 0 height 9
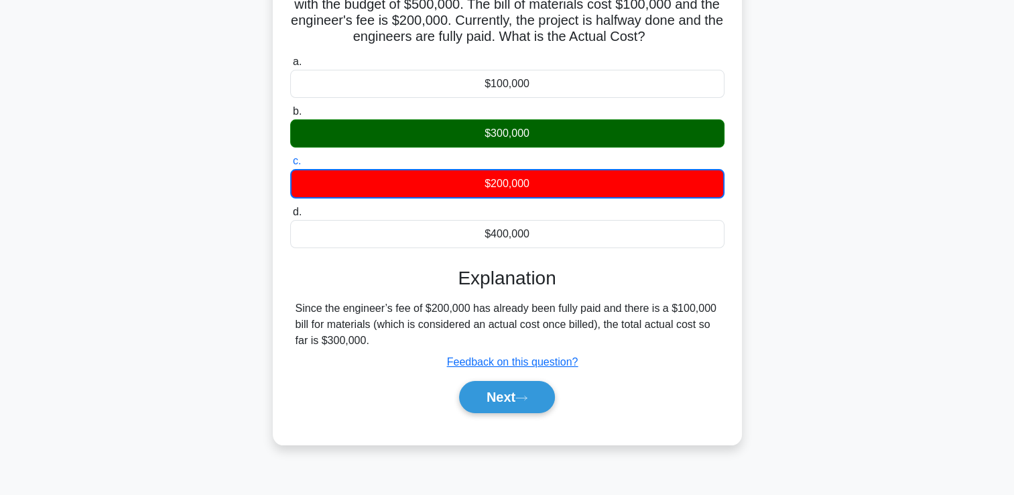
scroll to position [139, 0]
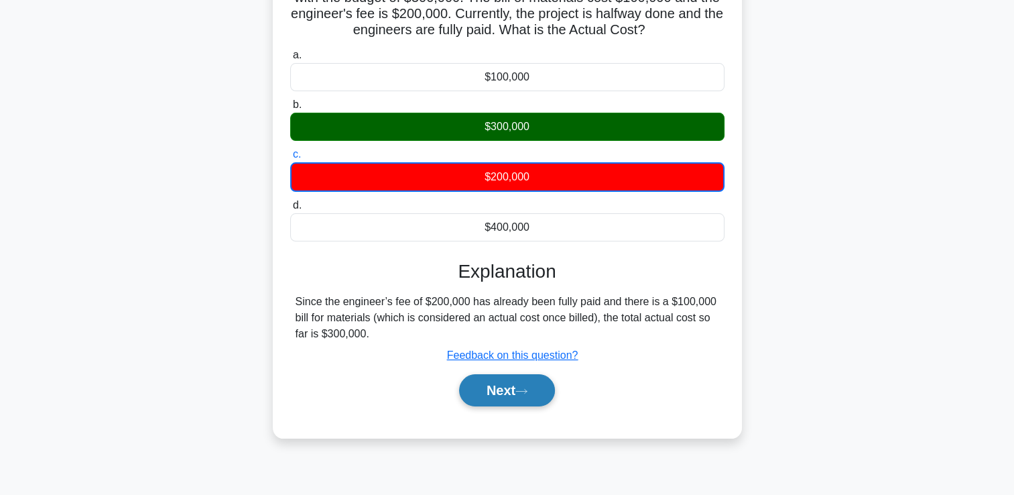
click at [497, 392] on button "Next" at bounding box center [507, 390] width 96 height 32
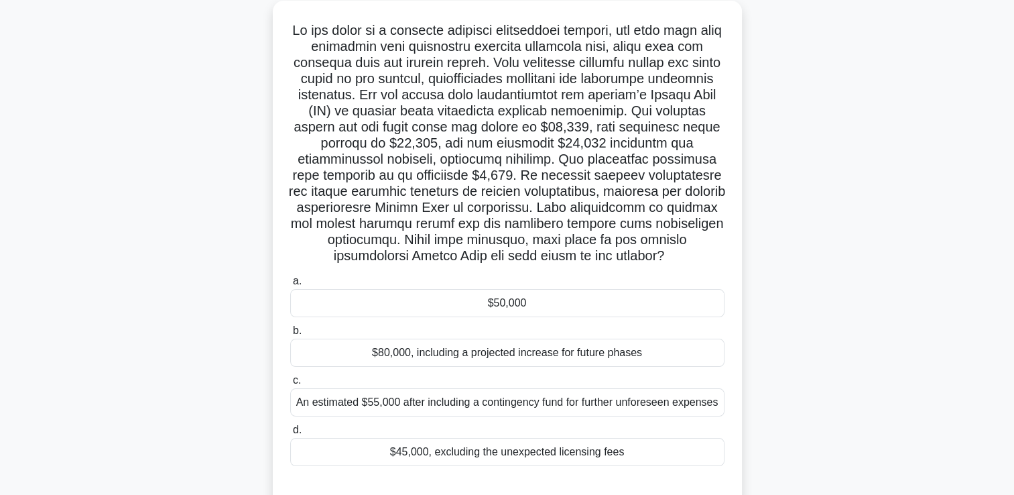
scroll to position [72, 0]
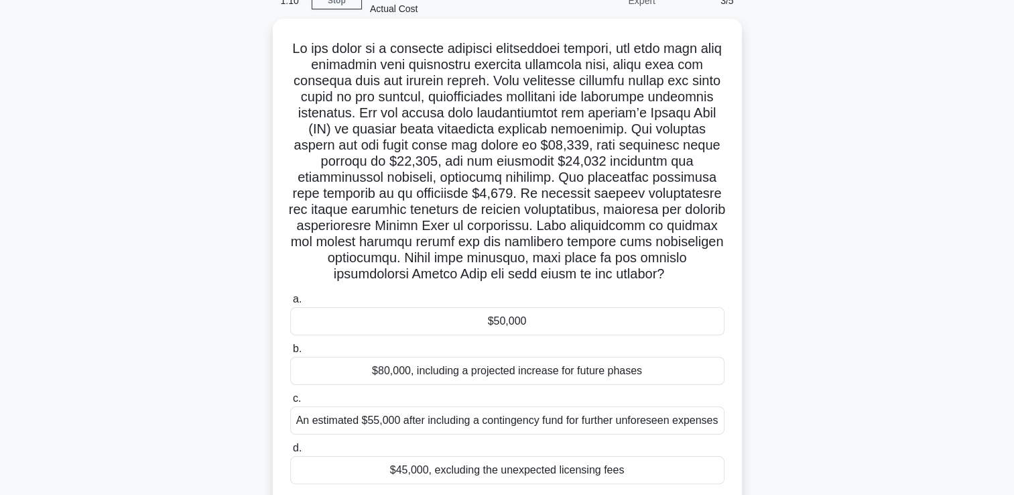
click at [387, 335] on div "$50,000" at bounding box center [507, 321] width 434 height 28
click at [290, 304] on input "a. $50,000" at bounding box center [290, 299] width 0 height 9
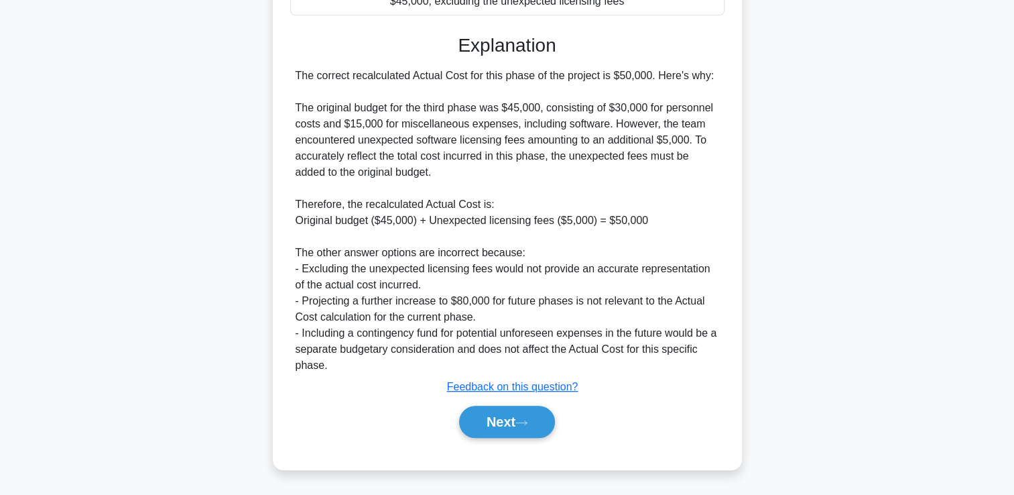
scroll to position [556, 0]
click at [487, 422] on button "Next" at bounding box center [507, 422] width 96 height 32
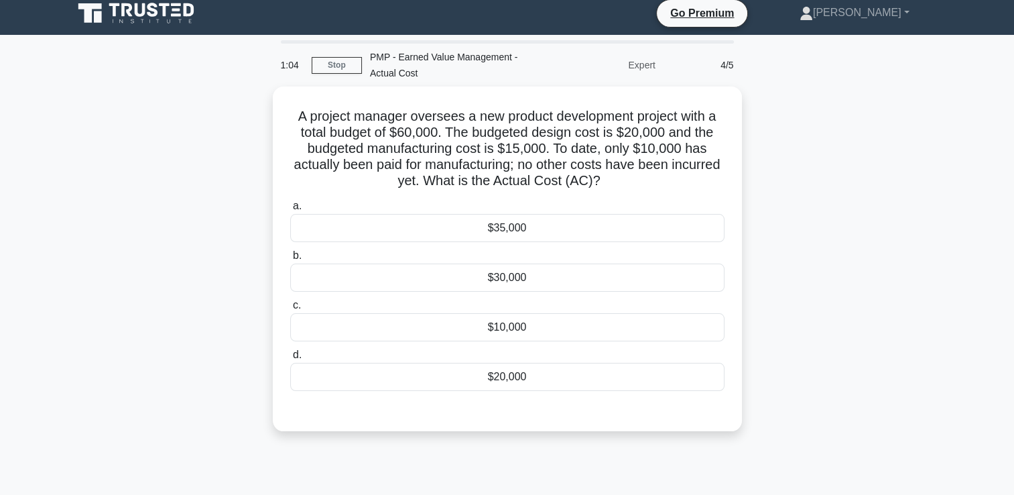
scroll to position [0, 0]
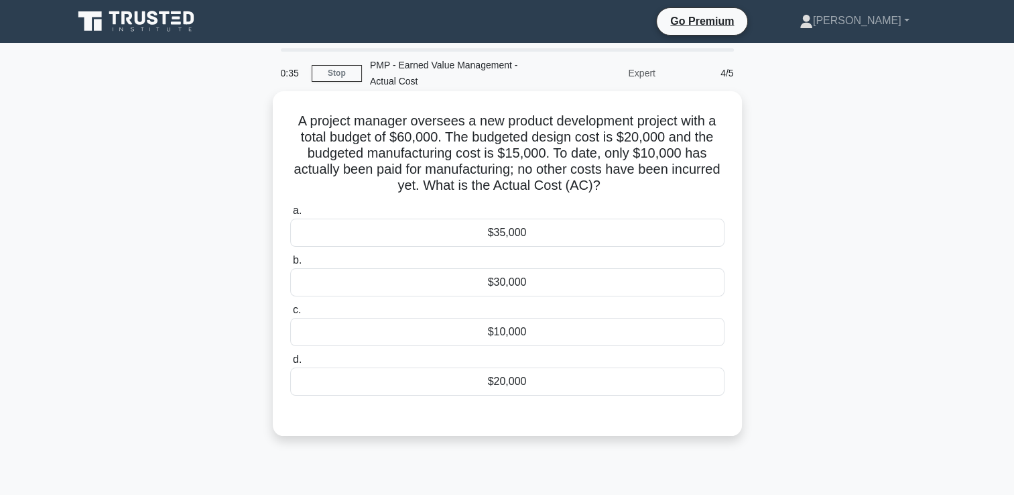
click at [554, 331] on div "$10,000" at bounding box center [507, 332] width 434 height 28
click at [290, 314] on input "c. $10,000" at bounding box center [290, 310] width 0 height 9
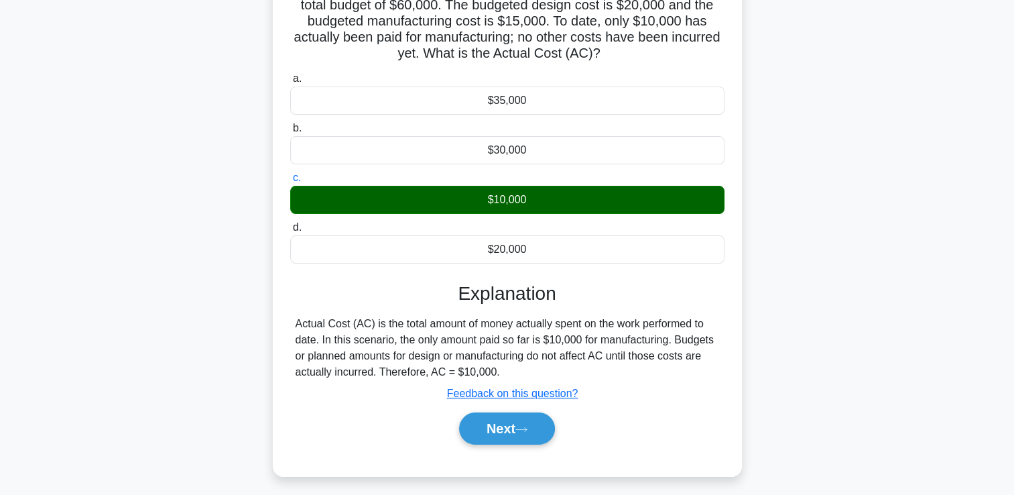
scroll to position [229, 0]
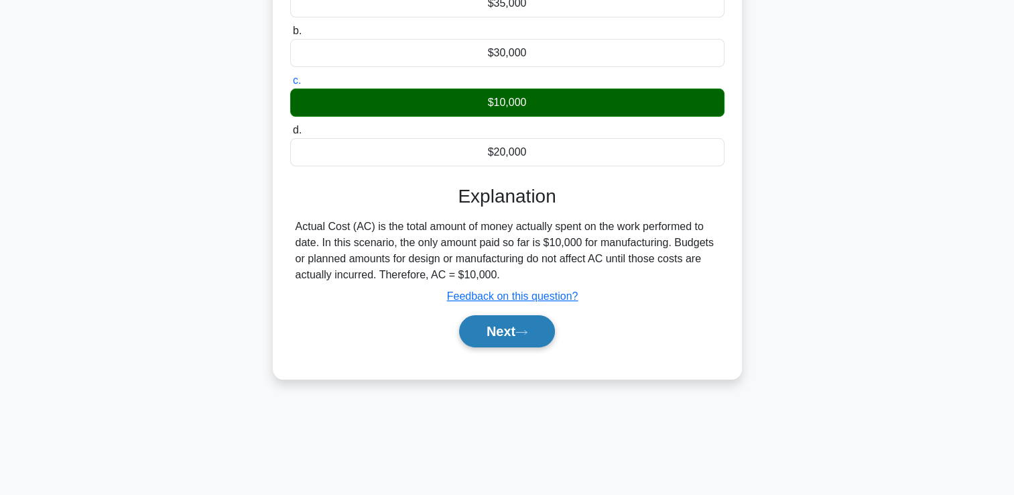
click at [479, 321] on button "Next" at bounding box center [507, 331] width 96 height 32
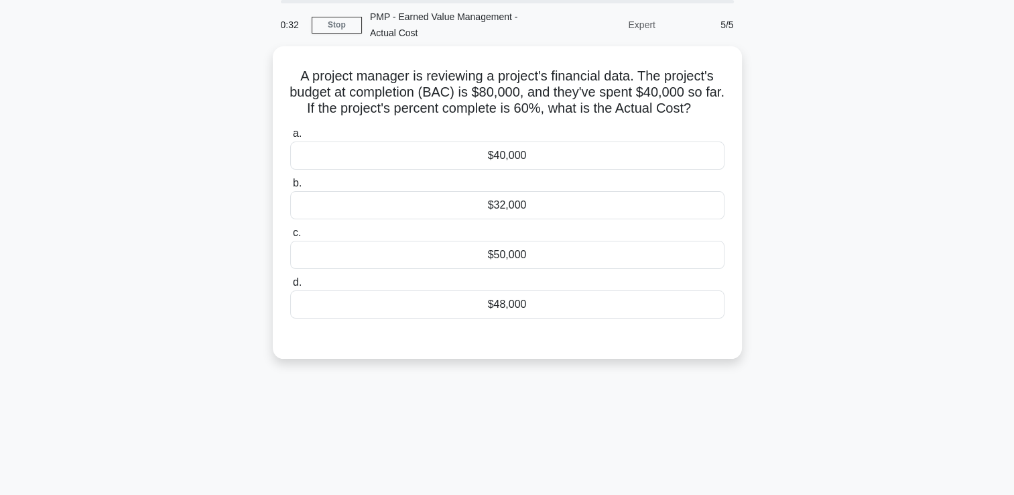
scroll to position [28, 0]
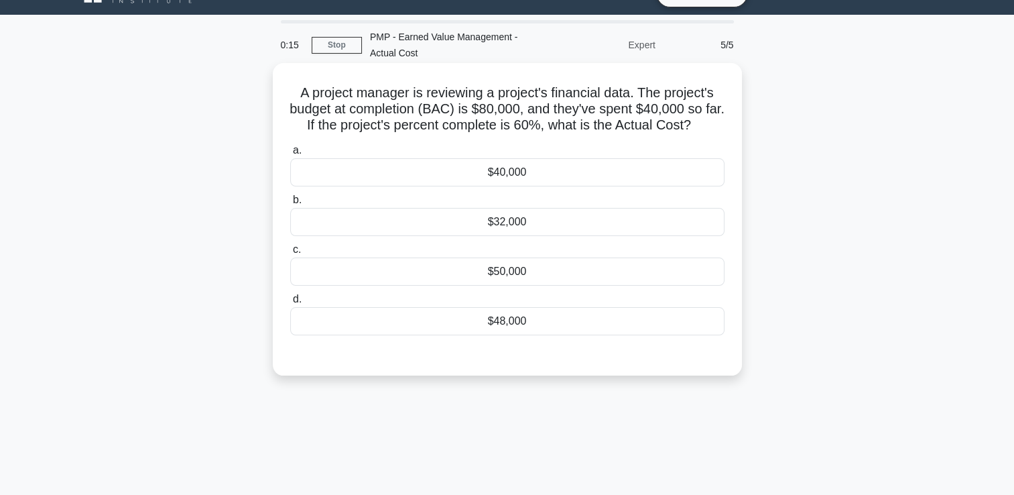
click at [542, 172] on div "$40,000" at bounding box center [507, 172] width 434 height 28
click at [290, 155] on input "a. $40,000" at bounding box center [290, 150] width 0 height 9
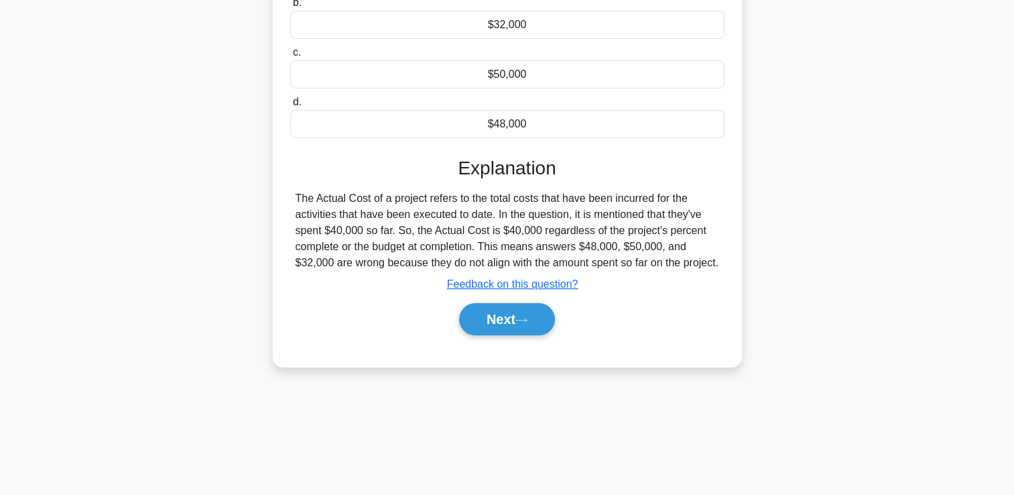
scroll to position [229, 0]
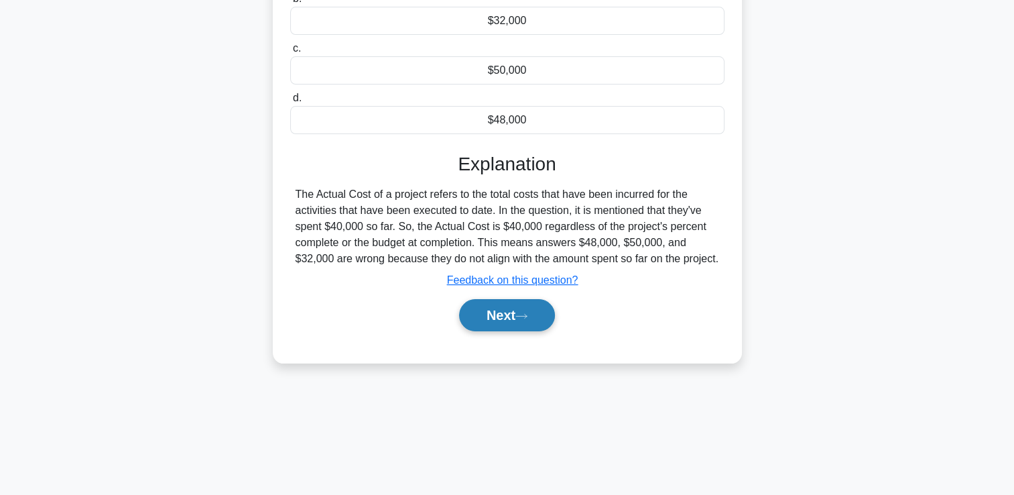
click at [472, 331] on button "Next" at bounding box center [507, 315] width 96 height 32
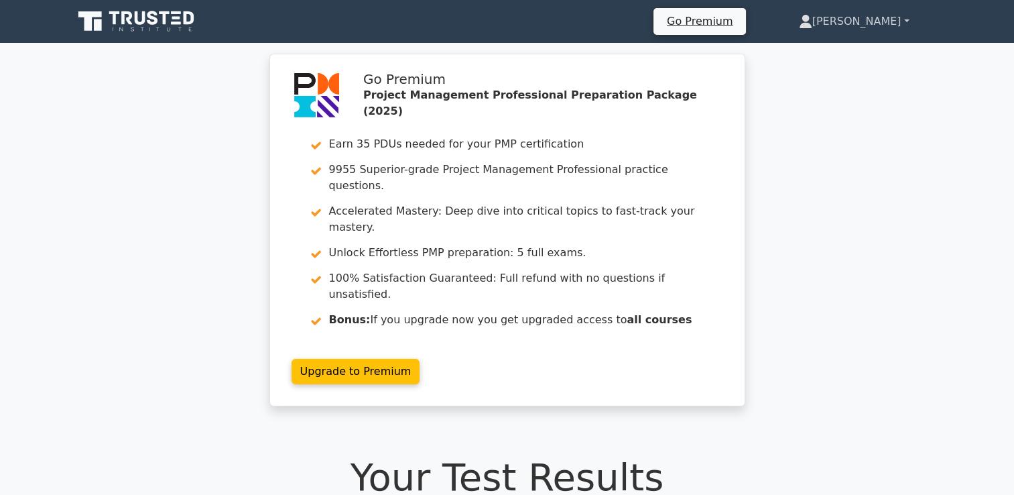
click at [875, 25] on link "[PERSON_NAME]" at bounding box center [854, 21] width 175 height 27
click at [905, 20] on link "[PERSON_NAME]" at bounding box center [854, 21] width 175 height 27
click at [875, 20] on link "[PERSON_NAME]" at bounding box center [854, 21] width 175 height 27
click at [869, 21] on link "[PERSON_NAME]" at bounding box center [854, 21] width 175 height 27
click at [812, 20] on icon at bounding box center [805, 21] width 13 height 13
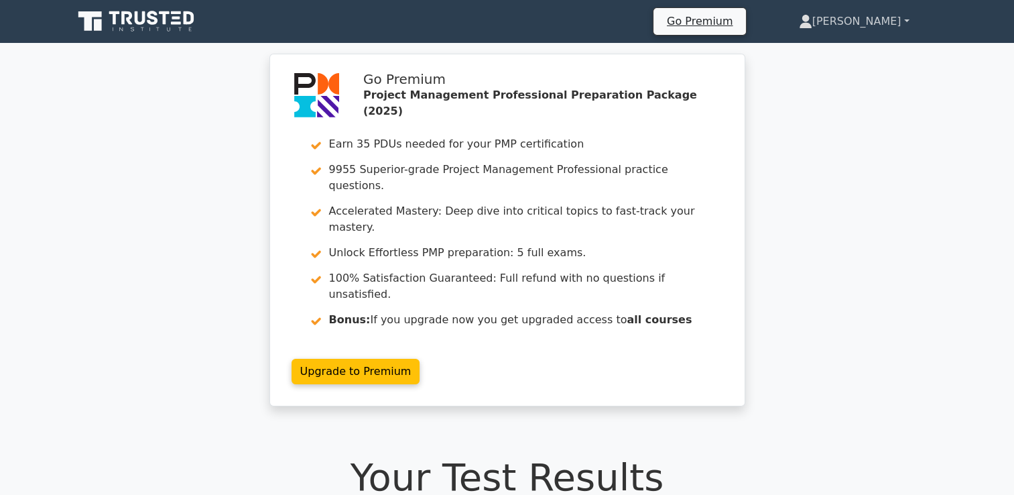
click at [904, 19] on link "[PERSON_NAME]" at bounding box center [854, 21] width 175 height 27
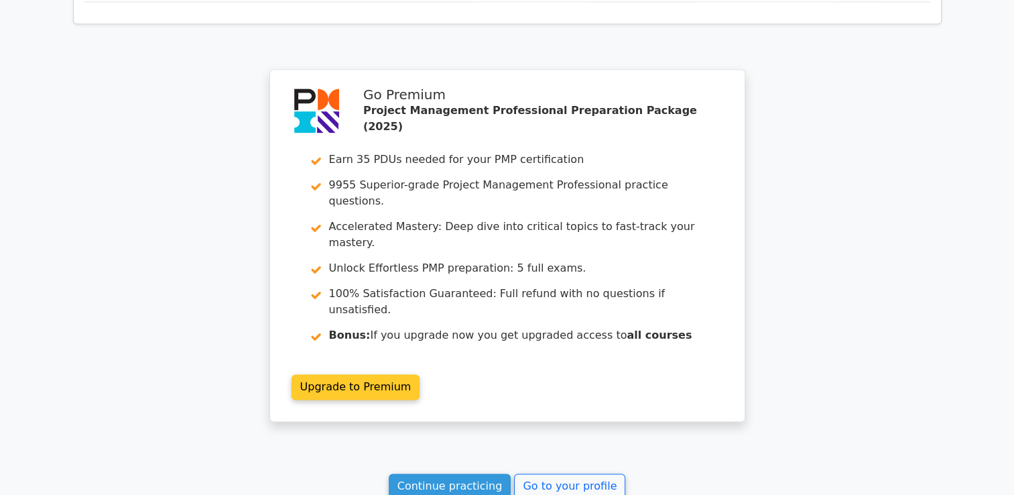
scroll to position [1872, 0]
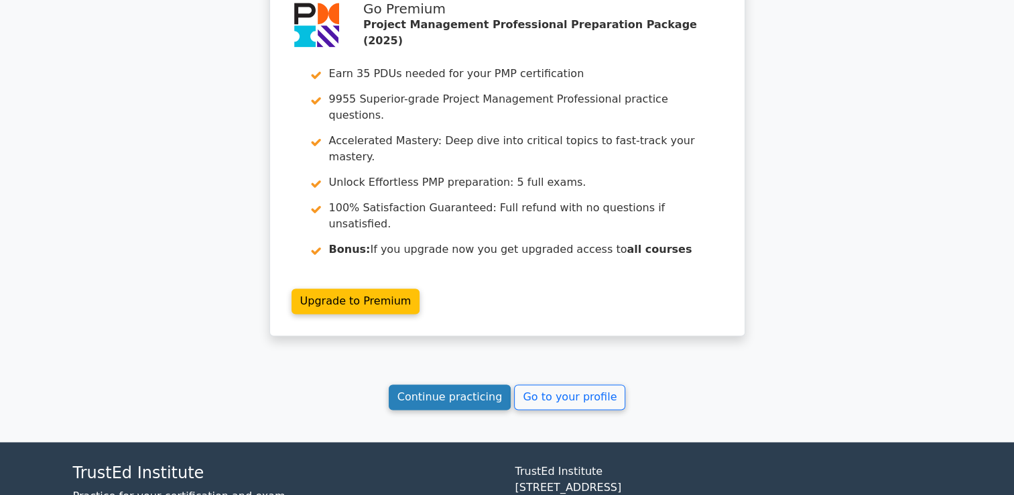
click at [431, 384] on link "Continue practicing" at bounding box center [450, 396] width 123 height 25
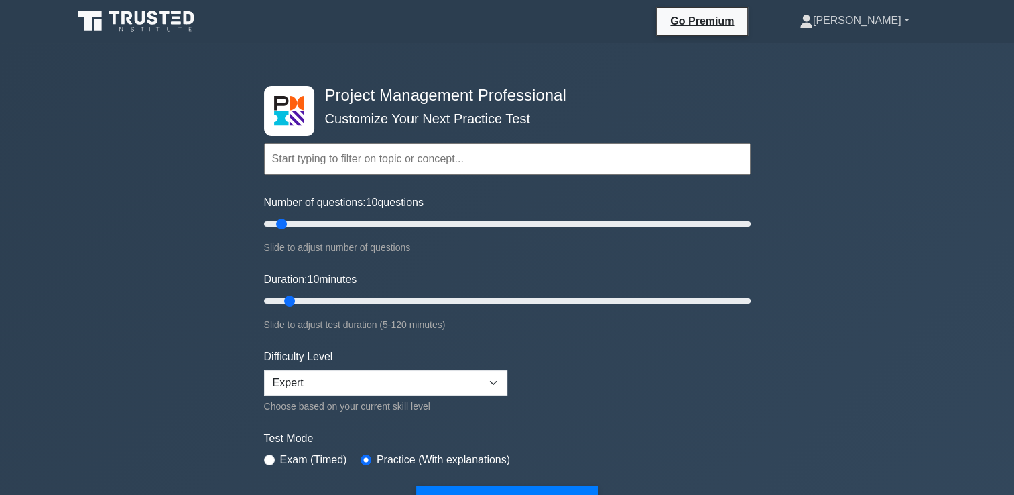
click at [877, 15] on link "[PERSON_NAME]" at bounding box center [854, 20] width 174 height 27
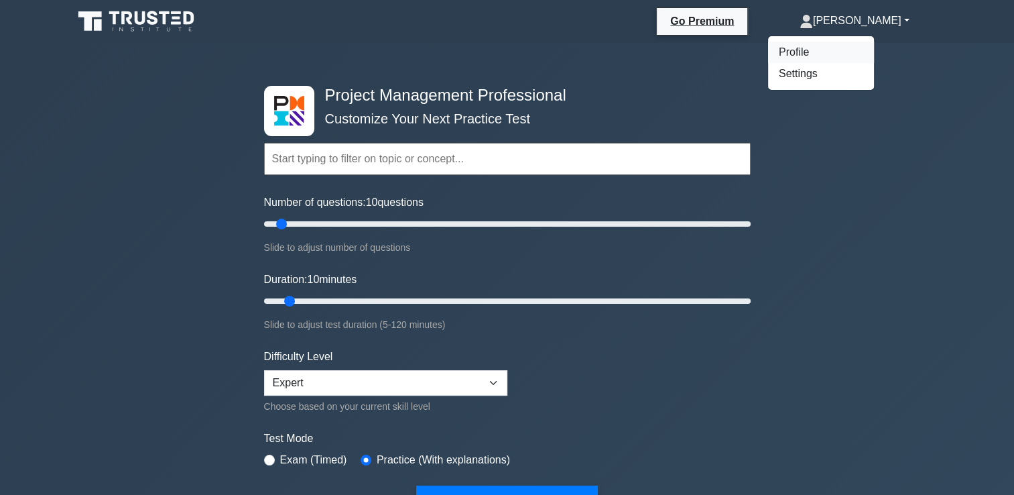
click at [847, 52] on link "Profile" at bounding box center [821, 52] width 106 height 21
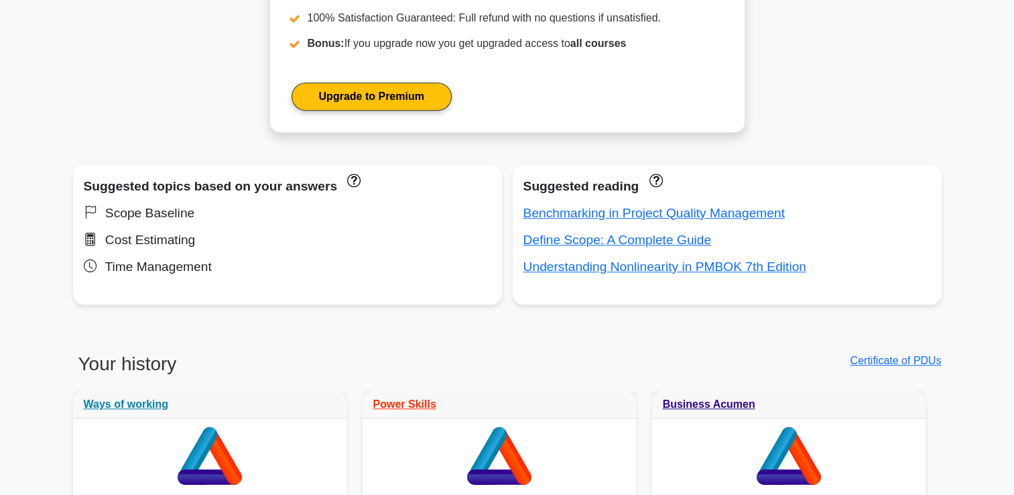
scroll to position [715, 0]
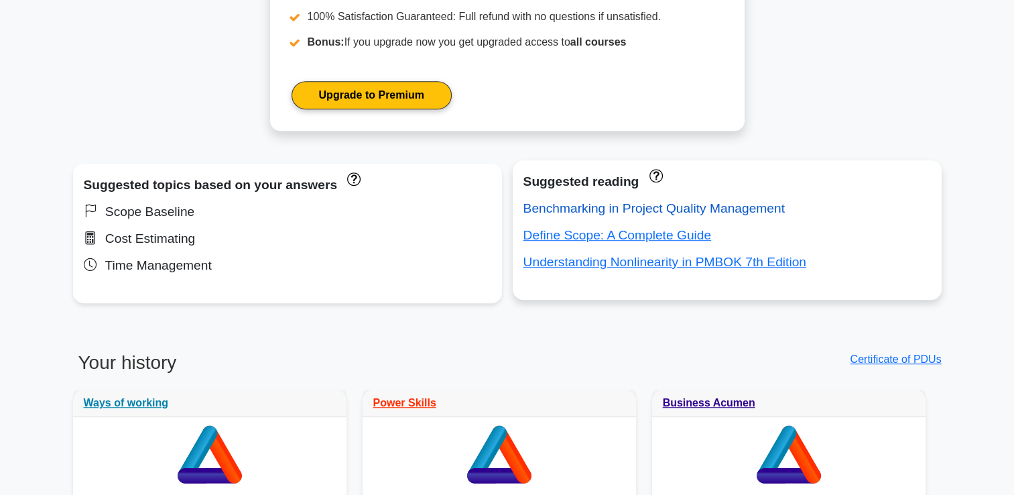
click at [576, 210] on link "Benchmarking in Project Quality Management" at bounding box center [653, 208] width 261 height 14
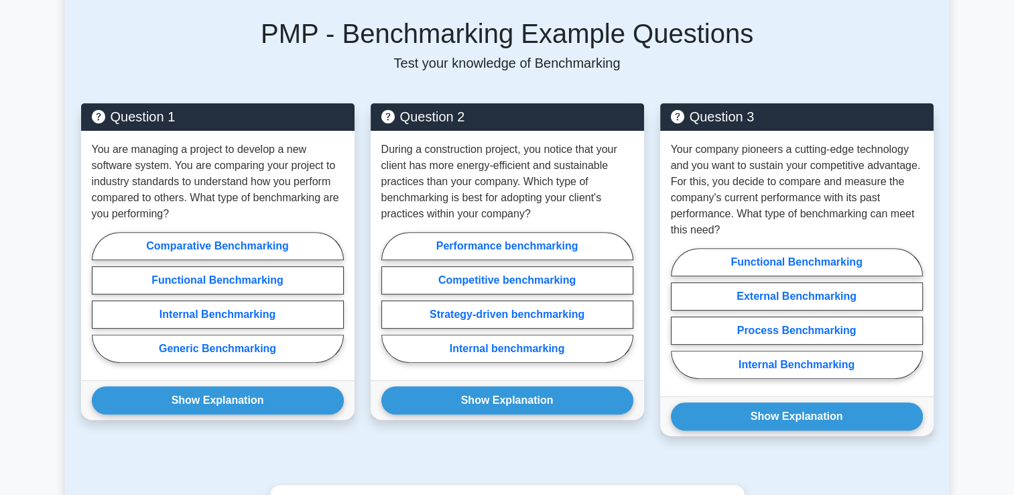
scroll to position [491, 0]
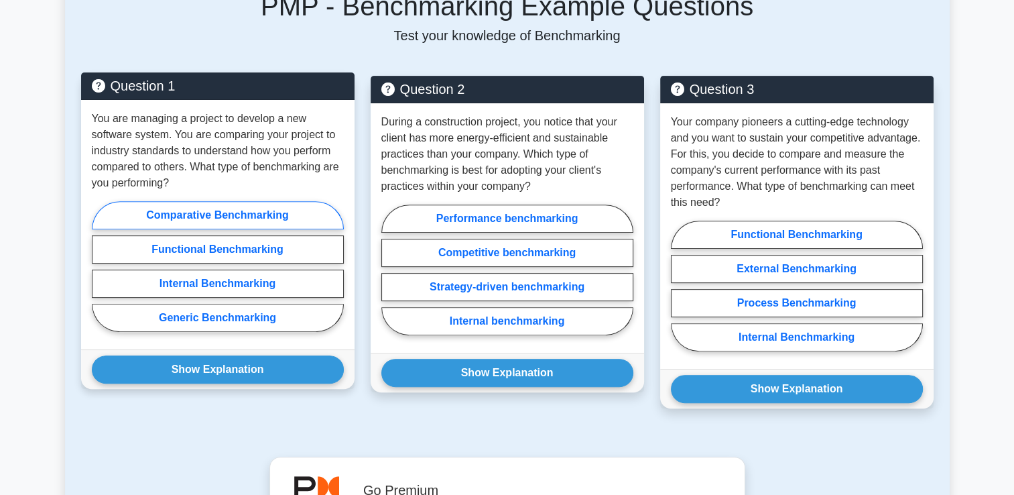
click at [231, 213] on label "Comparative Benchmarking" at bounding box center [218, 215] width 252 height 28
click at [101, 266] on input "Comparative Benchmarking" at bounding box center [96, 270] width 9 height 9
radio input "true"
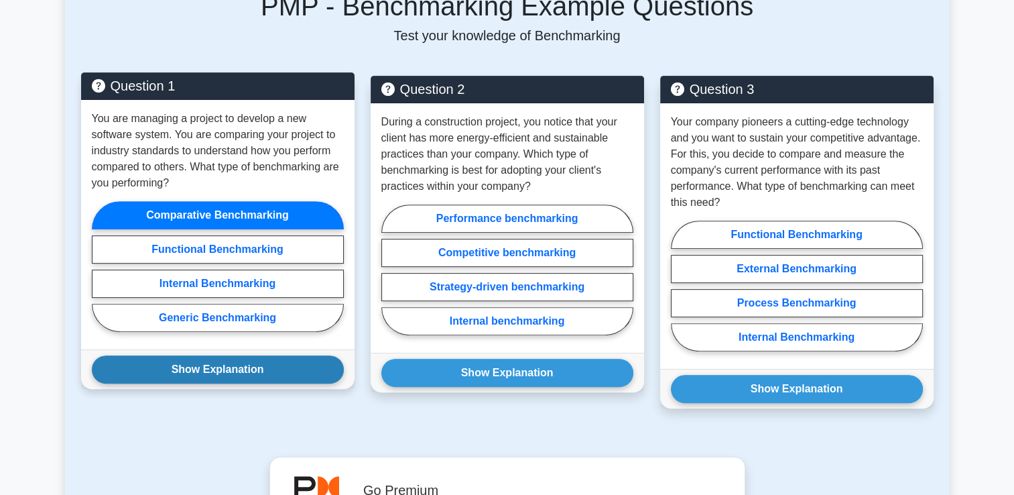
click at [204, 363] on button "Show Explanation" at bounding box center [218, 369] width 252 height 28
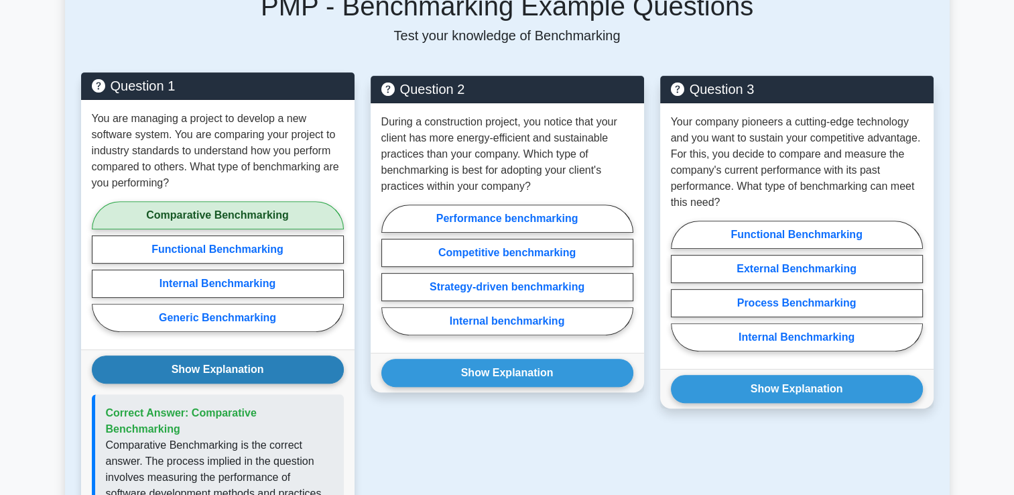
click at [284, 369] on button "Show Explanation" at bounding box center [218, 369] width 252 height 28
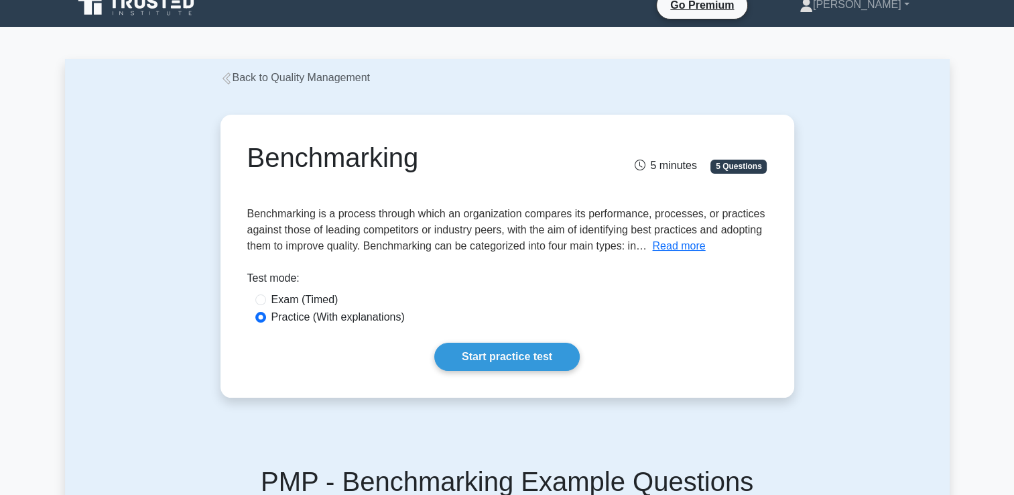
scroll to position [0, 0]
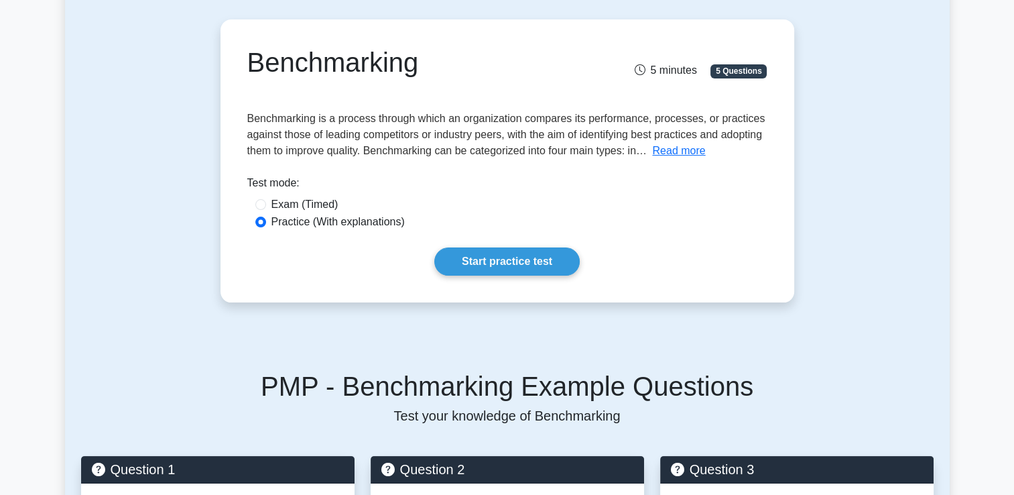
drag, startPoint x: 627, startPoint y: 149, endPoint x: 630, endPoint y: 156, distance: 7.2
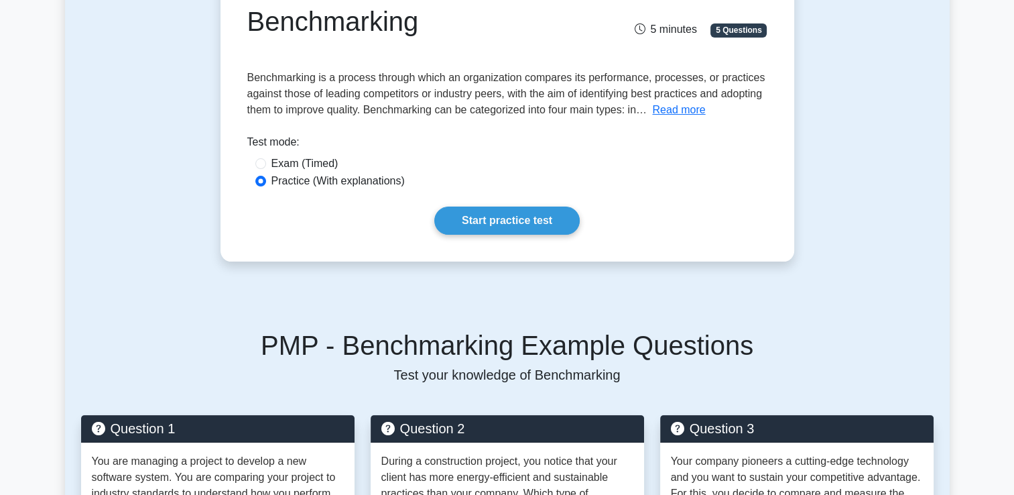
scroll to position [268, 0]
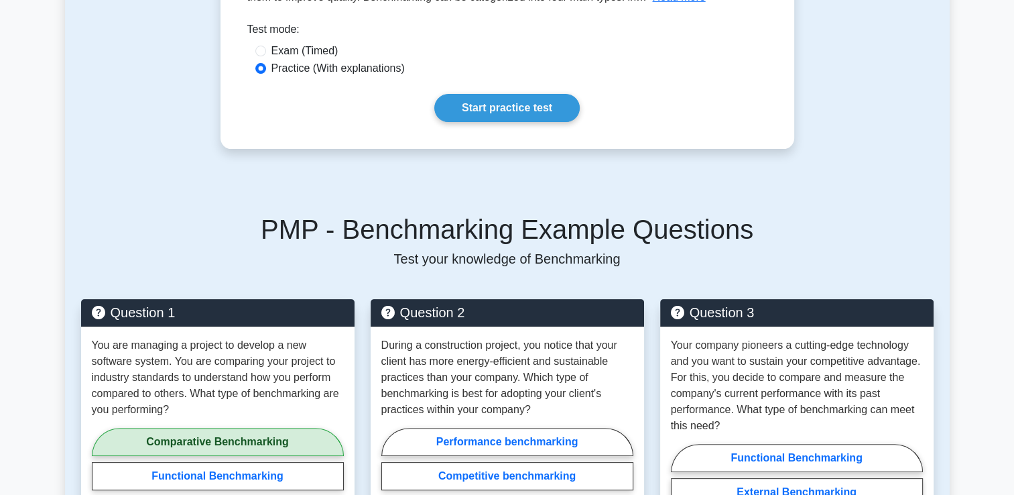
drag, startPoint x: 630, startPoint y: 156, endPoint x: 284, endPoint y: 202, distance: 348.9
click at [284, 202] on div "PMP - Benchmarking Example Questions Test your knowledge of Benchmarking Questi…" at bounding box center [507, 430] width 869 height 499
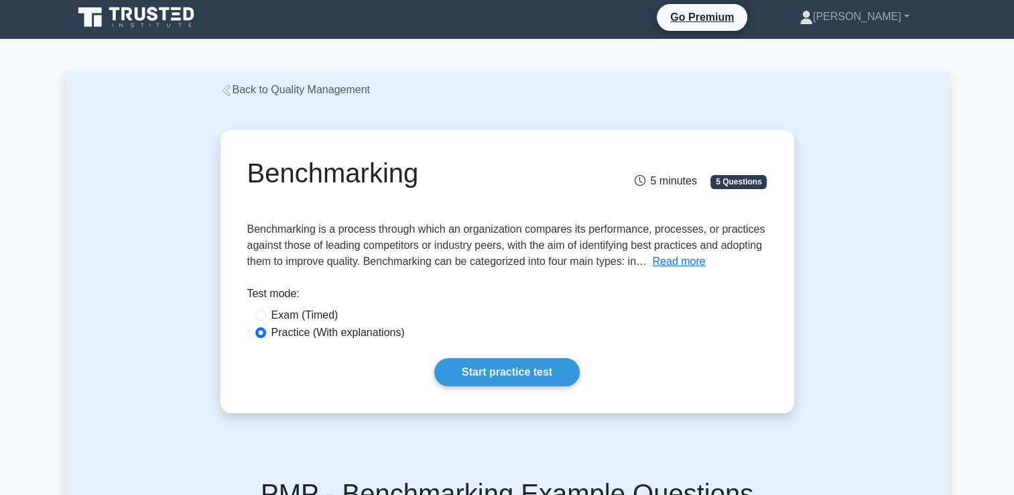
scroll to position [0, 0]
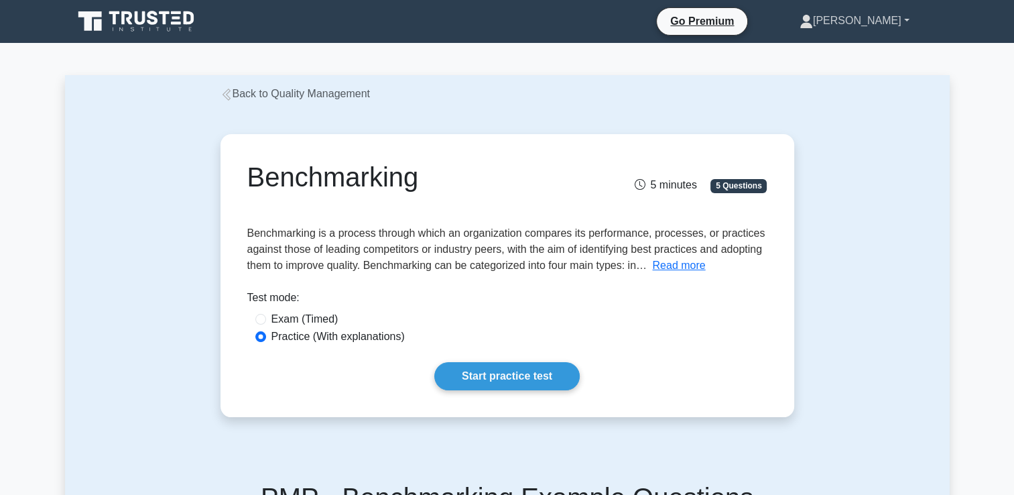
click at [883, 20] on link "[PERSON_NAME]" at bounding box center [854, 20] width 174 height 27
click at [843, 58] on link "Profile" at bounding box center [821, 52] width 106 height 21
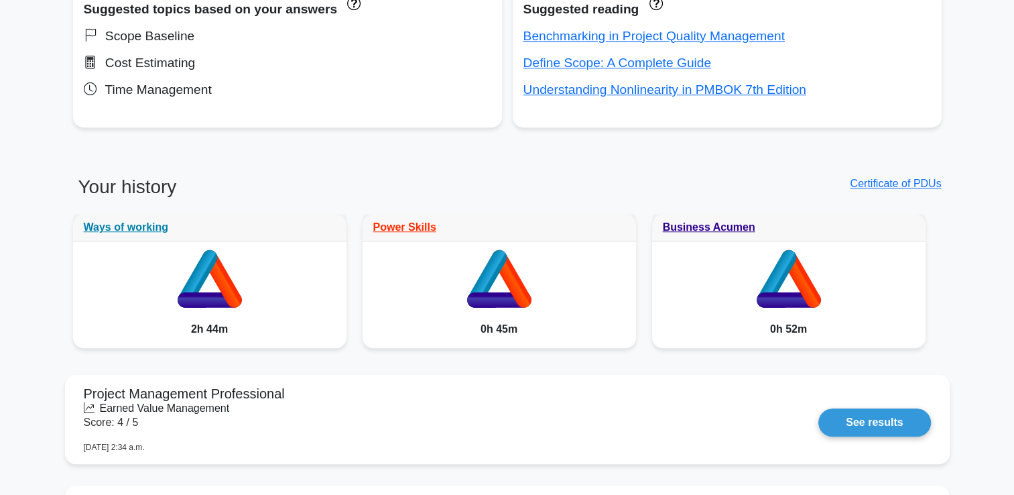
scroll to position [916, 0]
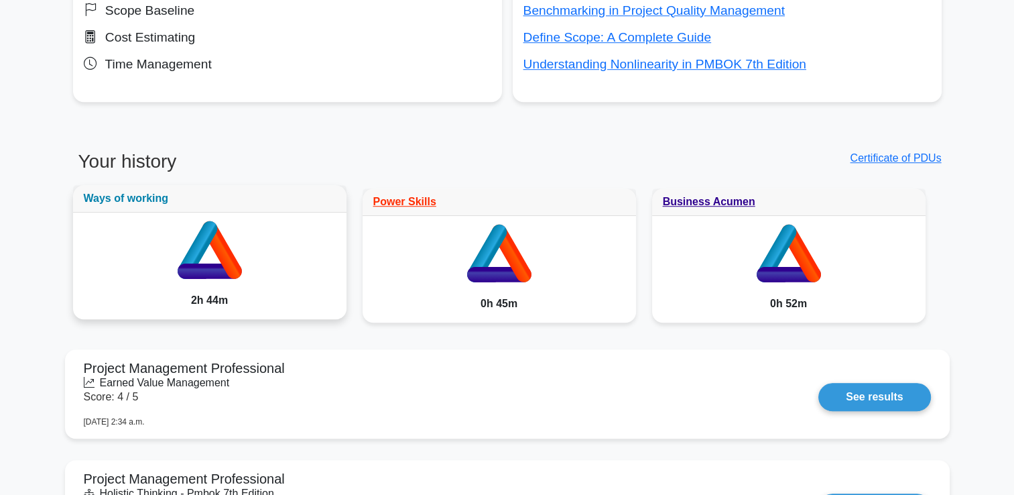
click at [132, 194] on link "Ways of working" at bounding box center [126, 197] width 85 height 11
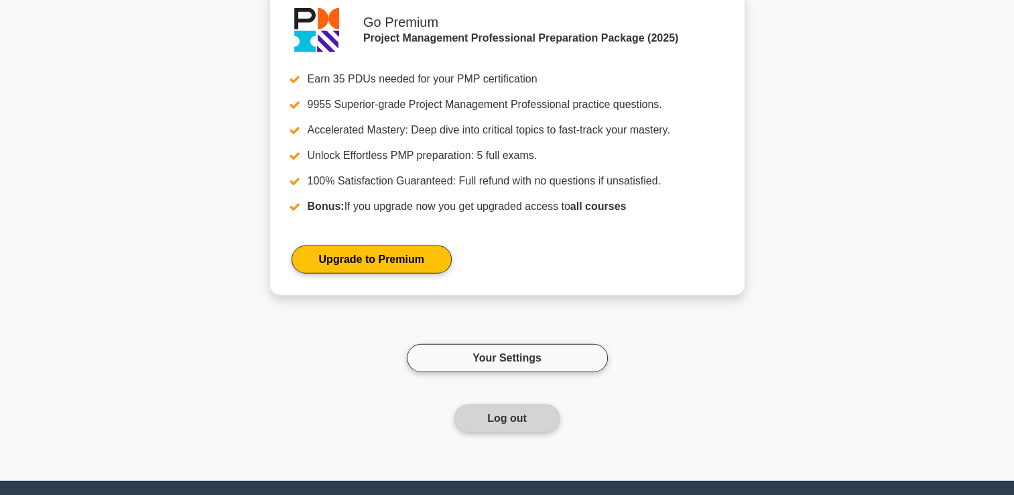
scroll to position [3485, 0]
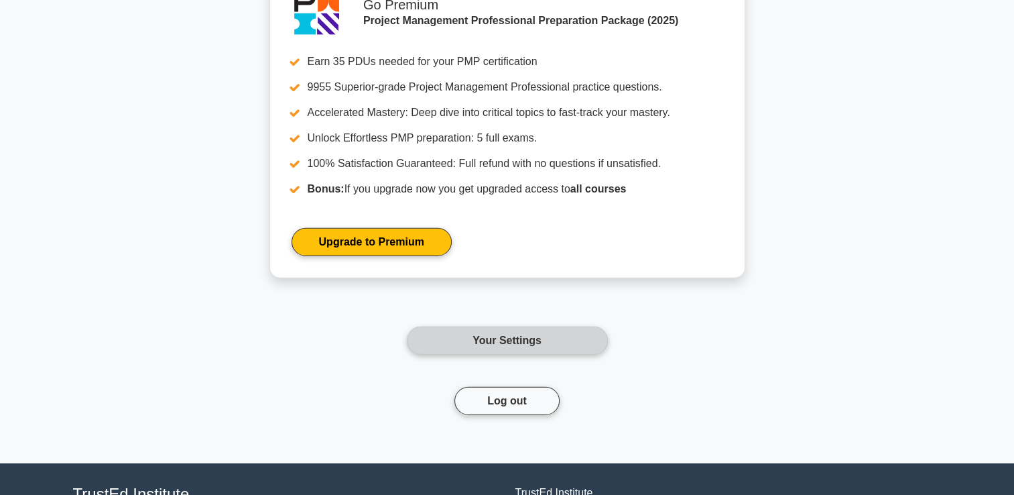
click at [579, 330] on link "Your Settings" at bounding box center [507, 340] width 201 height 28
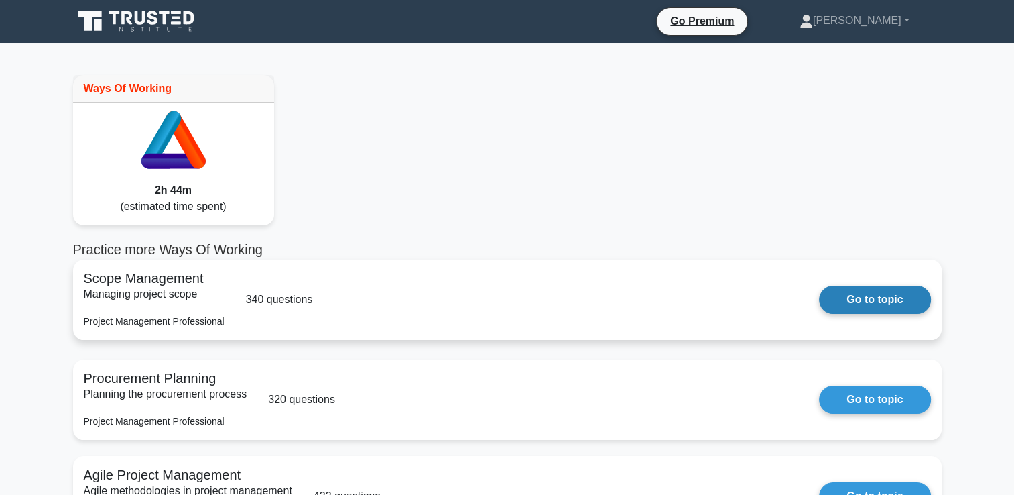
click at [859, 301] on link "Go to topic" at bounding box center [874, 300] width 111 height 28
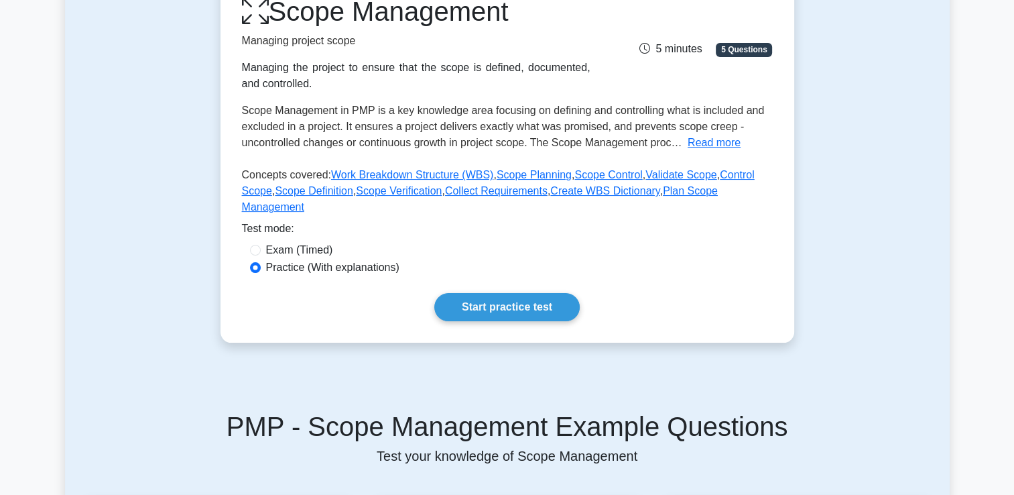
scroll to position [156, 0]
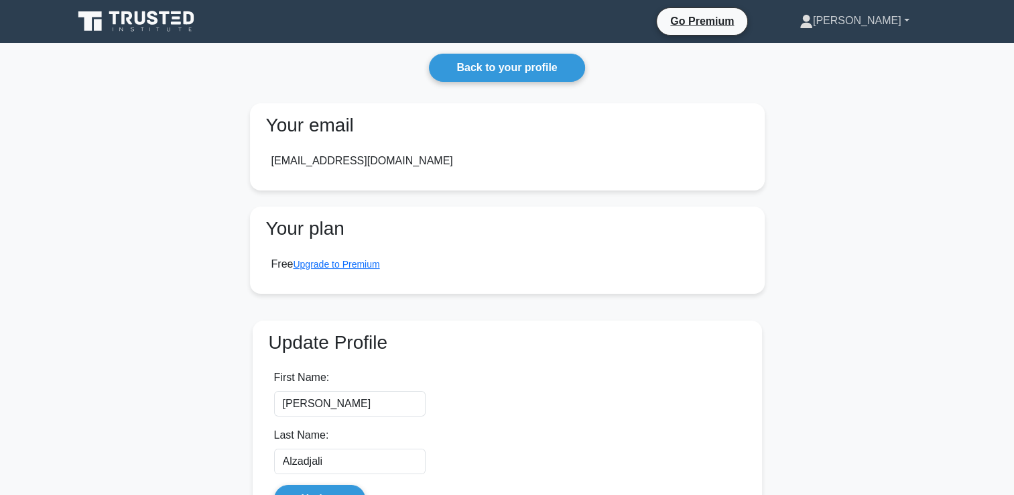
click at [904, 20] on link "[PERSON_NAME]" at bounding box center [854, 20] width 174 height 27
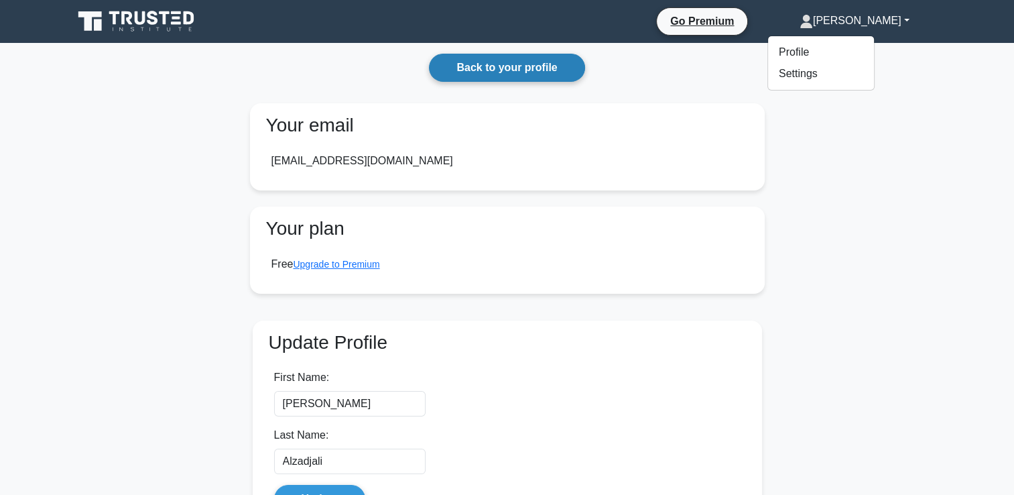
click at [542, 67] on link "Back to your profile" at bounding box center [507, 68] width 156 height 28
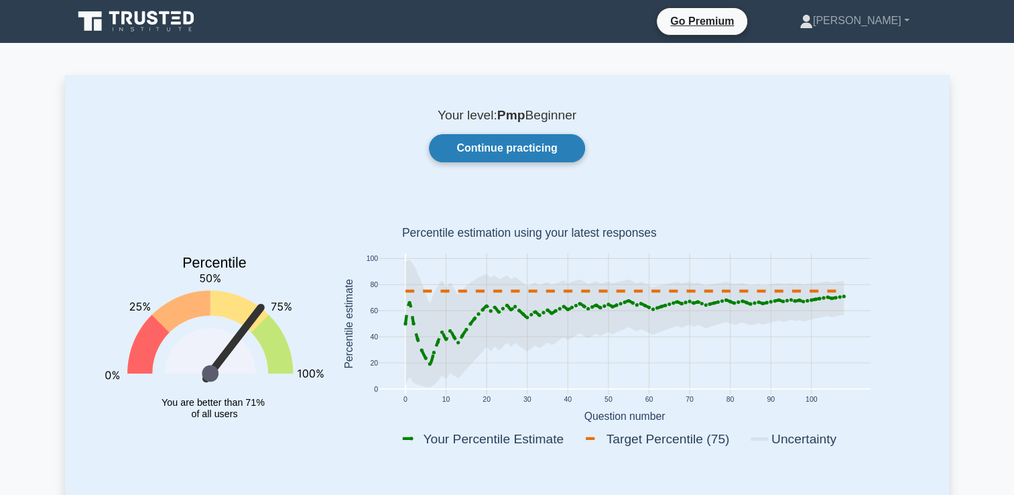
click at [521, 154] on link "Continue practicing" at bounding box center [507, 148] width 156 height 28
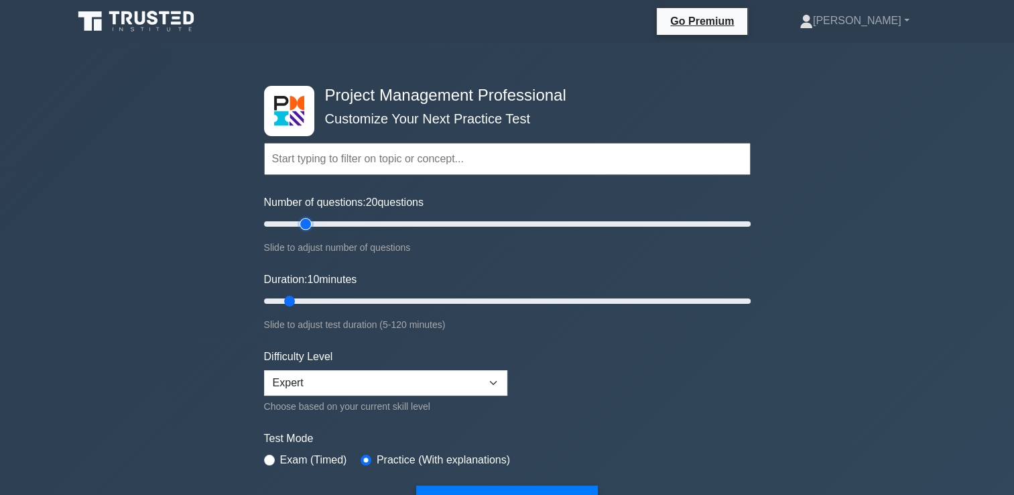
click at [302, 224] on input "Number of questions: 20 questions" at bounding box center [507, 224] width 487 height 16
type input "15"
click at [287, 224] on input "Number of questions: 15 questions" at bounding box center [507, 224] width 487 height 16
type input "20"
click at [330, 294] on input "Duration: 20 minutes" at bounding box center [507, 301] width 487 height 16
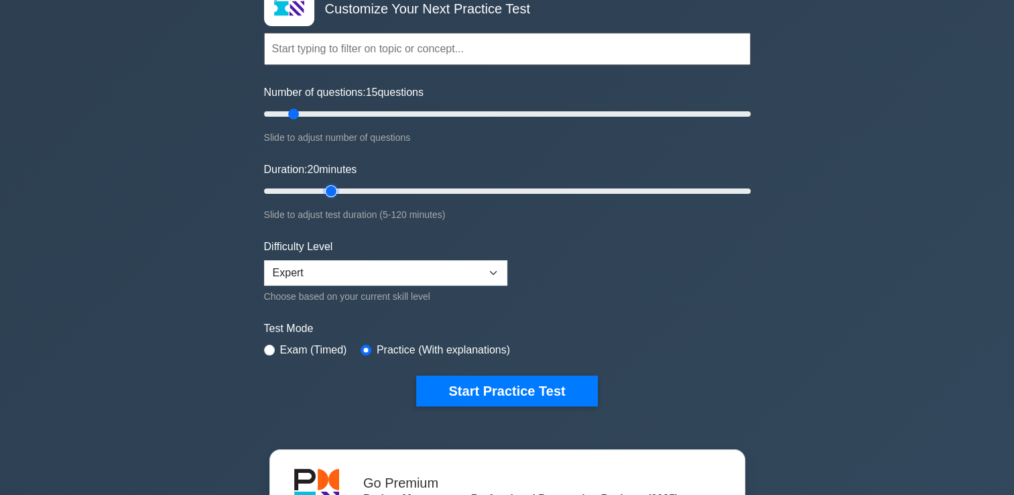
scroll to position [134, 0]
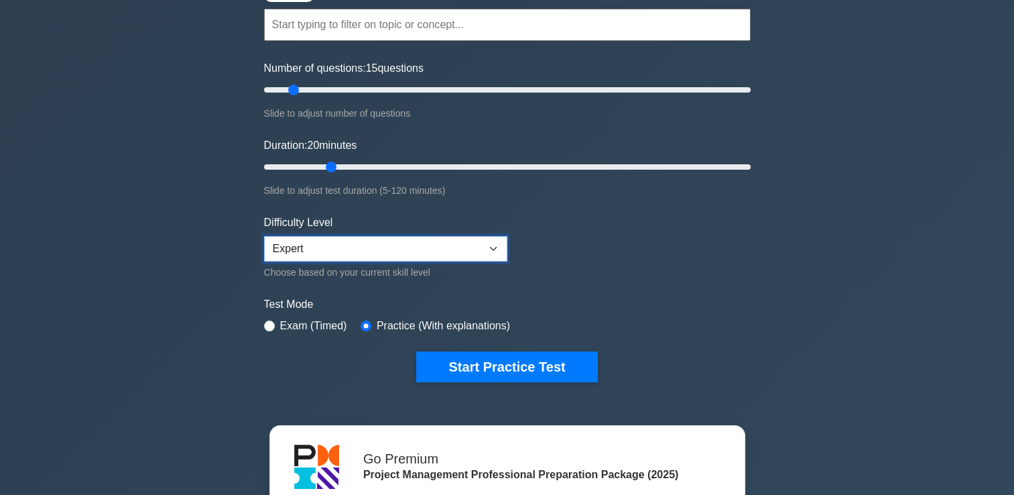
click at [498, 249] on select "Beginner Intermediate Expert" at bounding box center [385, 248] width 243 height 25
click at [264, 236] on select "Beginner Intermediate Expert" at bounding box center [385, 248] width 243 height 25
click at [879, 355] on div "Project Management Professional Customize Your Next Practice Test Topics Scope …" at bounding box center [507, 328] width 1014 height 839
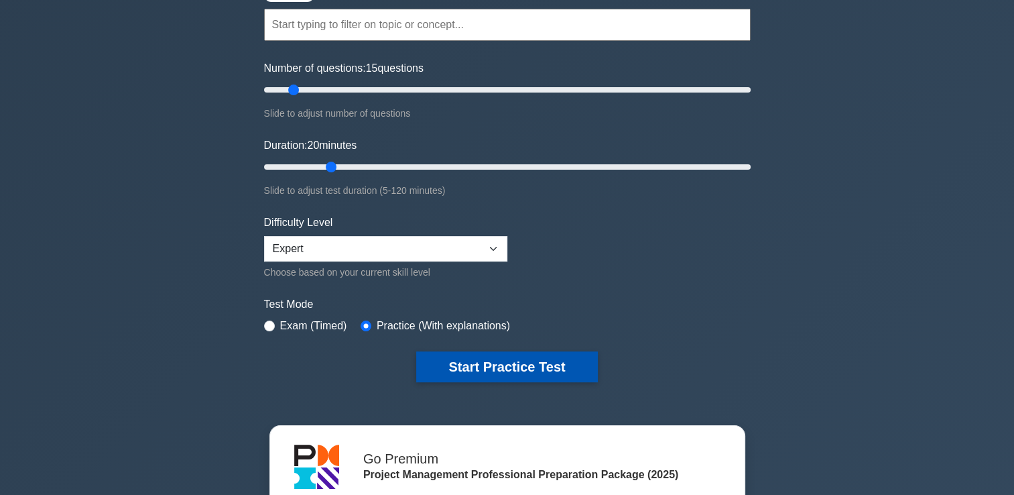
click at [552, 361] on button "Start Practice Test" at bounding box center [506, 366] width 181 height 31
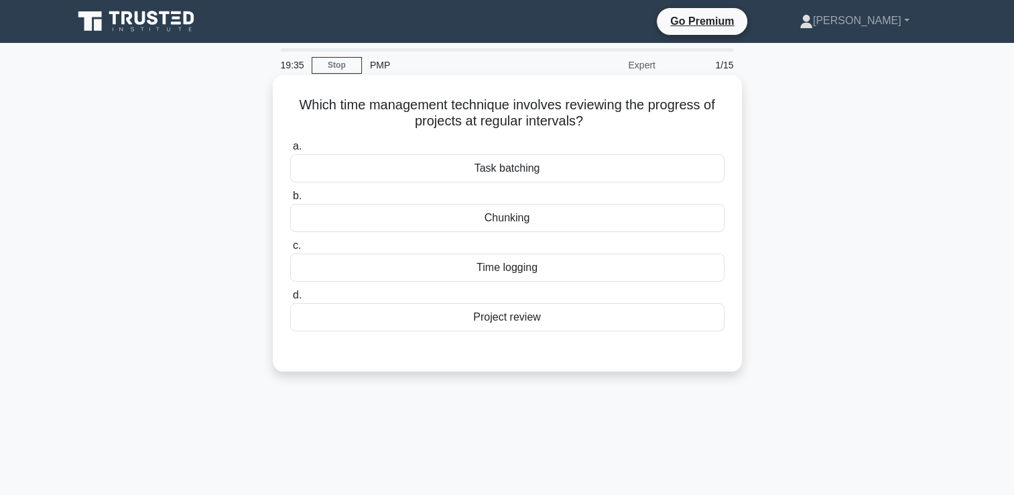
click at [532, 315] on div "Project review" at bounding box center [507, 317] width 434 height 28
click at [290, 300] on input "d. Project review" at bounding box center [290, 295] width 0 height 9
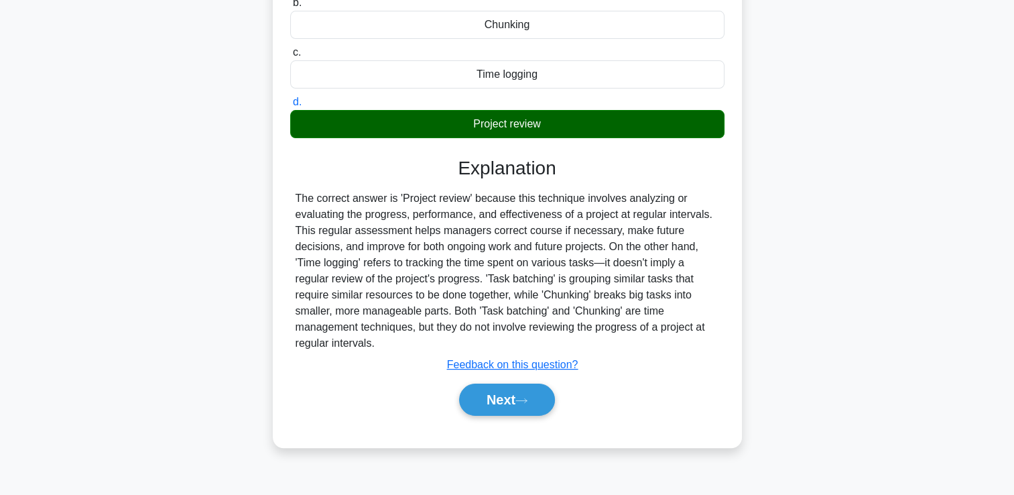
scroll to position [229, 0]
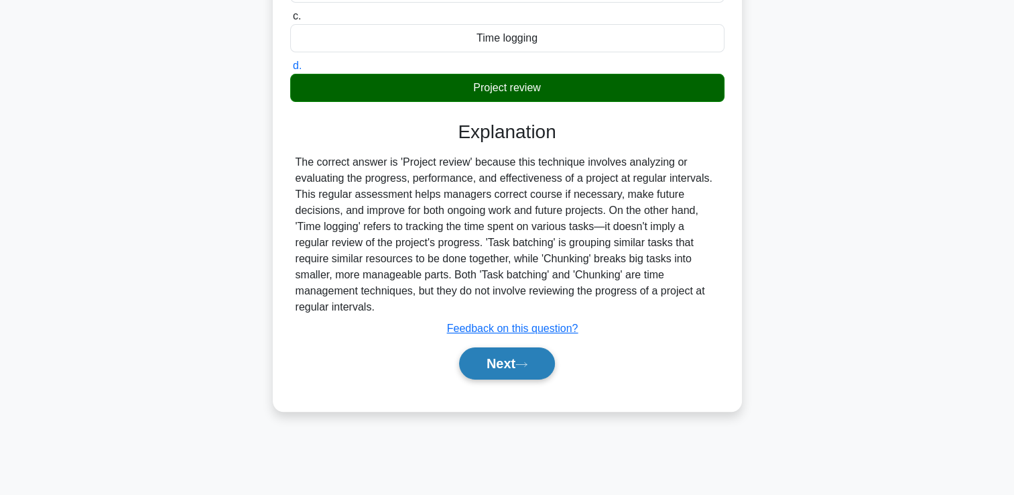
click at [538, 353] on button "Next" at bounding box center [507, 363] width 96 height 32
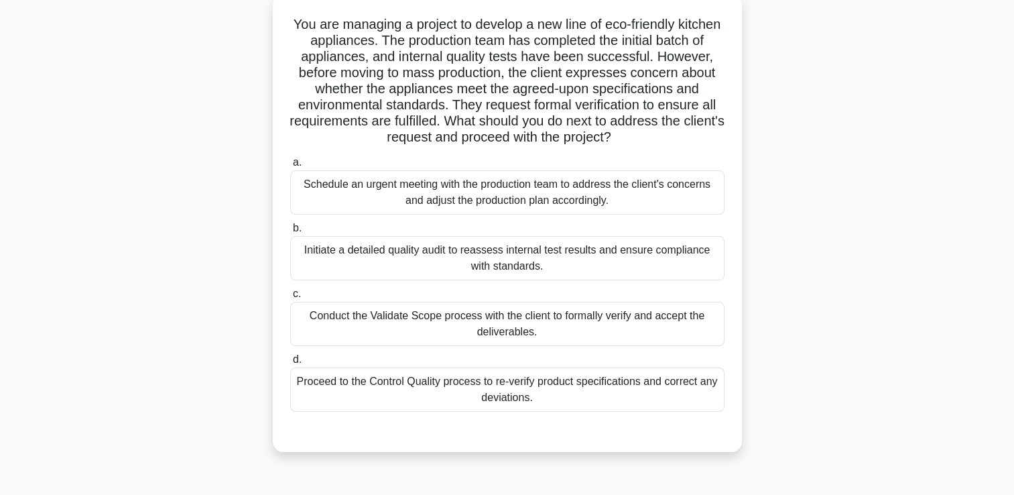
scroll to position [51, 0]
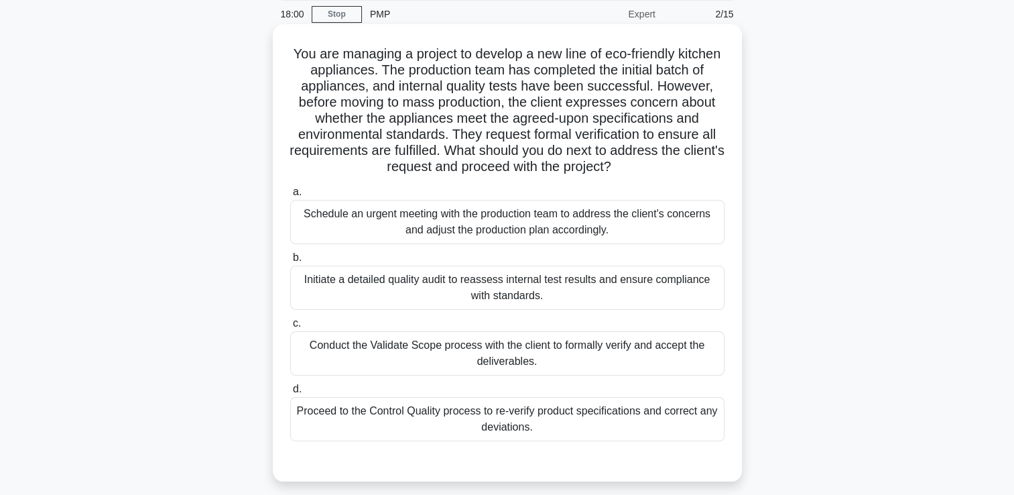
click at [689, 223] on div "Schedule an urgent meeting with the production team to address the client's con…" at bounding box center [507, 222] width 434 height 44
click at [290, 196] on input "a. Schedule an urgent meeting with the production team to address the client's …" at bounding box center [290, 192] width 0 height 9
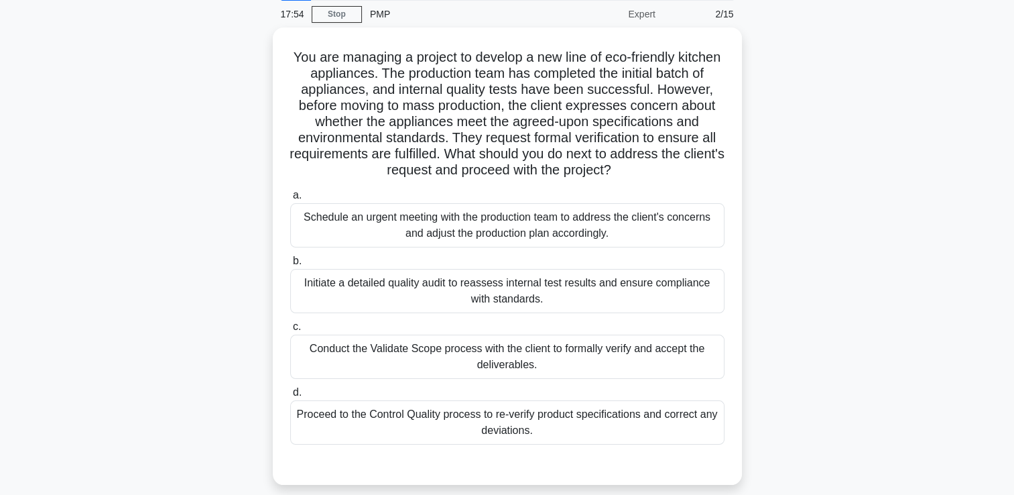
click at [483, 355] on div "Conduct the Validate Scope process with the client to formally verify and accep…" at bounding box center [507, 356] width 434 height 44
click at [290, 331] on input "c. Conduct the Validate Scope process with the client to formally verify and ac…" at bounding box center [290, 326] width 0 height 9
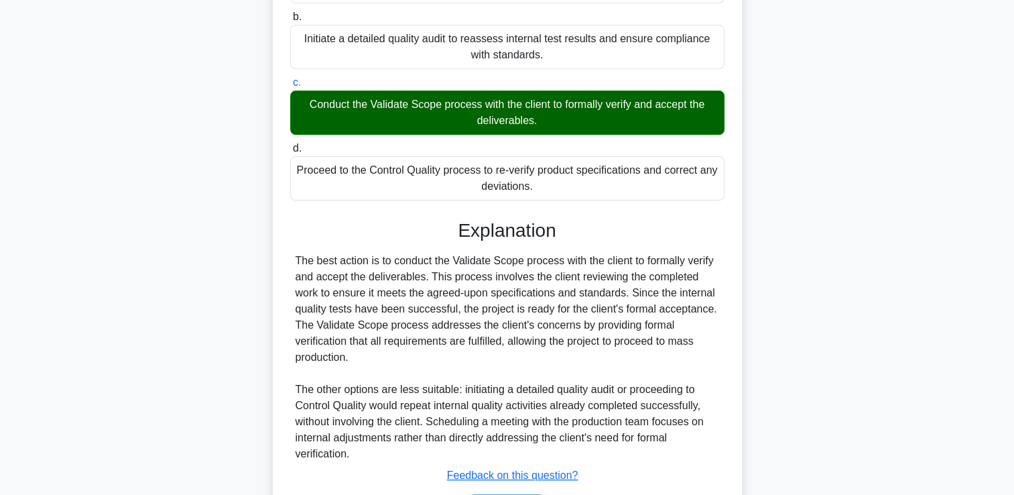
scroll to position [319, 0]
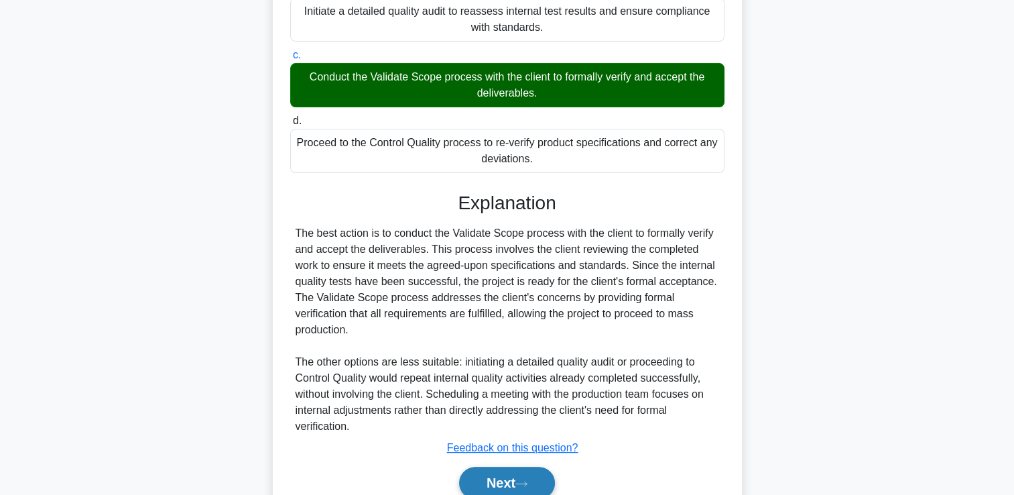
click at [526, 477] on button "Next" at bounding box center [507, 483] width 96 height 32
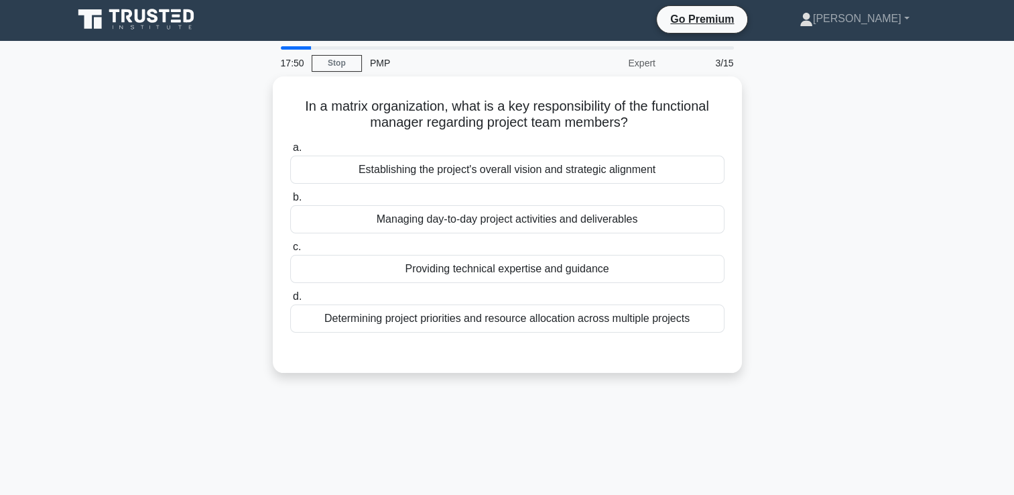
scroll to position [0, 0]
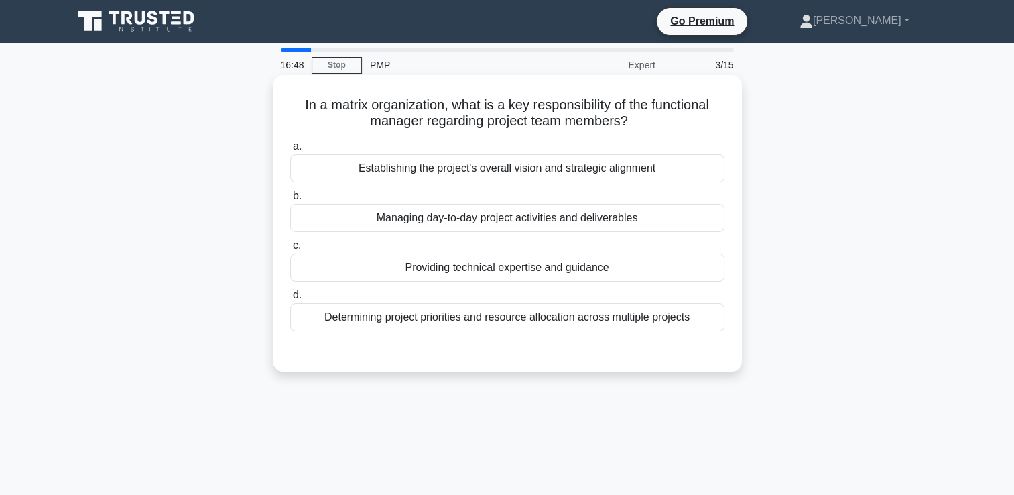
click at [638, 218] on div "Managing day-to-day project activities and deliverables" at bounding box center [507, 218] width 434 height 28
click at [290, 200] on input "b. Managing day-to-day project activities and deliverables" at bounding box center [290, 196] width 0 height 9
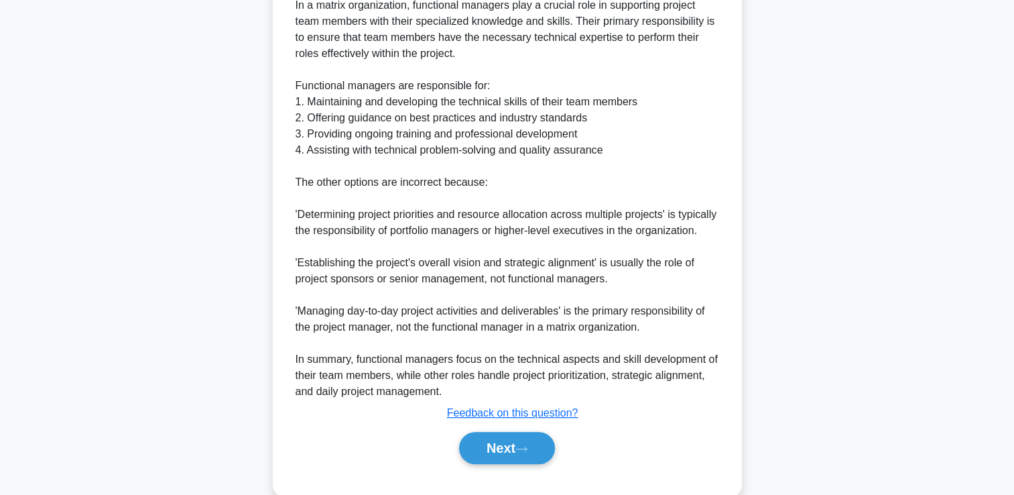
scroll to position [460, 0]
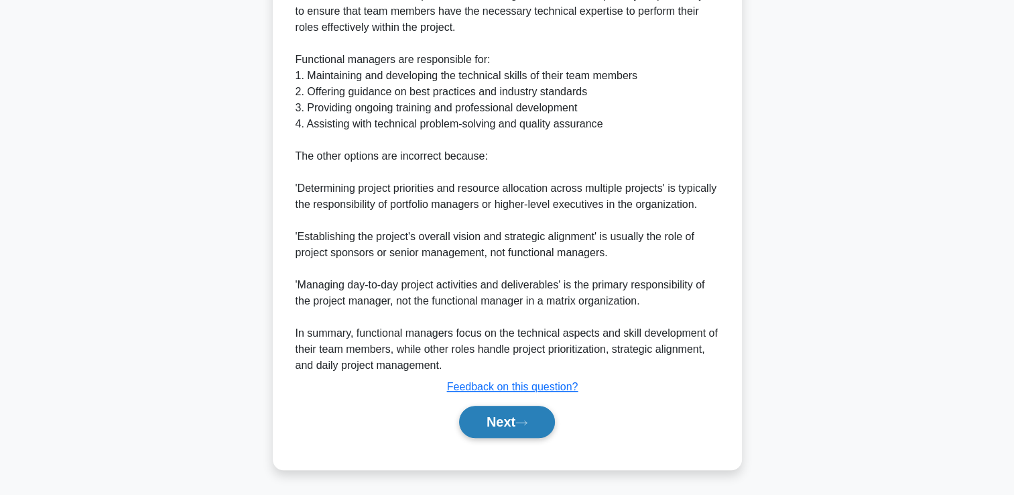
click at [505, 428] on button "Next" at bounding box center [507, 422] width 96 height 32
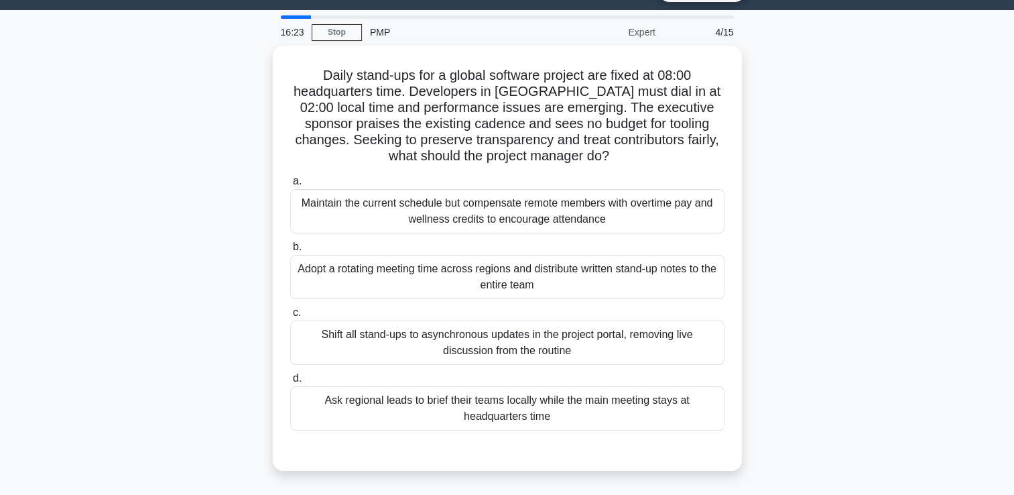
scroll to position [22, 0]
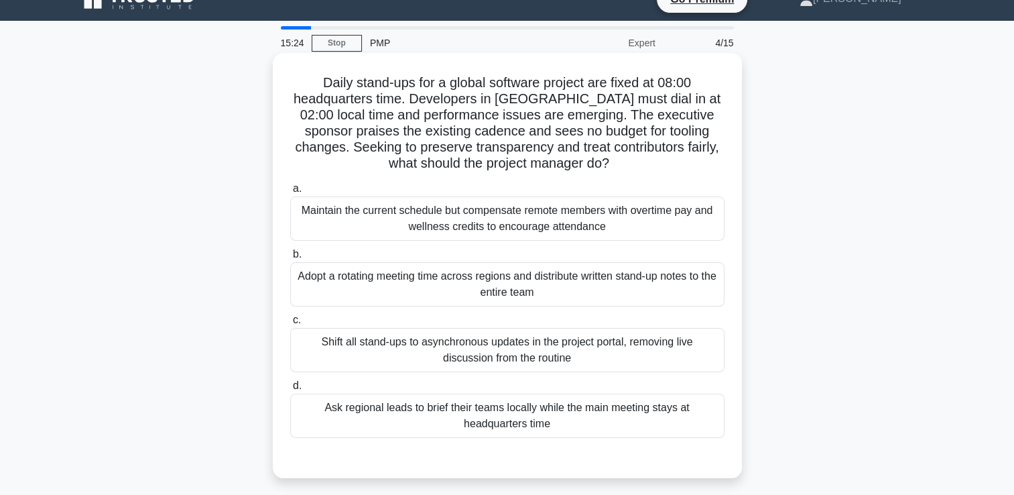
click at [688, 349] on div "Shift all stand-ups to asynchronous updates in the project portal, removing liv…" at bounding box center [507, 350] width 434 height 44
click at [290, 324] on input "c. Shift all stand-ups to asynchronous updates in the project portal, removing …" at bounding box center [290, 320] width 0 height 9
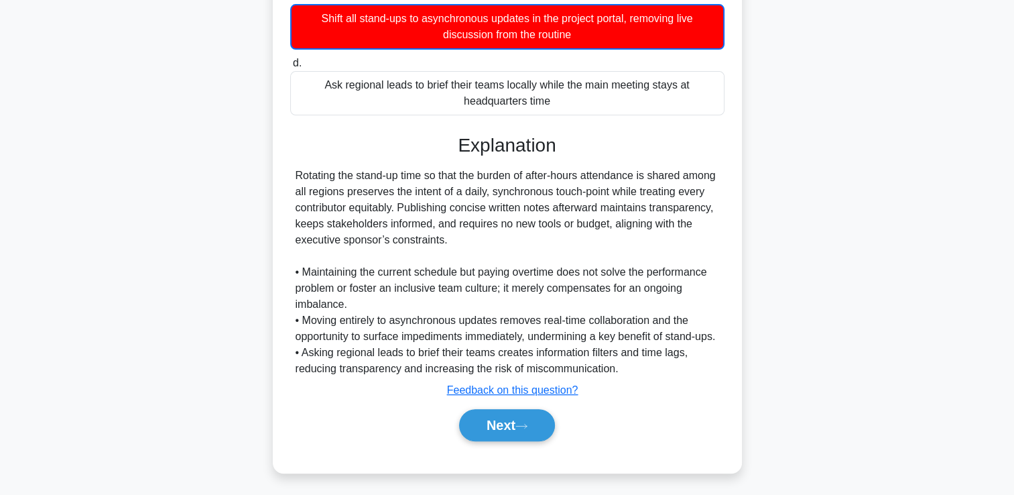
scroll to position [364, 0]
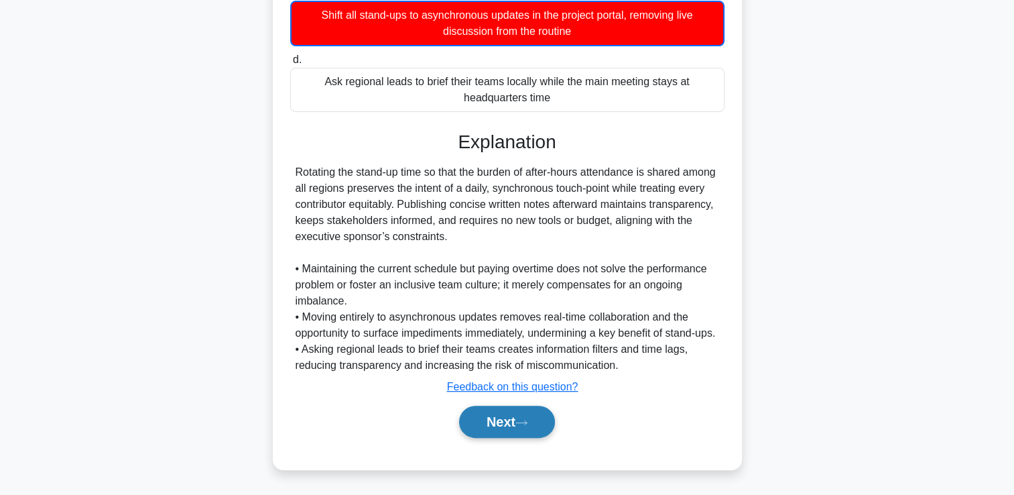
click at [521, 425] on icon at bounding box center [521, 422] width 12 height 7
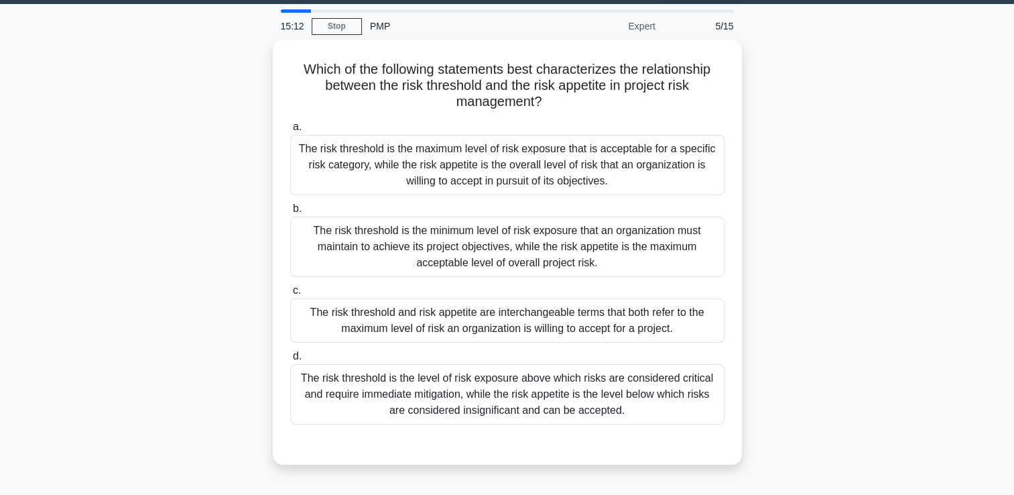
scroll to position [44, 0]
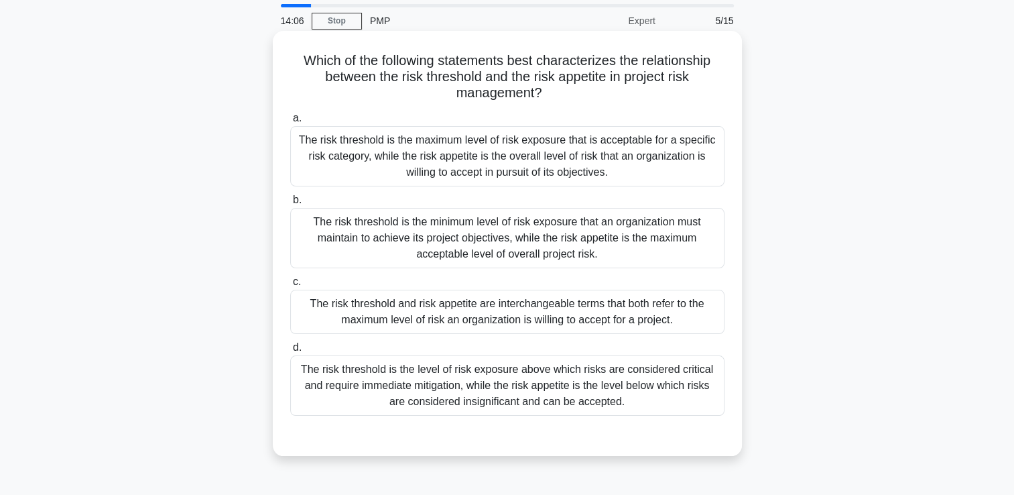
click at [688, 165] on div "The risk threshold is the maximum level of risk exposure that is acceptable for…" at bounding box center [507, 156] width 434 height 60
click at [290, 123] on input "a. The risk threshold is the maximum level of risk exposure that is acceptable …" at bounding box center [290, 118] width 0 height 9
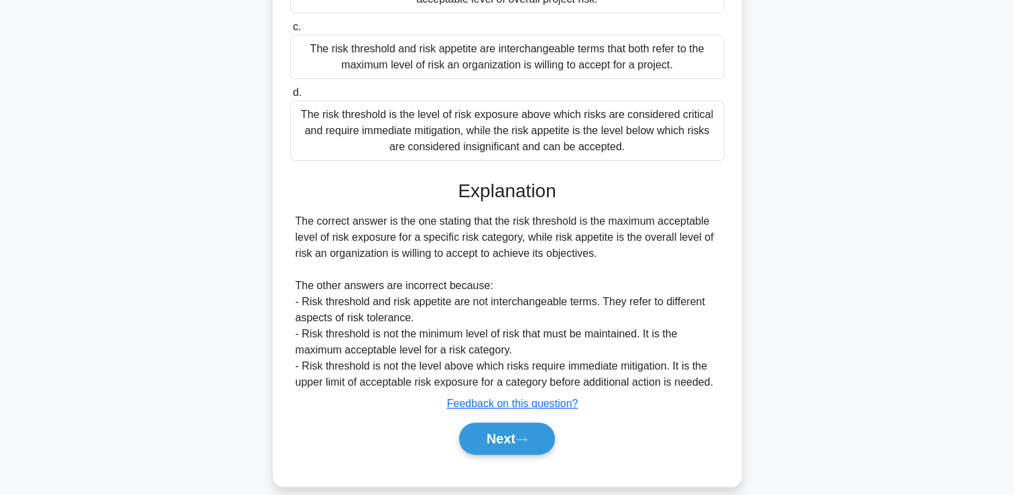
scroll to position [314, 0]
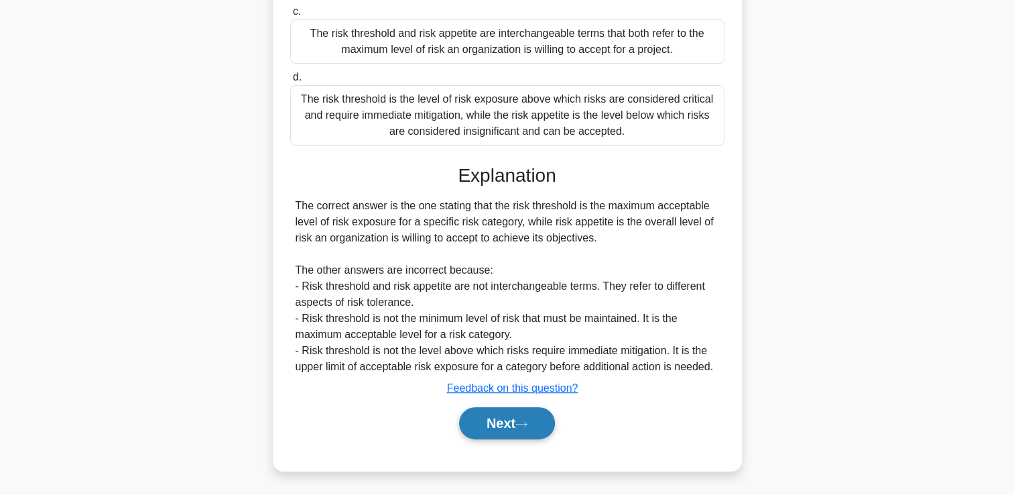
click at [491, 425] on button "Next" at bounding box center [507, 423] width 96 height 32
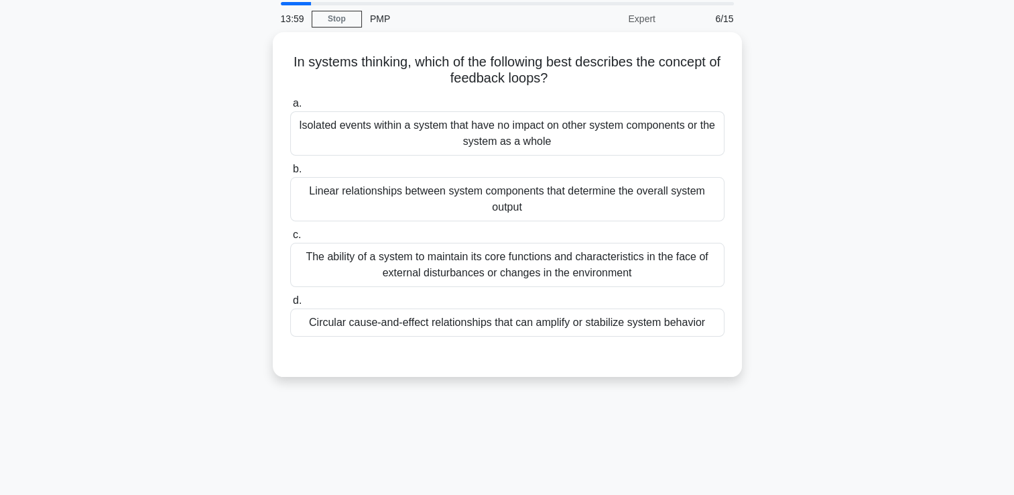
scroll to position [28, 0]
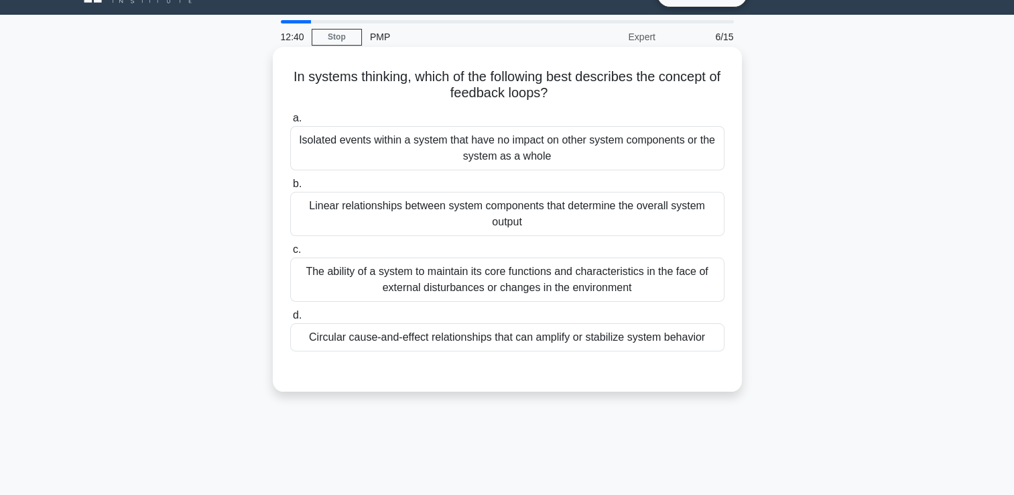
click at [662, 208] on div "Linear relationships between system components that determine the overall syste…" at bounding box center [507, 214] width 434 height 44
click at [290, 188] on input "b. Linear relationships between system components that determine the overall sy…" at bounding box center [290, 184] width 0 height 9
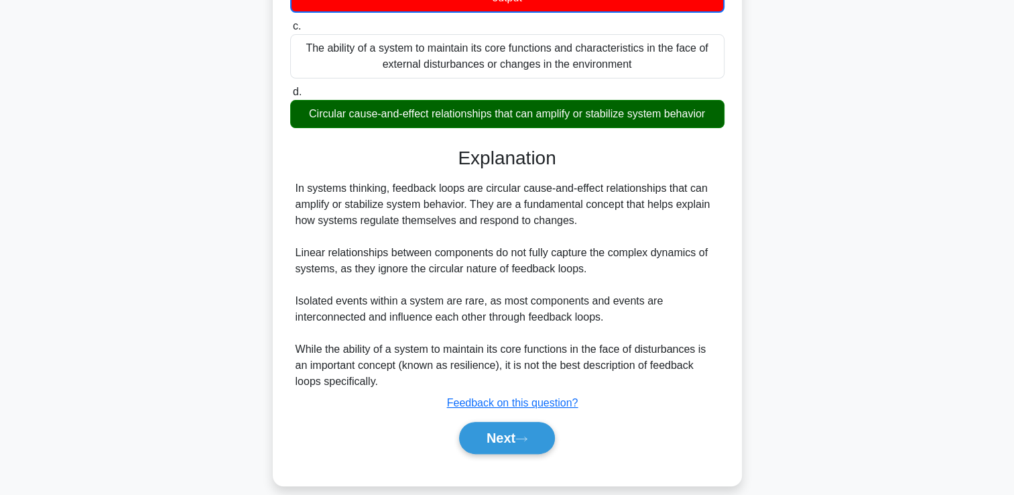
scroll to position [267, 0]
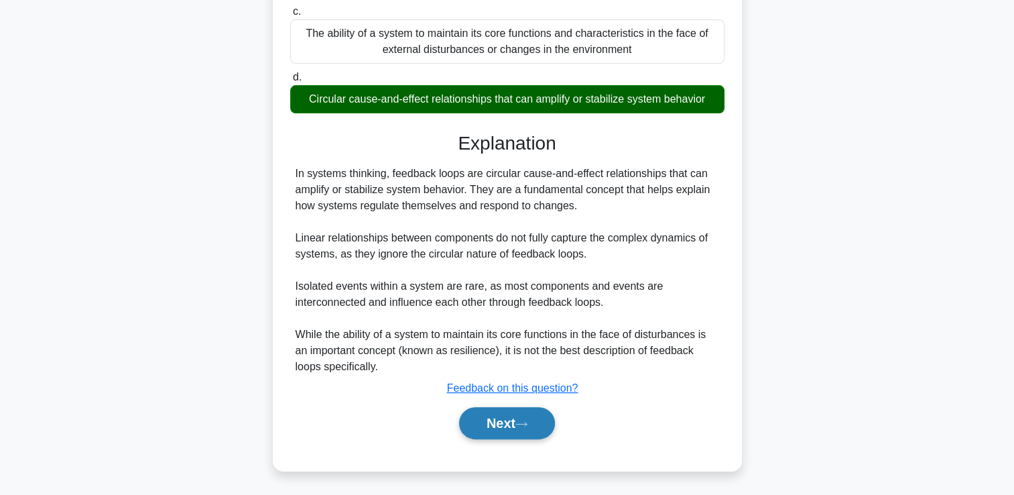
click at [536, 431] on button "Next" at bounding box center [507, 423] width 96 height 32
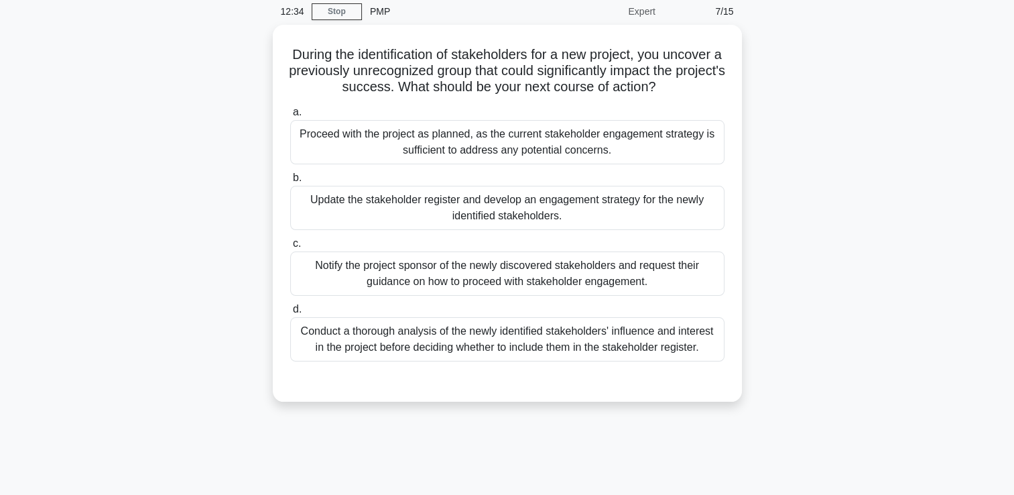
scroll to position [28, 0]
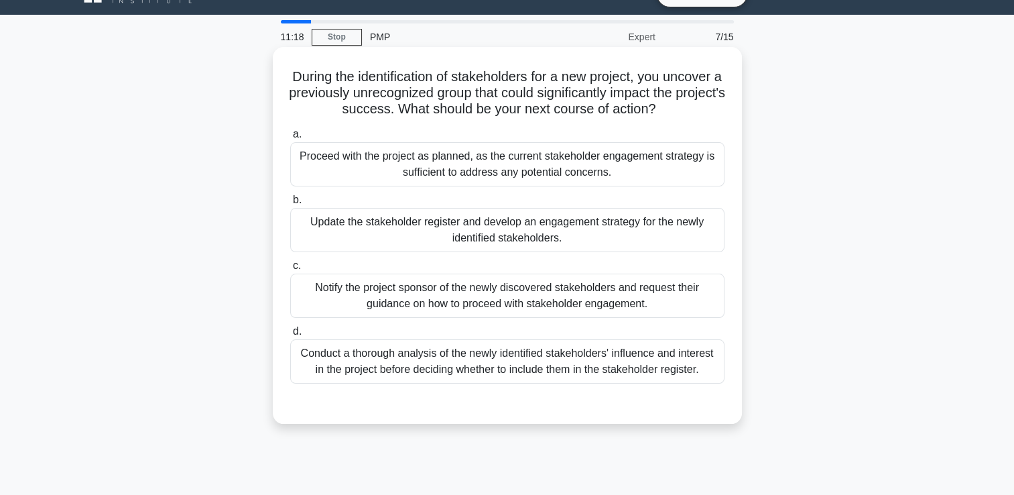
click at [694, 361] on div "Conduct a thorough analysis of the newly identified stakeholders' influence and…" at bounding box center [507, 361] width 434 height 44
click at [290, 336] on input "d. Conduct a thorough analysis of the newly identified stakeholders' influence …" at bounding box center [290, 331] width 0 height 9
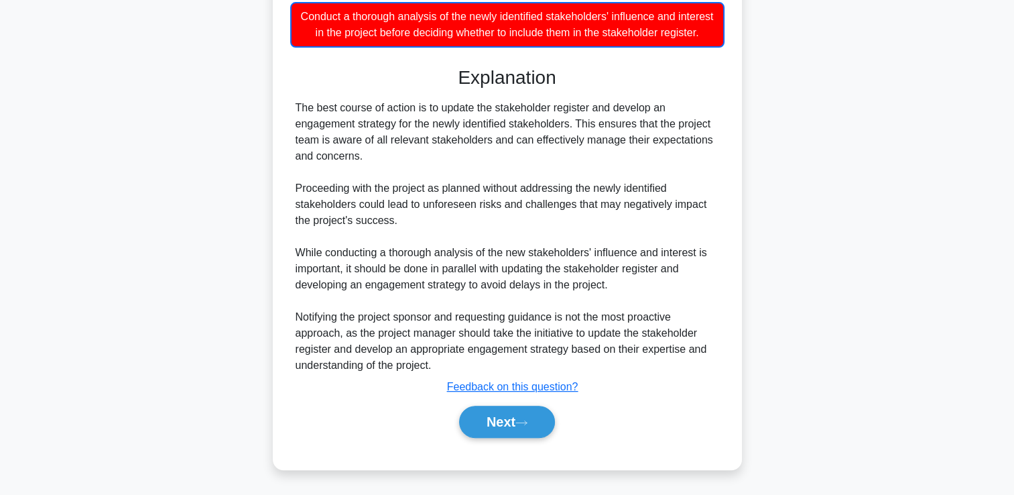
scroll to position [380, 0]
click at [523, 422] on icon at bounding box center [521, 422] width 11 height 4
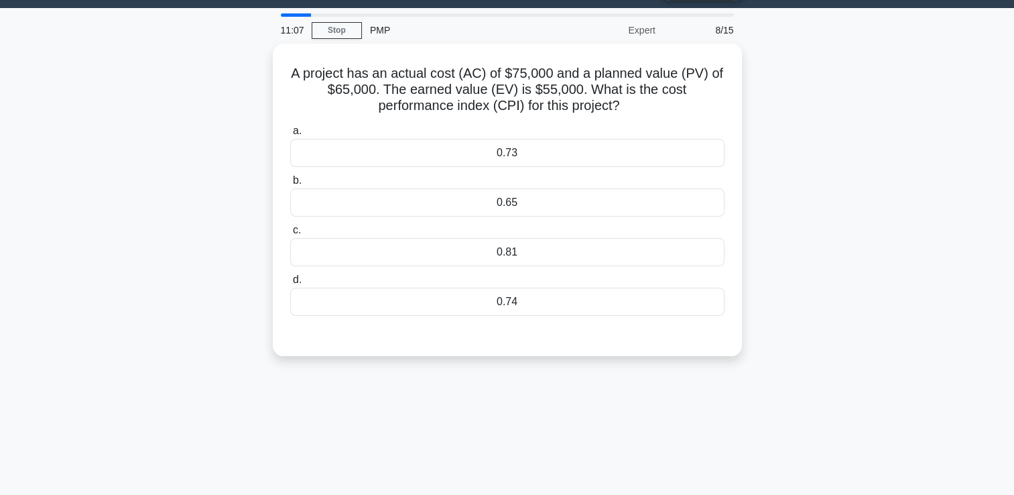
scroll to position [5, 0]
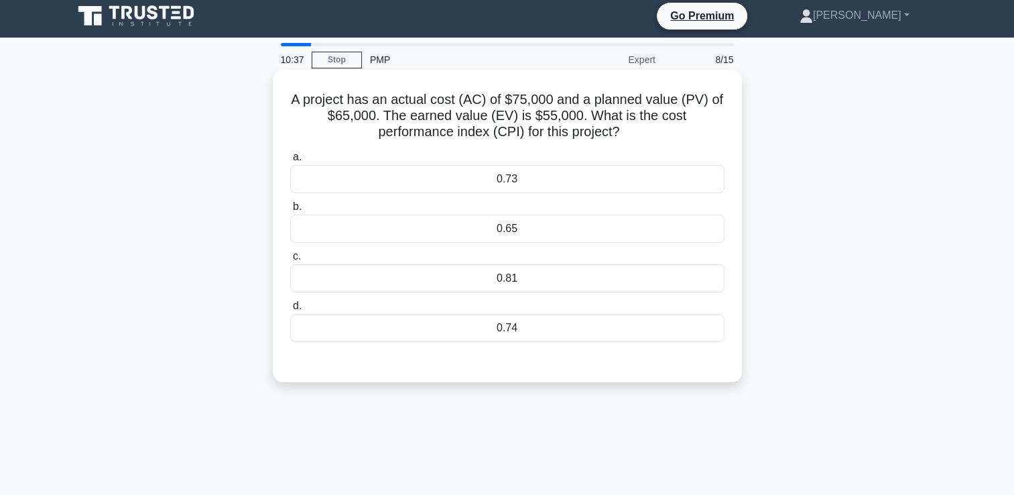
click at [598, 176] on div "0.73" at bounding box center [507, 179] width 434 height 28
click at [290, 162] on input "a. 0.73" at bounding box center [290, 157] width 0 height 9
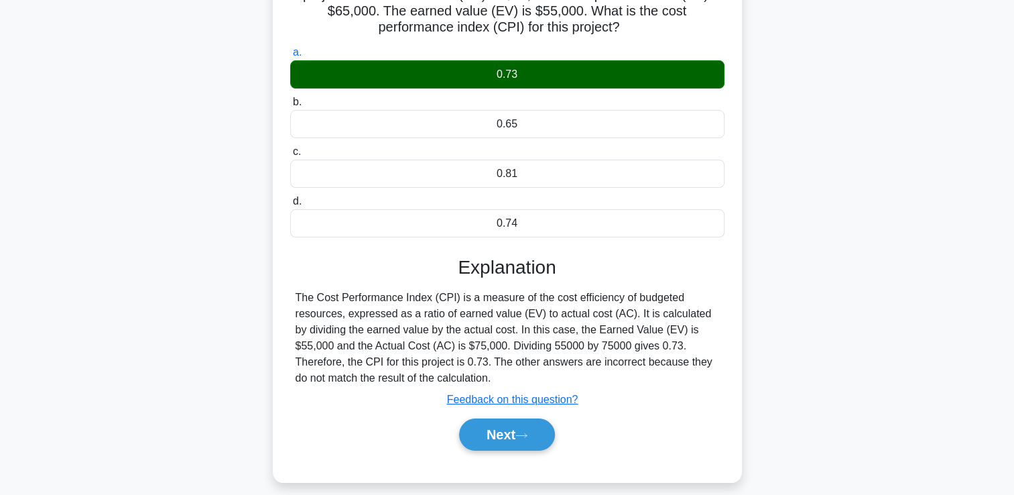
scroll to position [206, 0]
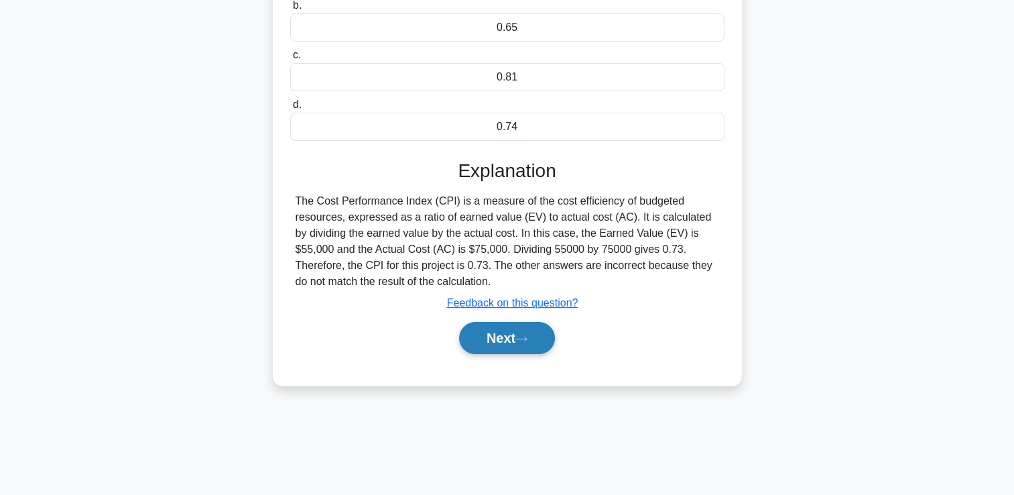
click at [517, 340] on button "Next" at bounding box center [507, 338] width 96 height 32
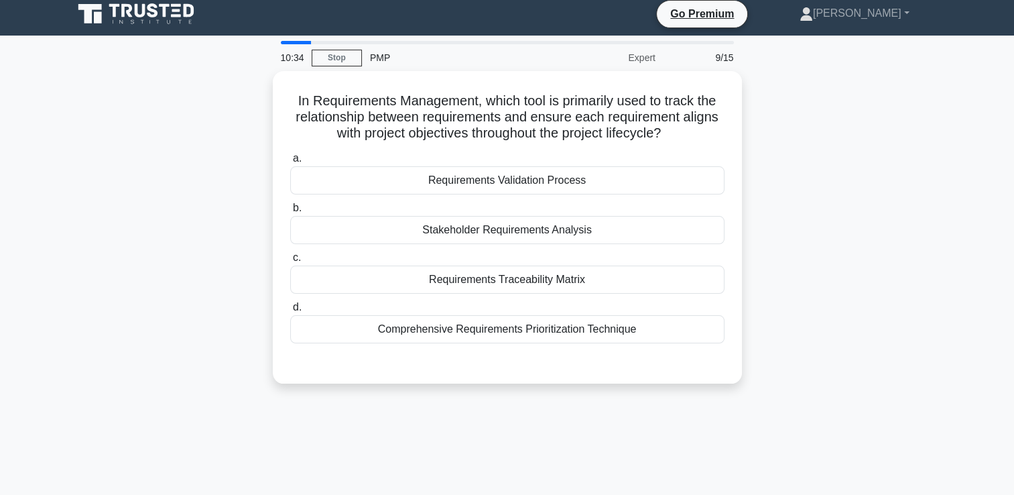
scroll to position [5, 0]
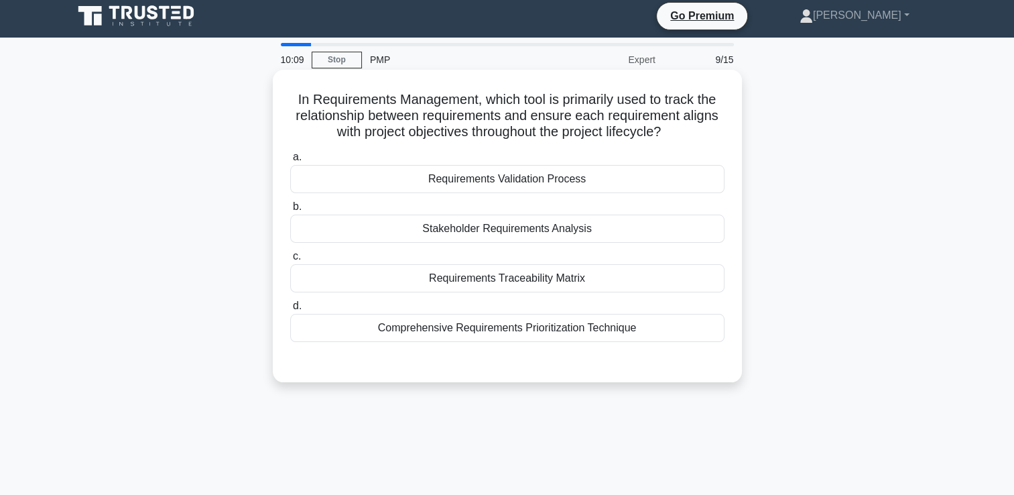
click at [584, 284] on div "Requirements Traceability Matrix" at bounding box center [507, 278] width 434 height 28
click at [290, 261] on input "c. Requirements Traceability Matrix" at bounding box center [290, 256] width 0 height 9
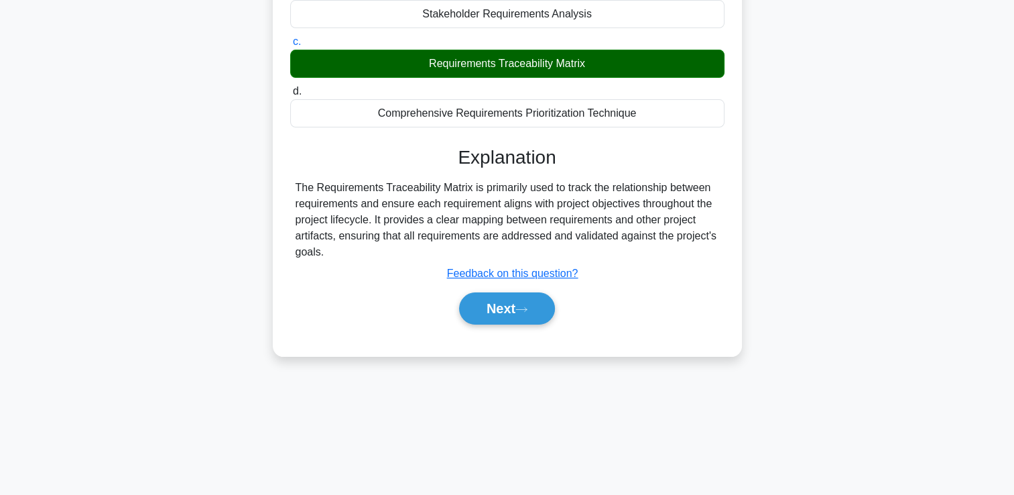
scroll to position [229, 0]
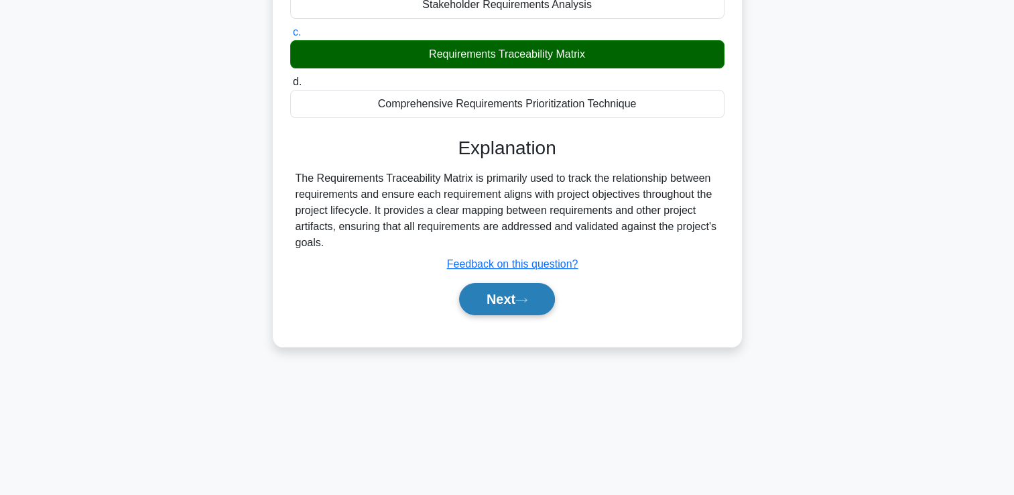
click at [478, 306] on button "Next" at bounding box center [507, 299] width 96 height 32
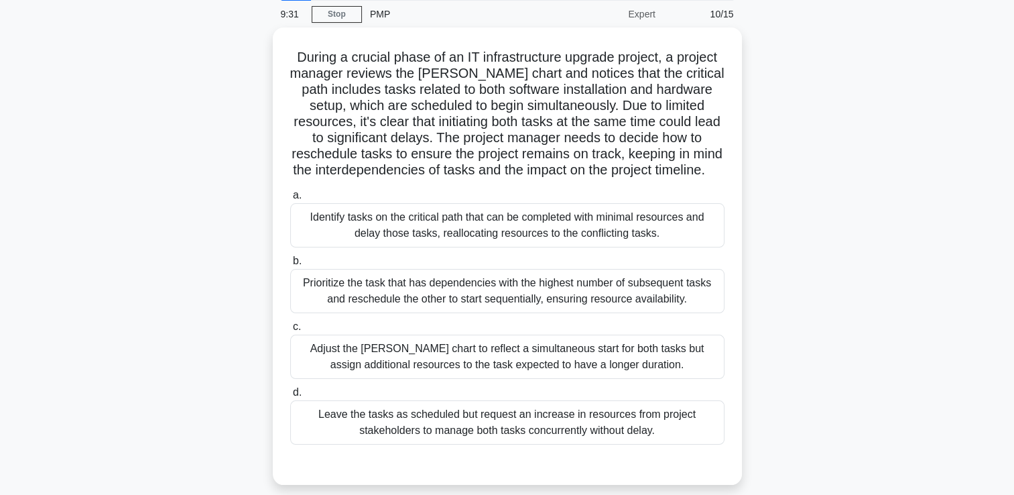
scroll to position [72, 0]
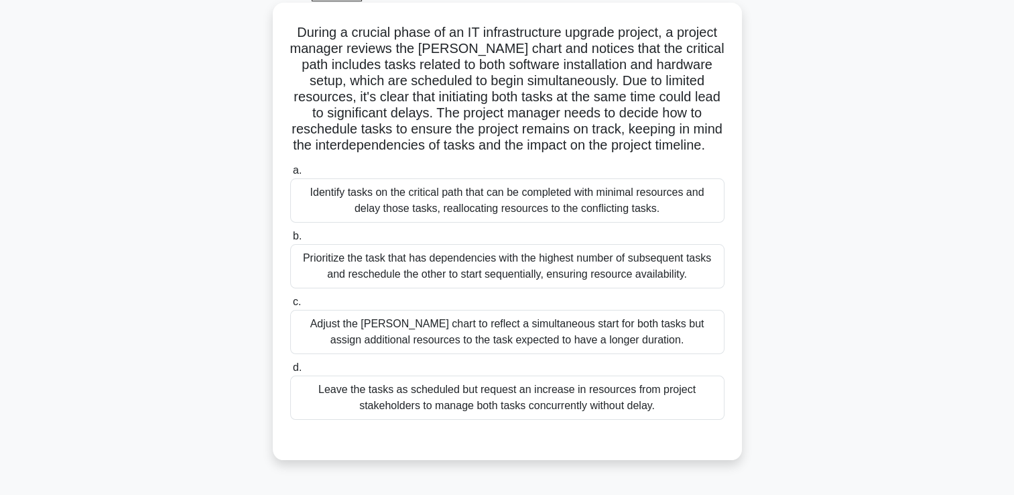
click at [659, 279] on div "Prioritize the task that has dependencies with the highest number of subsequent…" at bounding box center [507, 266] width 434 height 44
click at [290, 241] on input "b. Prioritize the task that has dependencies with the highest number of subsequ…" at bounding box center [290, 236] width 0 height 9
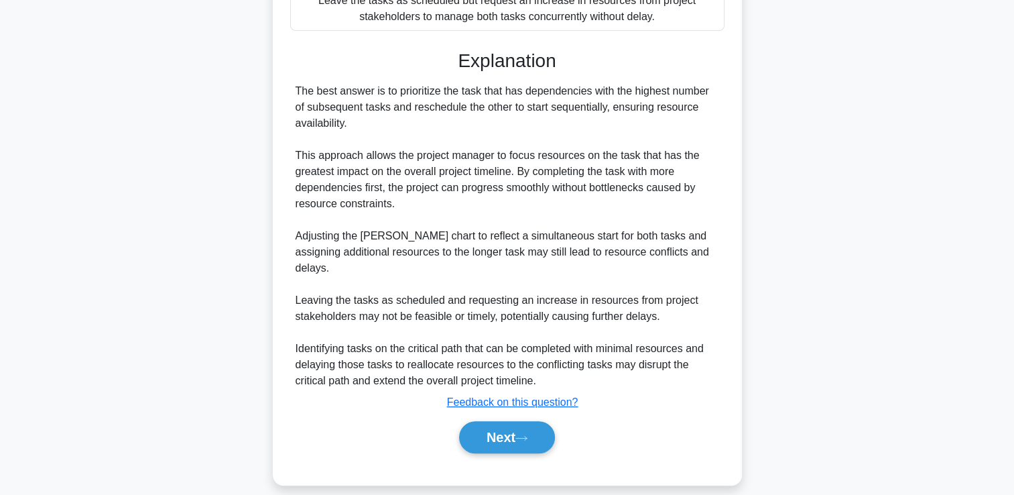
scroll to position [475, 0]
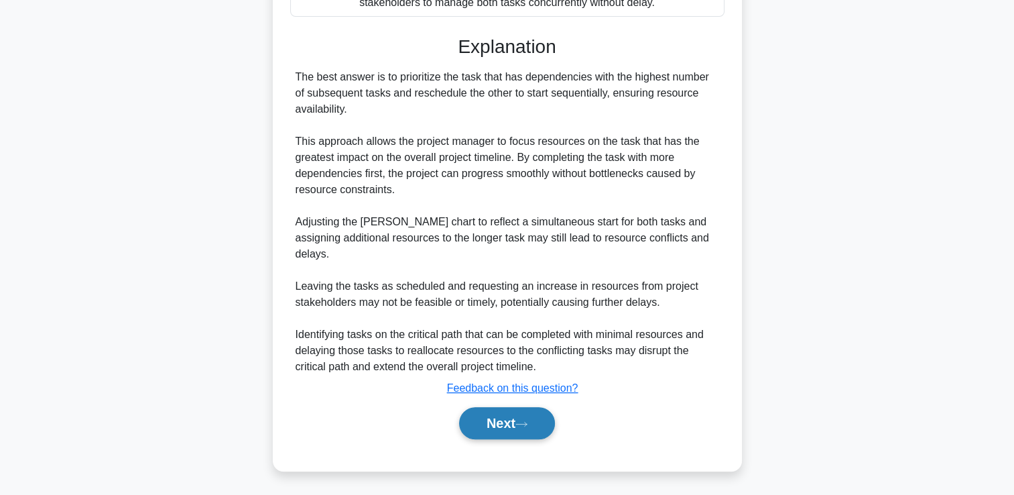
click at [483, 424] on button "Next" at bounding box center [507, 423] width 96 height 32
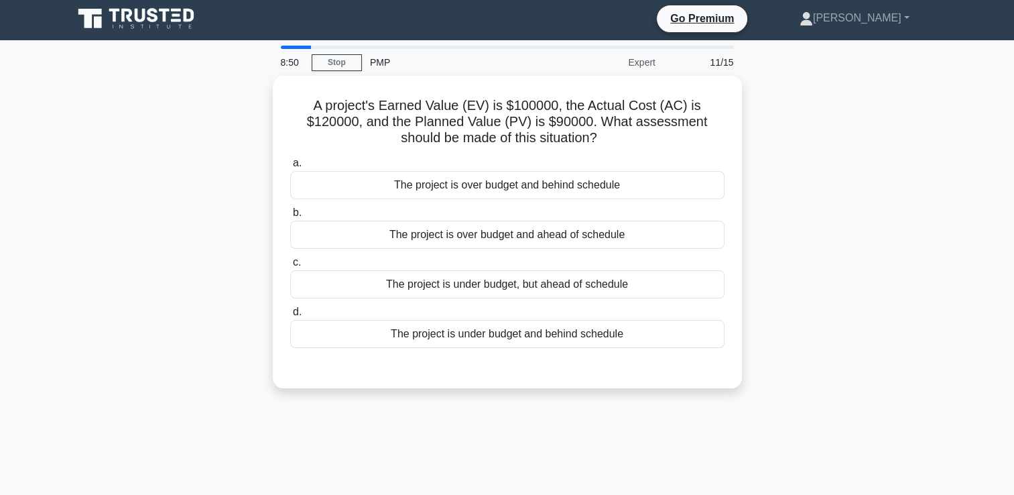
scroll to position [0, 0]
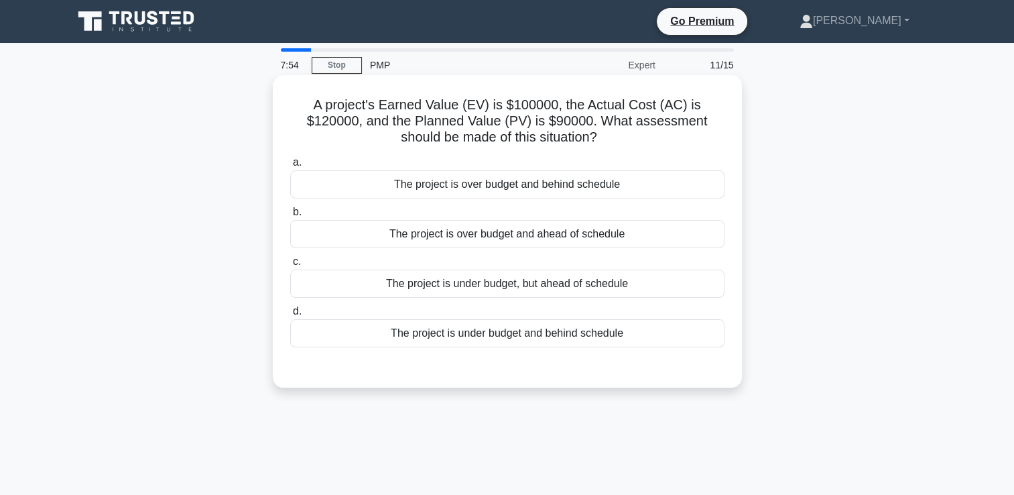
click at [631, 234] on div "The project is over budget and ahead of schedule" at bounding box center [507, 234] width 434 height 28
click at [290, 216] on input "b. The project is over budget and ahead of schedule" at bounding box center [290, 212] width 0 height 9
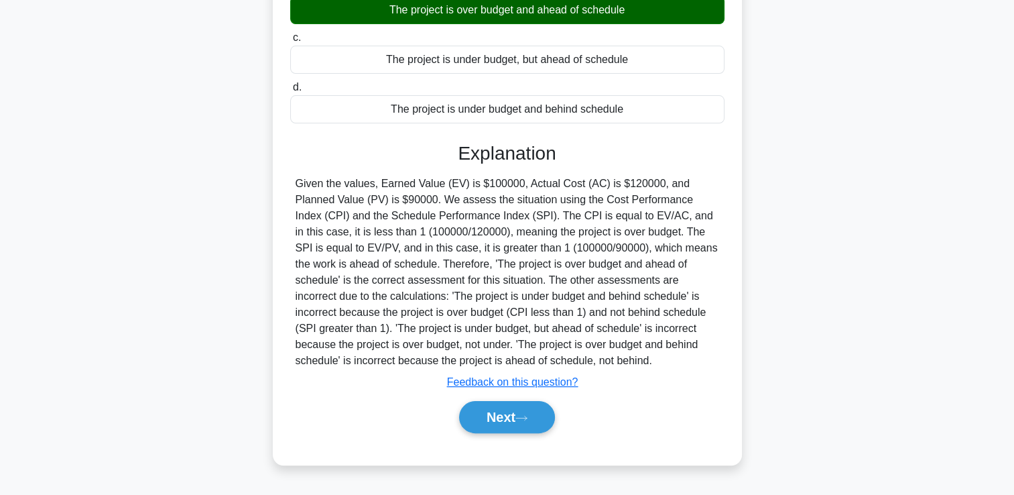
scroll to position [229, 0]
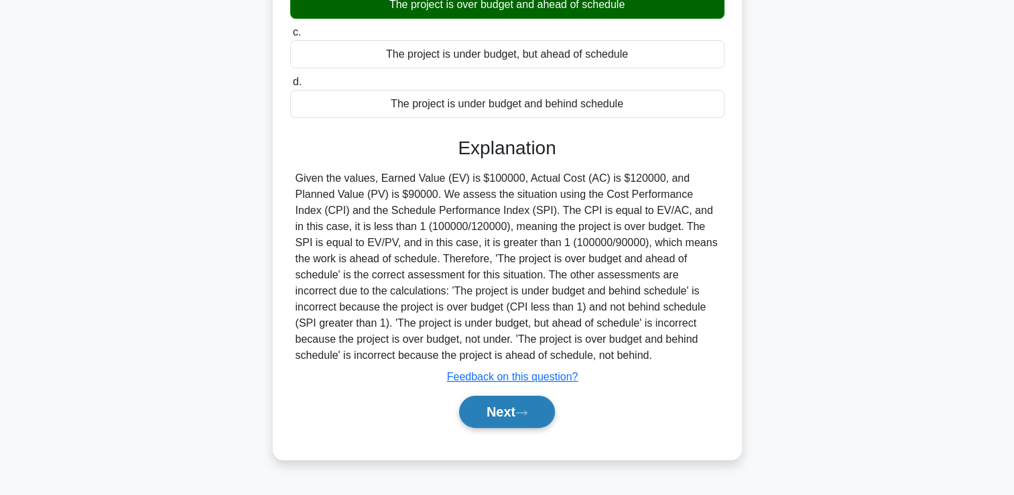
drag, startPoint x: 511, startPoint y: 417, endPoint x: 530, endPoint y: 414, distance: 19.0
click at [511, 417] on button "Next" at bounding box center [507, 411] width 96 height 32
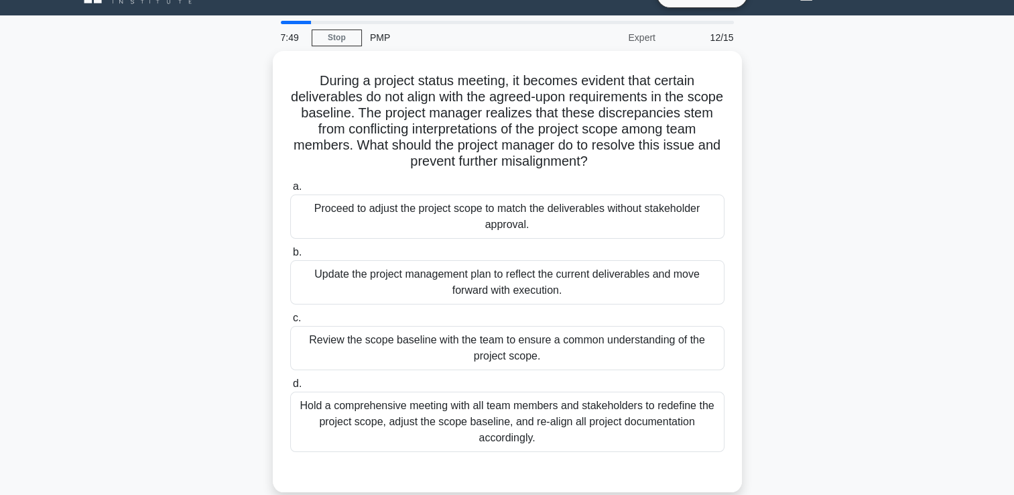
scroll to position [28, 0]
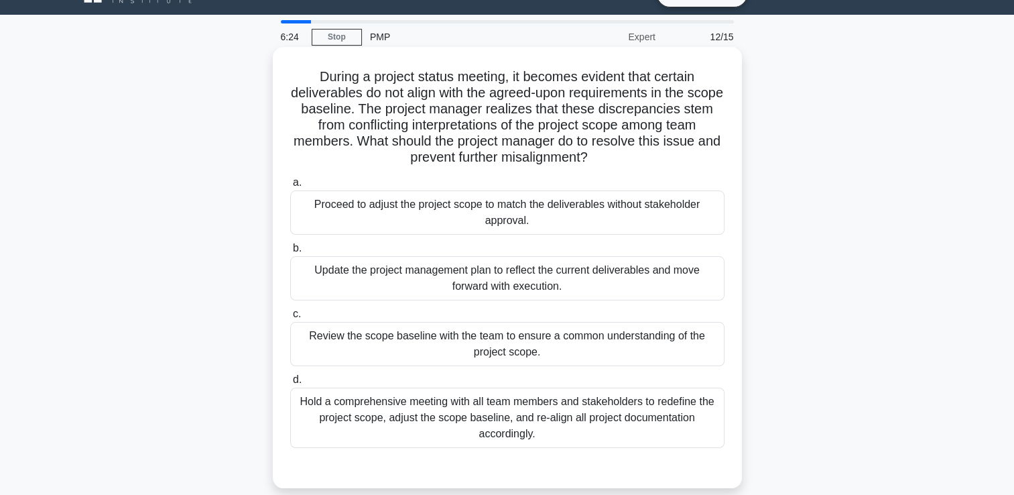
click at [644, 417] on div "Hold a comprehensive meeting with all team members and stakeholders to redefine…" at bounding box center [507, 417] width 434 height 60
click at [290, 384] on input "d. Hold a comprehensive meeting with all team members and stakeholders to redef…" at bounding box center [290, 379] width 0 height 9
click at [569, 334] on div "Review the scope baseline with the team to ensure a common understanding of the…" at bounding box center [507, 344] width 434 height 44
click at [290, 318] on input "c. Review the scope baseline with the team to ensure a common understanding of …" at bounding box center [290, 314] width 0 height 9
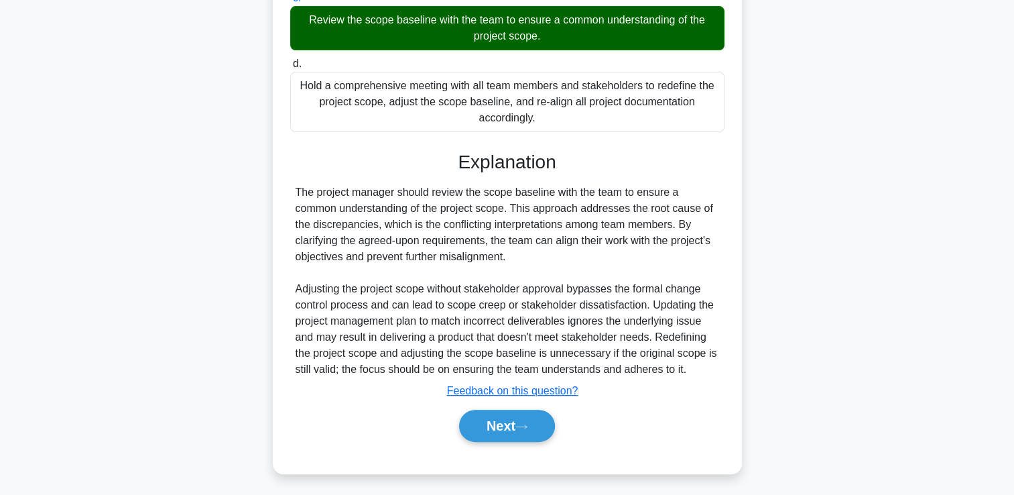
scroll to position [347, 0]
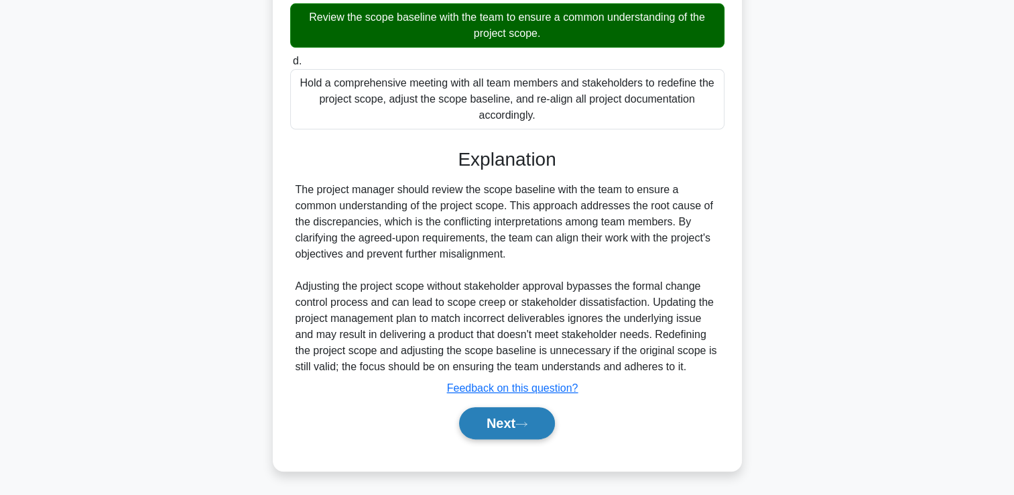
click at [509, 424] on button "Next" at bounding box center [507, 423] width 96 height 32
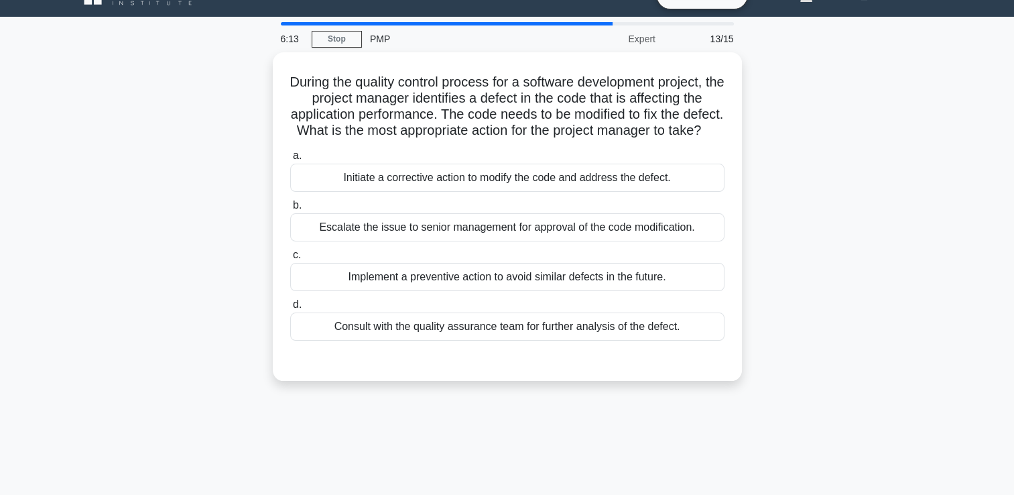
scroll to position [5, 0]
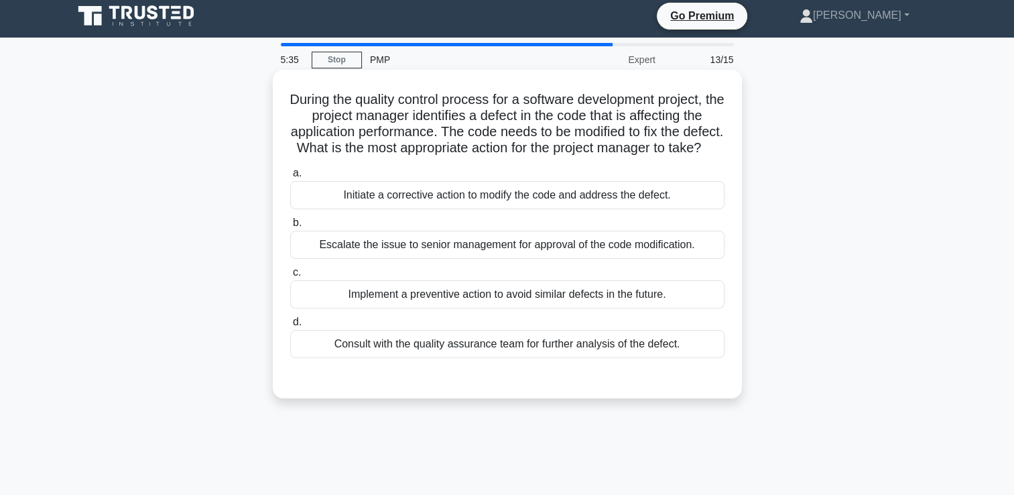
click at [638, 209] on div "Initiate a corrective action to modify the code and address the defect." at bounding box center [507, 195] width 434 height 28
click at [290, 178] on input "a. Initiate a corrective action to modify the code and address the defect." at bounding box center [290, 173] width 0 height 9
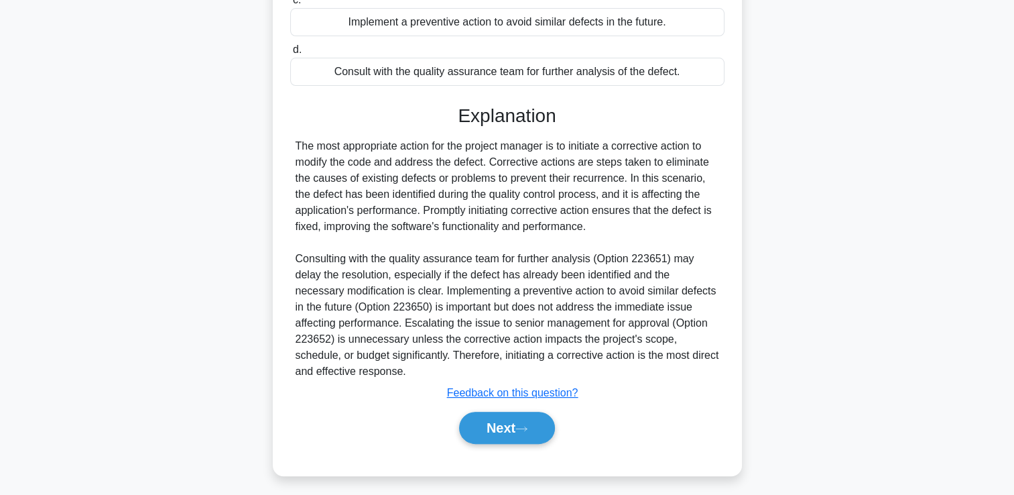
scroll to position [298, 0]
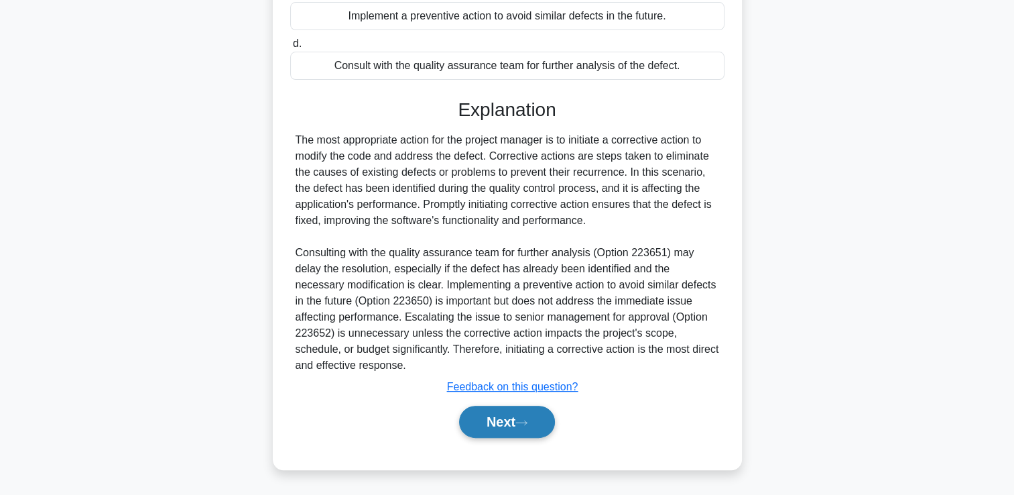
click at [491, 424] on button "Next" at bounding box center [507, 422] width 96 height 32
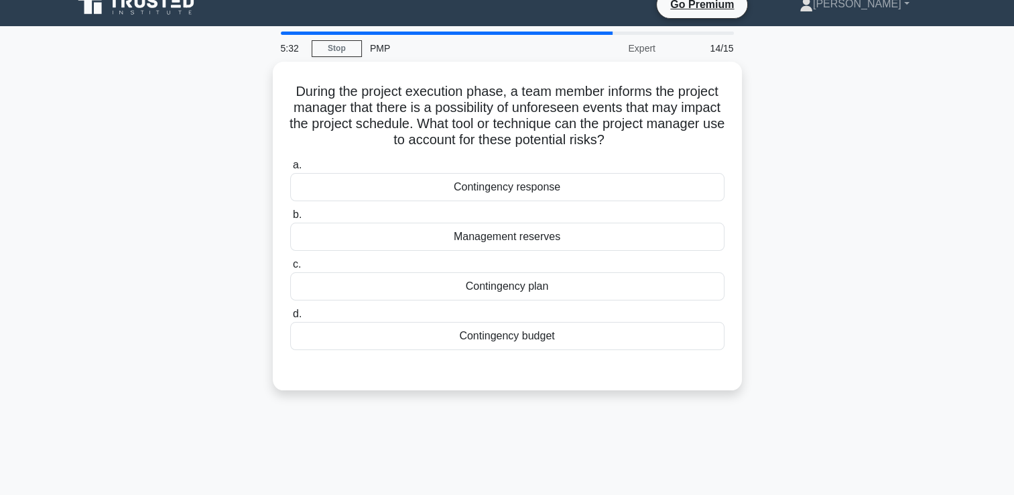
scroll to position [0, 0]
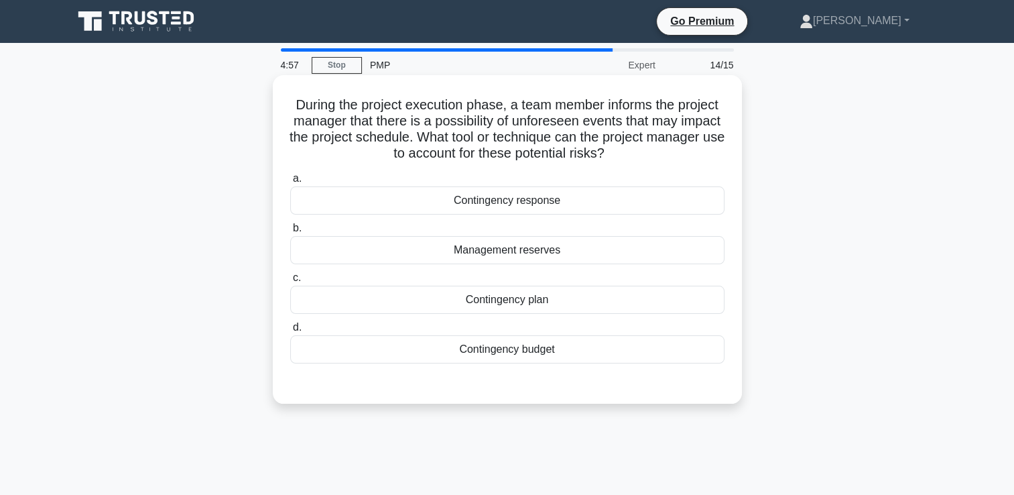
click at [488, 302] on div "Contingency plan" at bounding box center [507, 300] width 434 height 28
click at [290, 282] on input "c. Contingency plan" at bounding box center [290, 277] width 0 height 9
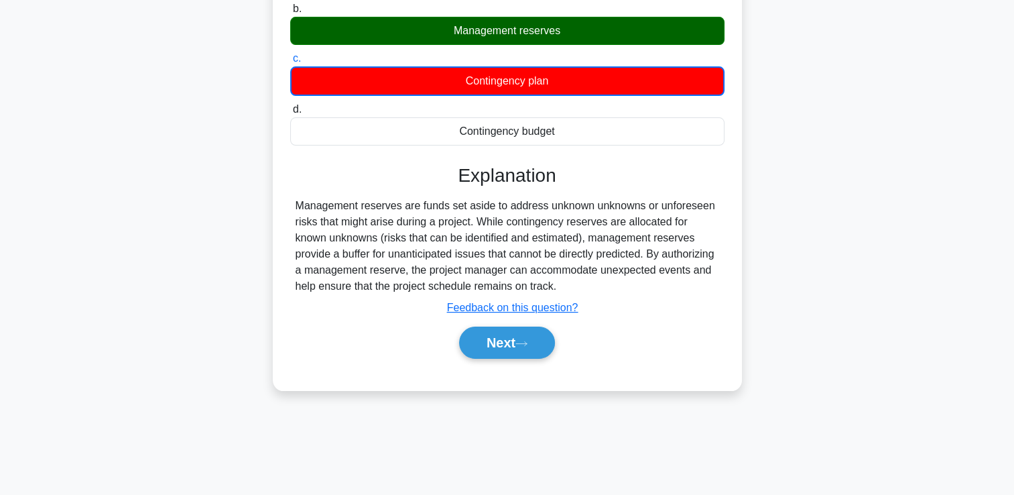
scroll to position [229, 0]
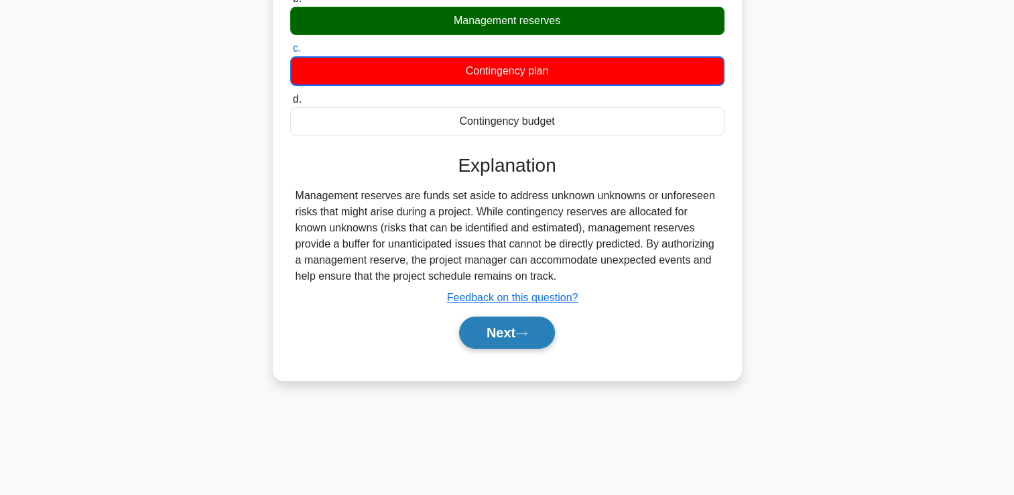
click at [499, 339] on button "Next" at bounding box center [507, 332] width 96 height 32
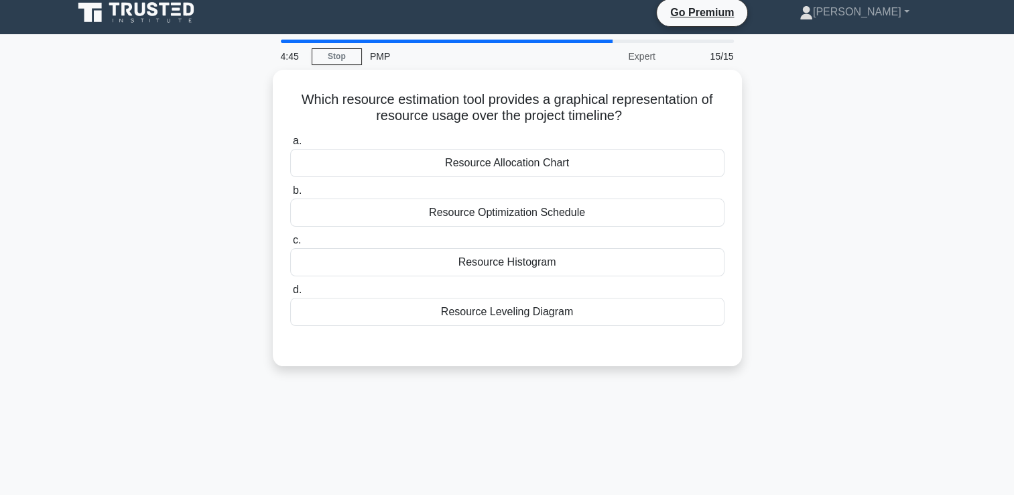
scroll to position [0, 0]
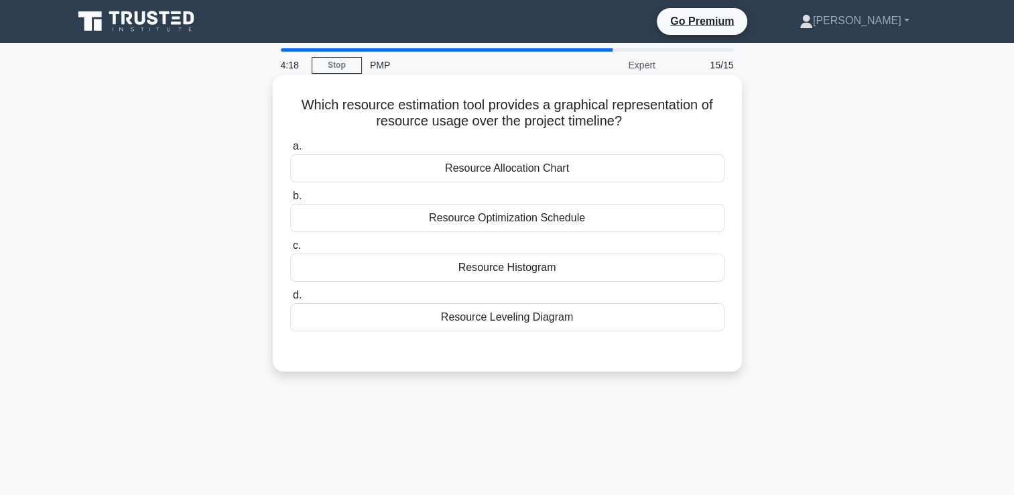
click at [552, 318] on div "Resource Leveling Diagram" at bounding box center [507, 317] width 434 height 28
click at [290, 300] on input "d. Resource Leveling Diagram" at bounding box center [290, 295] width 0 height 9
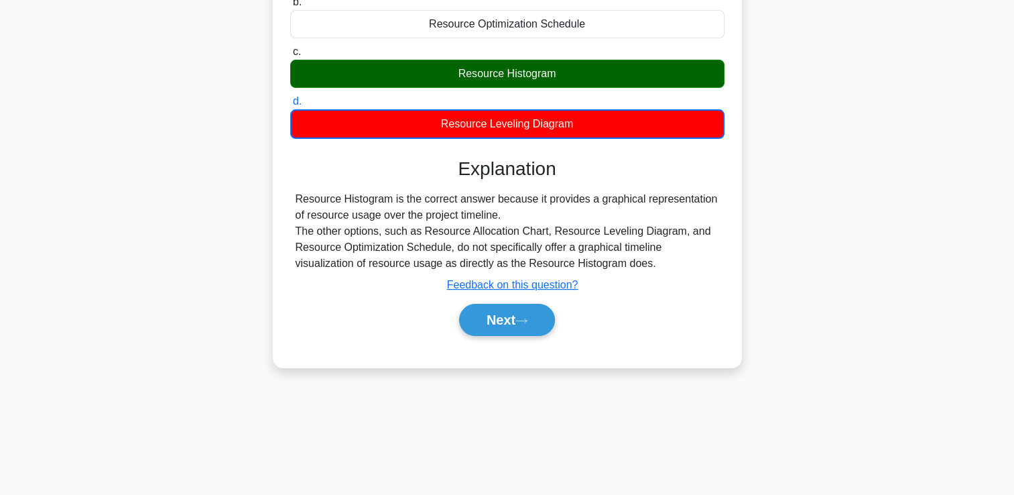
scroll to position [229, 0]
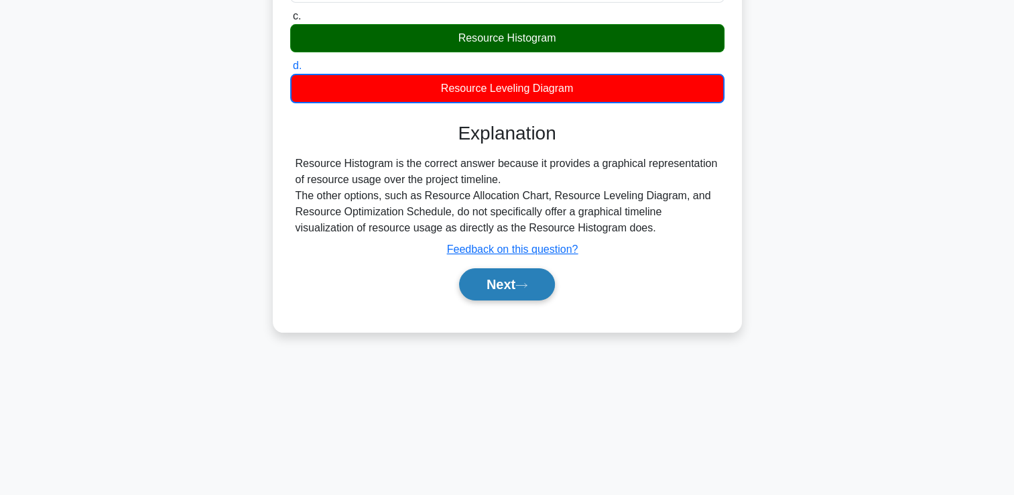
click at [509, 290] on button "Next" at bounding box center [507, 284] width 96 height 32
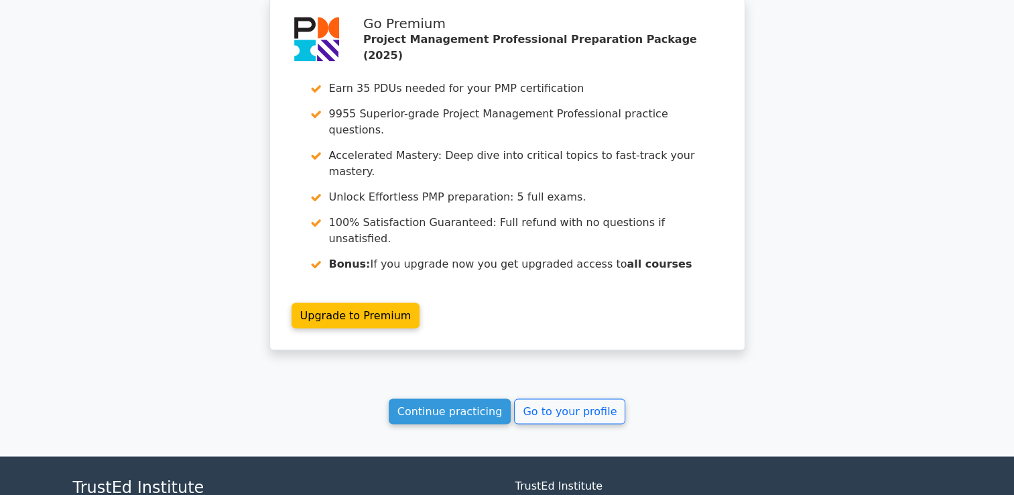
scroll to position [2622, 0]
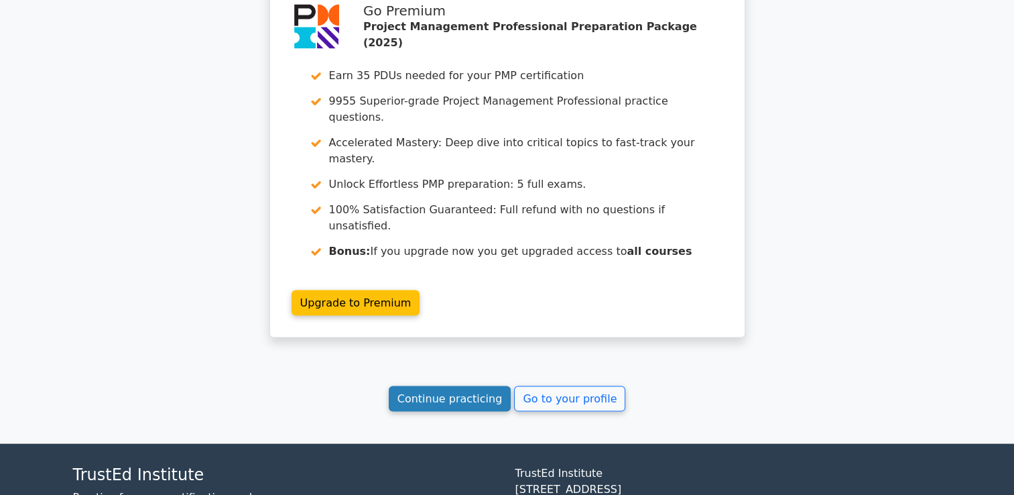
click at [467, 386] on link "Continue practicing" at bounding box center [450, 398] width 123 height 25
